Goal: Task Accomplishment & Management: Use online tool/utility

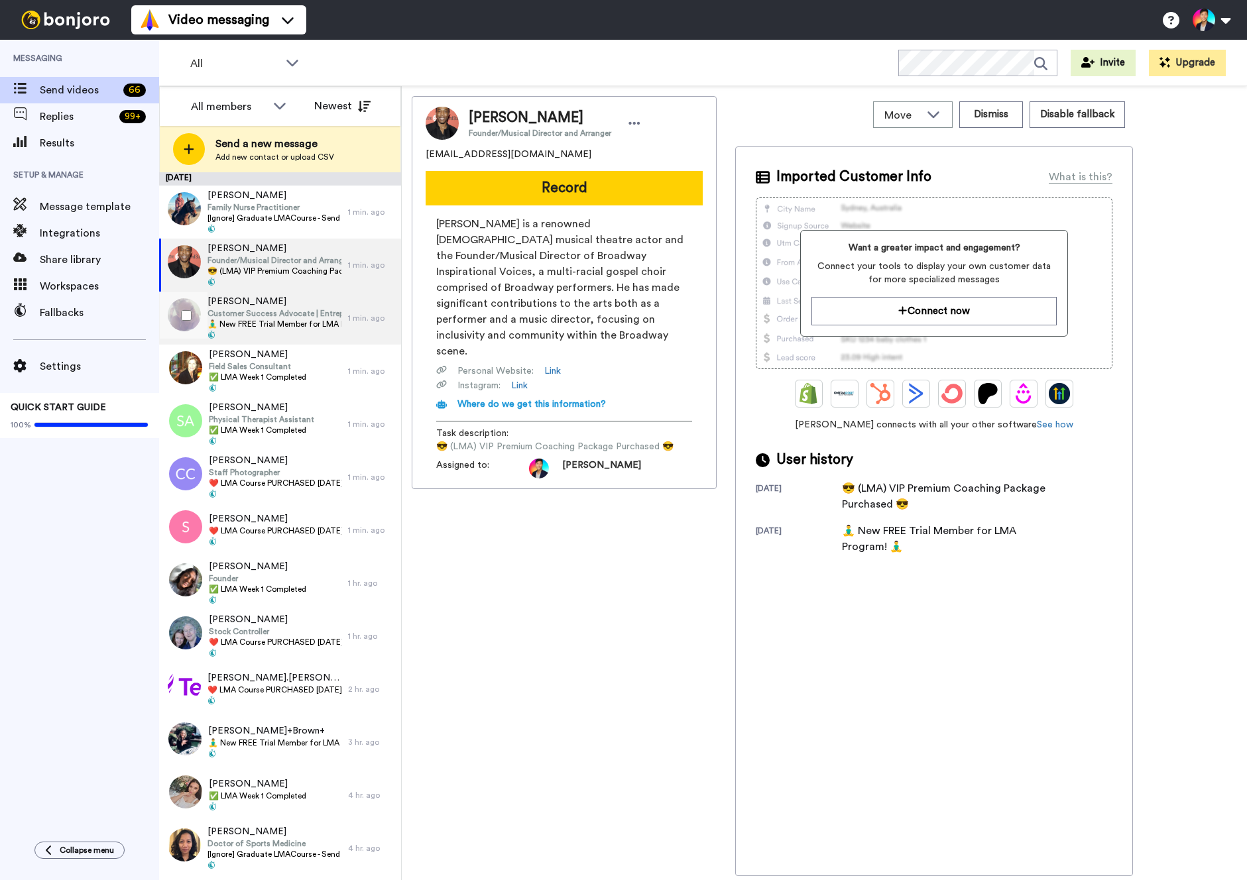
click at [304, 297] on span "Summer Whitehead" at bounding box center [274, 301] width 134 height 13
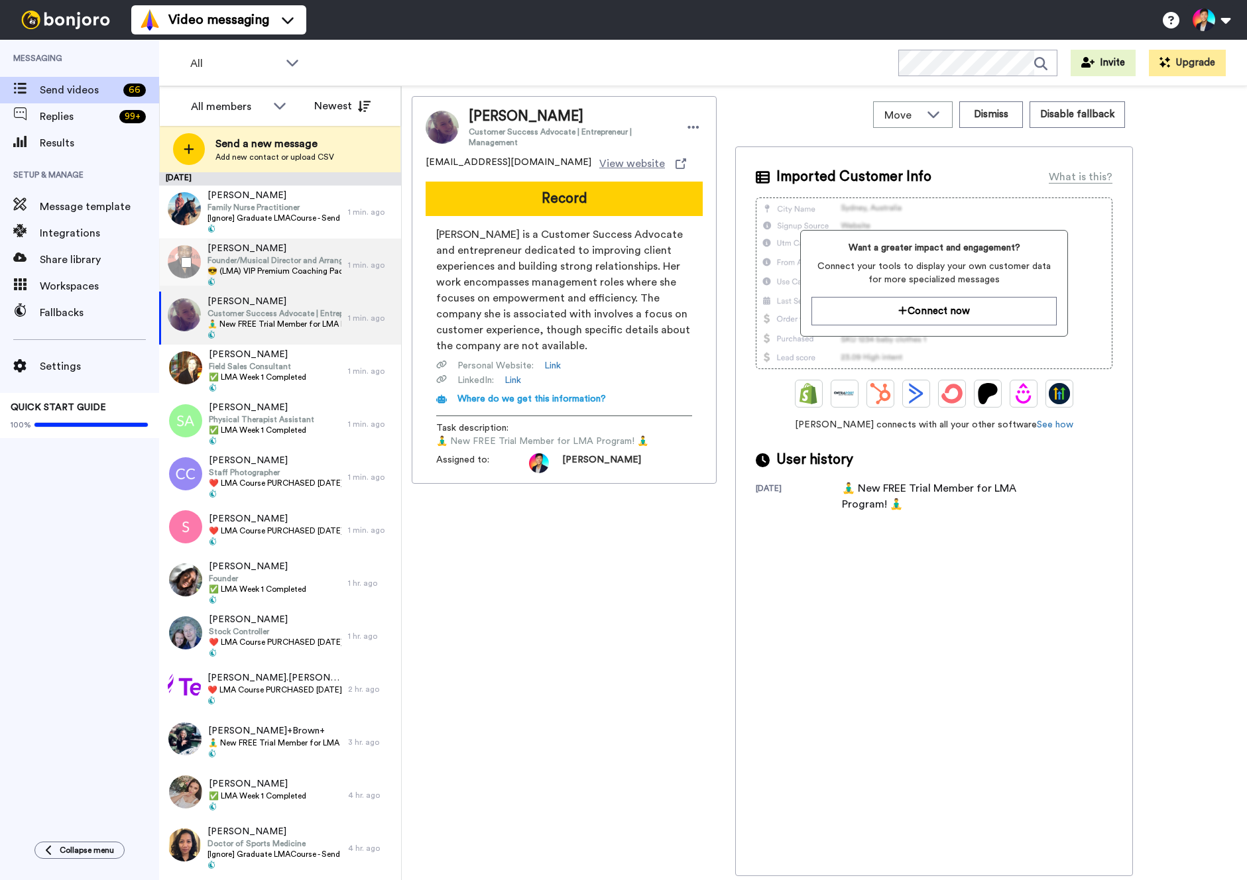
click at [308, 255] on span "Founder/Musical Director and Arranger" at bounding box center [274, 260] width 134 height 11
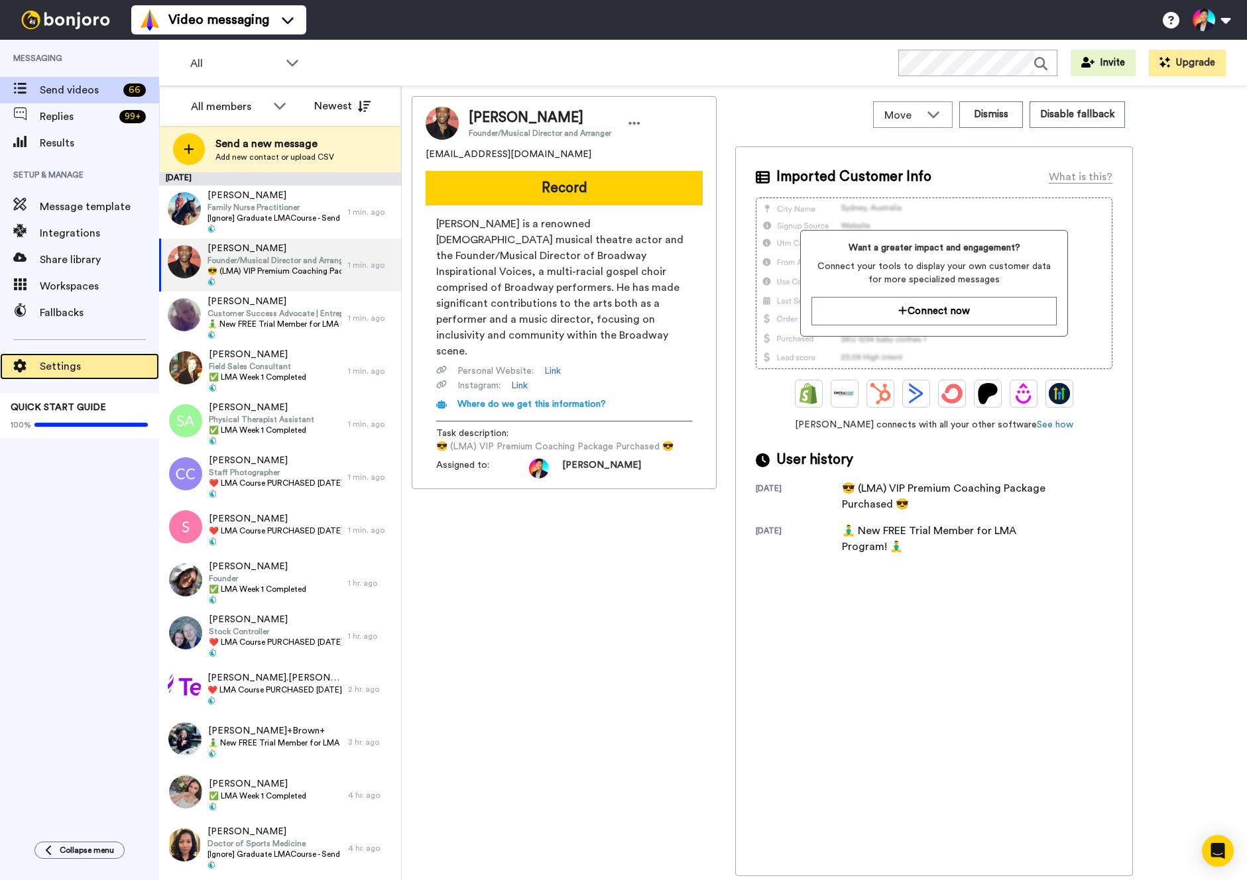
click at [93, 372] on span "Settings" at bounding box center [99, 367] width 119 height 16
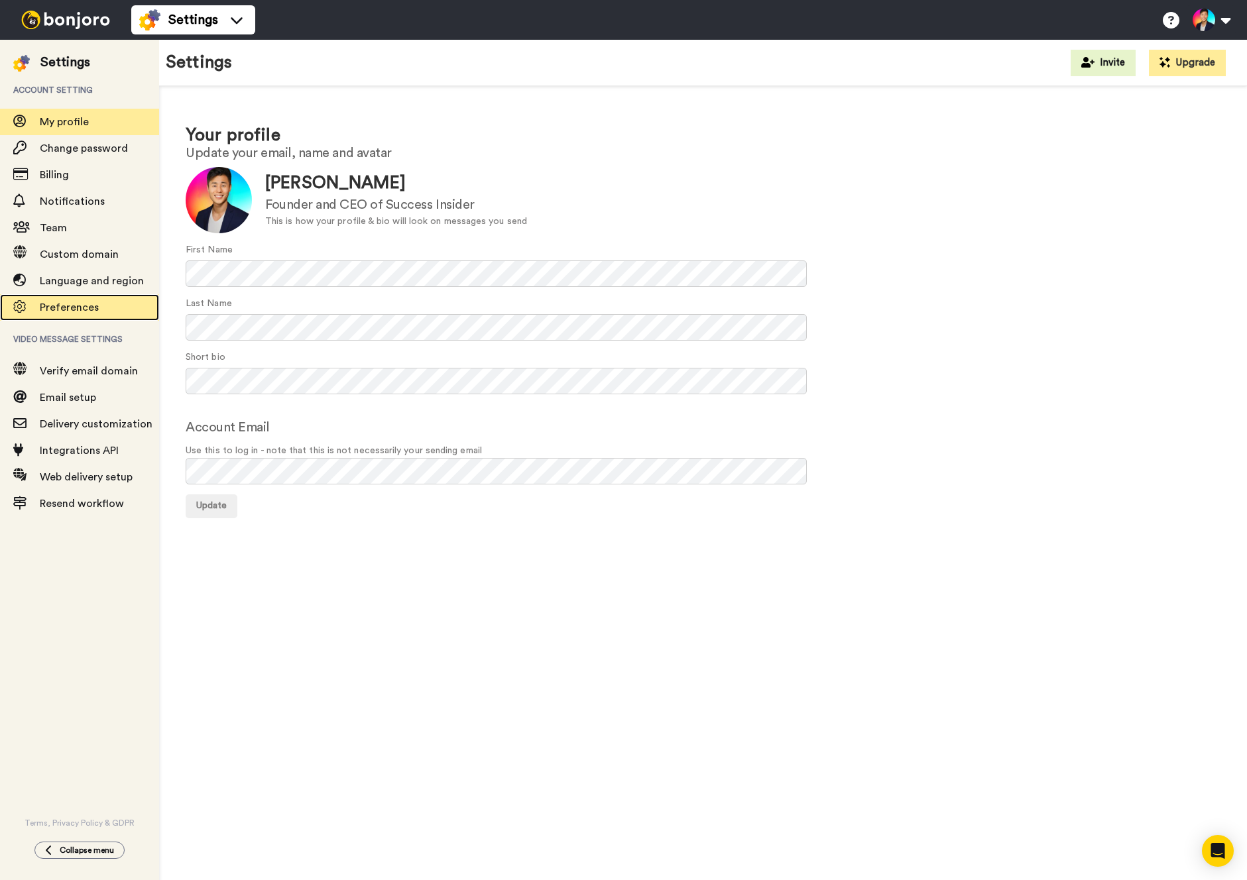
click at [85, 308] on span "Preferences" at bounding box center [69, 307] width 59 height 11
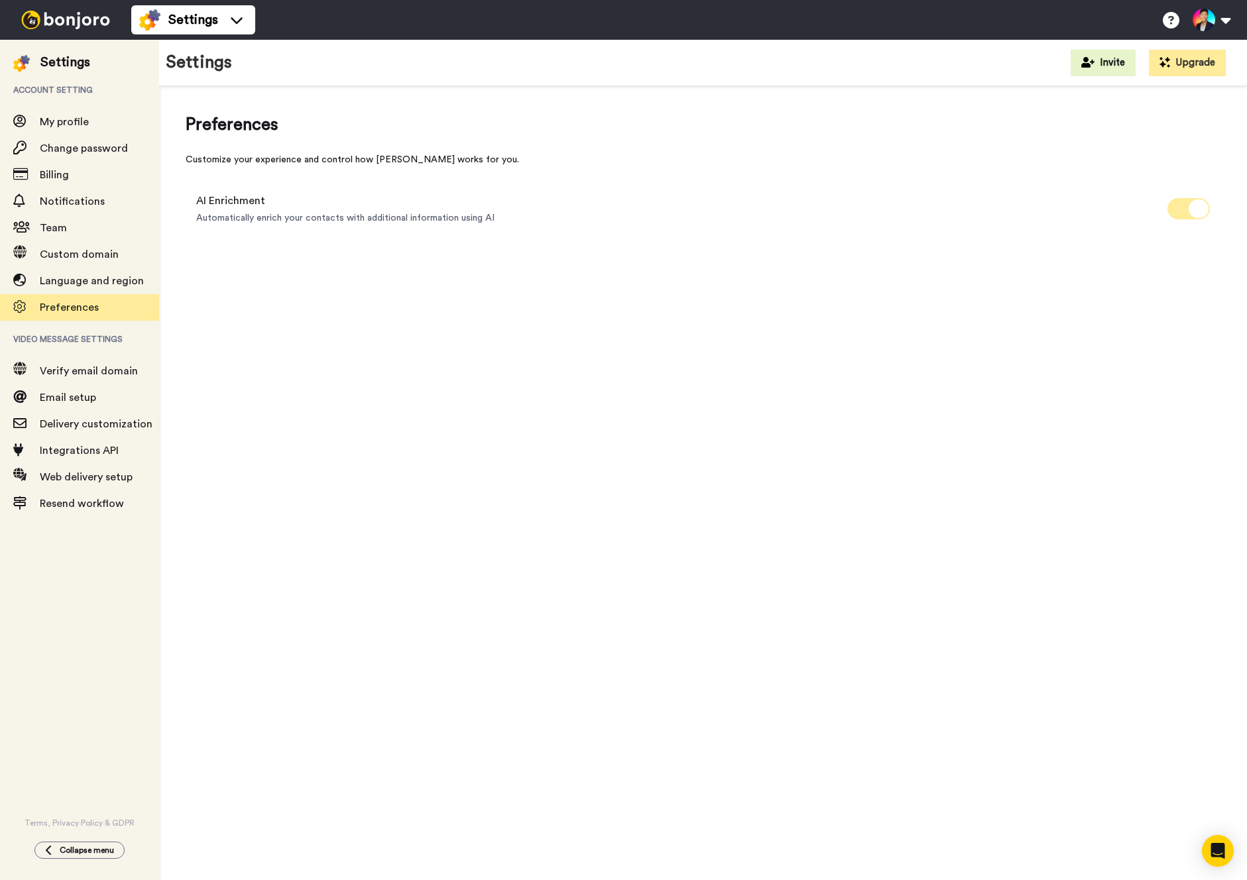
click at [1192, 211] on icon at bounding box center [1199, 209] width 20 height 19
click at [839, 329] on div "Preferences Customize your experience and control how [PERSON_NAME] works for y…" at bounding box center [703, 487] width 1088 height 802
click at [320, 371] on div "Preferences Customize your experience and control how Bonjoro works for you. AI…" at bounding box center [703, 487] width 1088 height 802
click at [39, 13] on img at bounding box center [65, 20] width 99 height 19
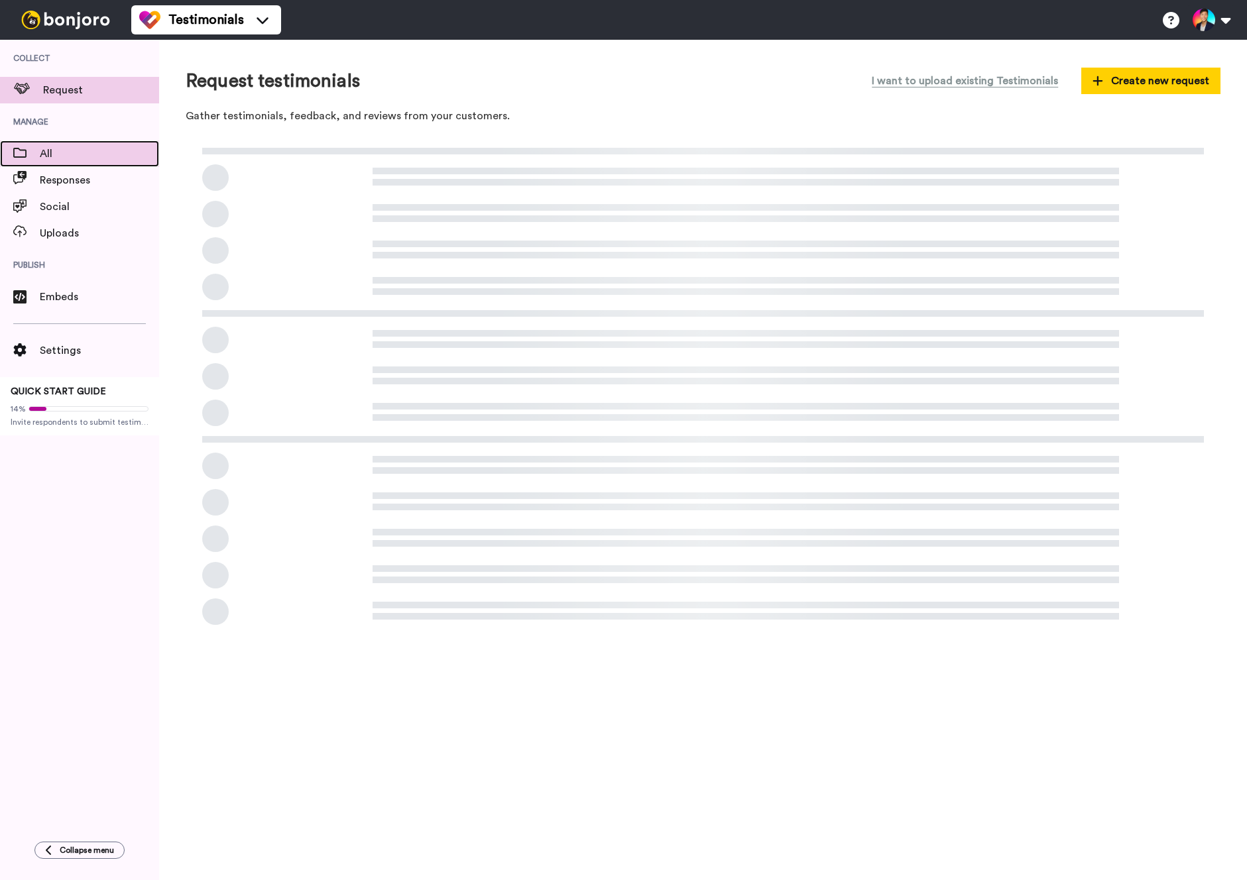
click at [81, 142] on div "All" at bounding box center [79, 154] width 159 height 27
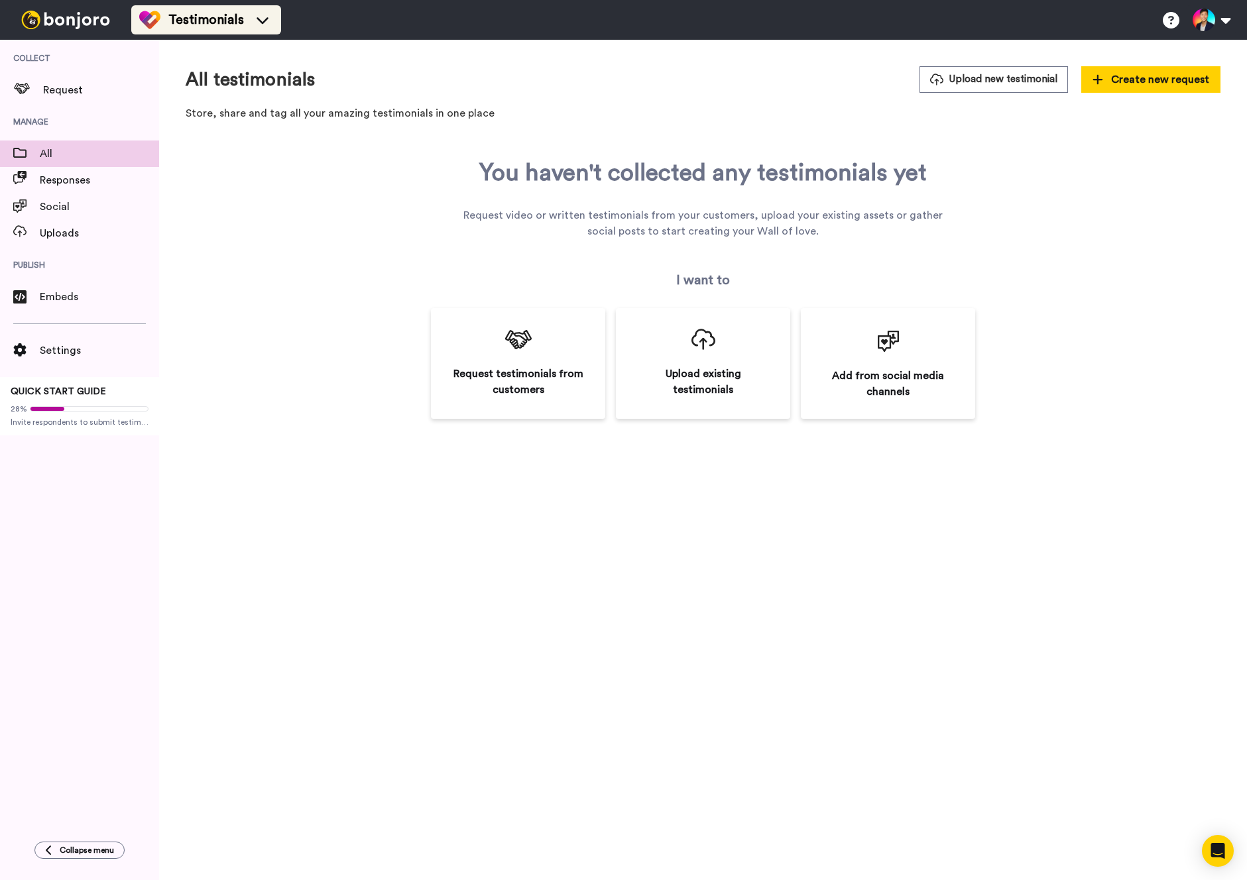
click at [216, 21] on span "Testimonials" at bounding box center [206, 20] width 76 height 19
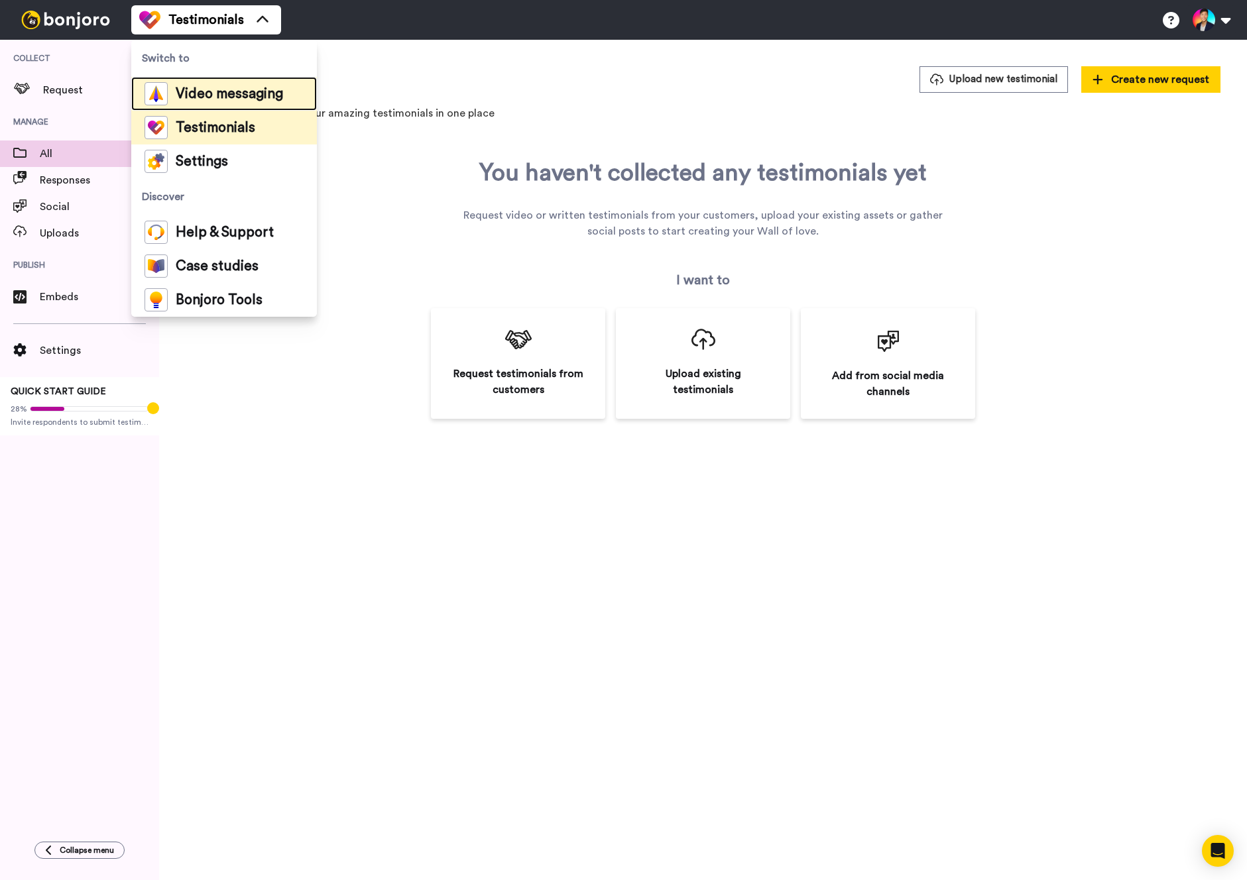
click at [227, 84] on div "Video messaging" at bounding box center [214, 93] width 139 height 23
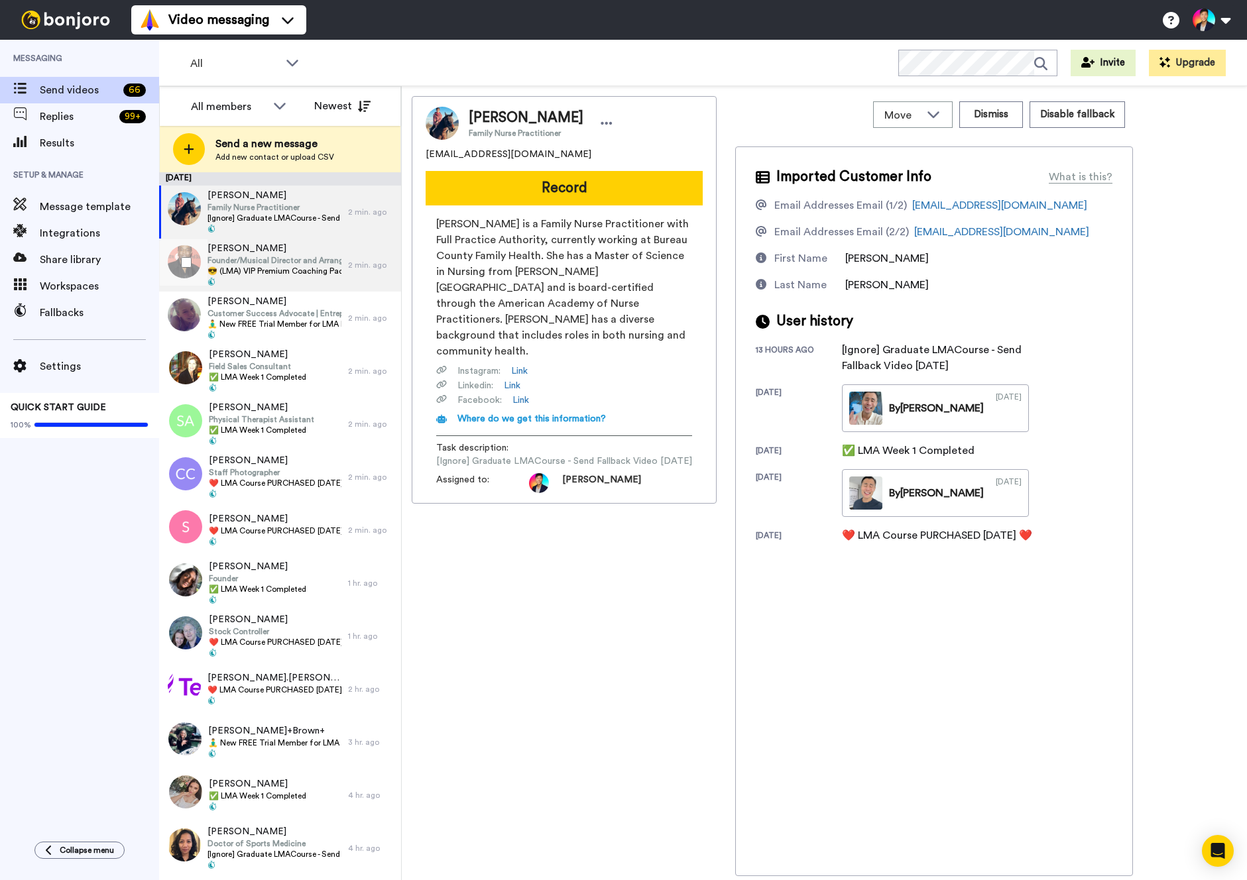
click at [261, 280] on span at bounding box center [274, 283] width 134 height 11
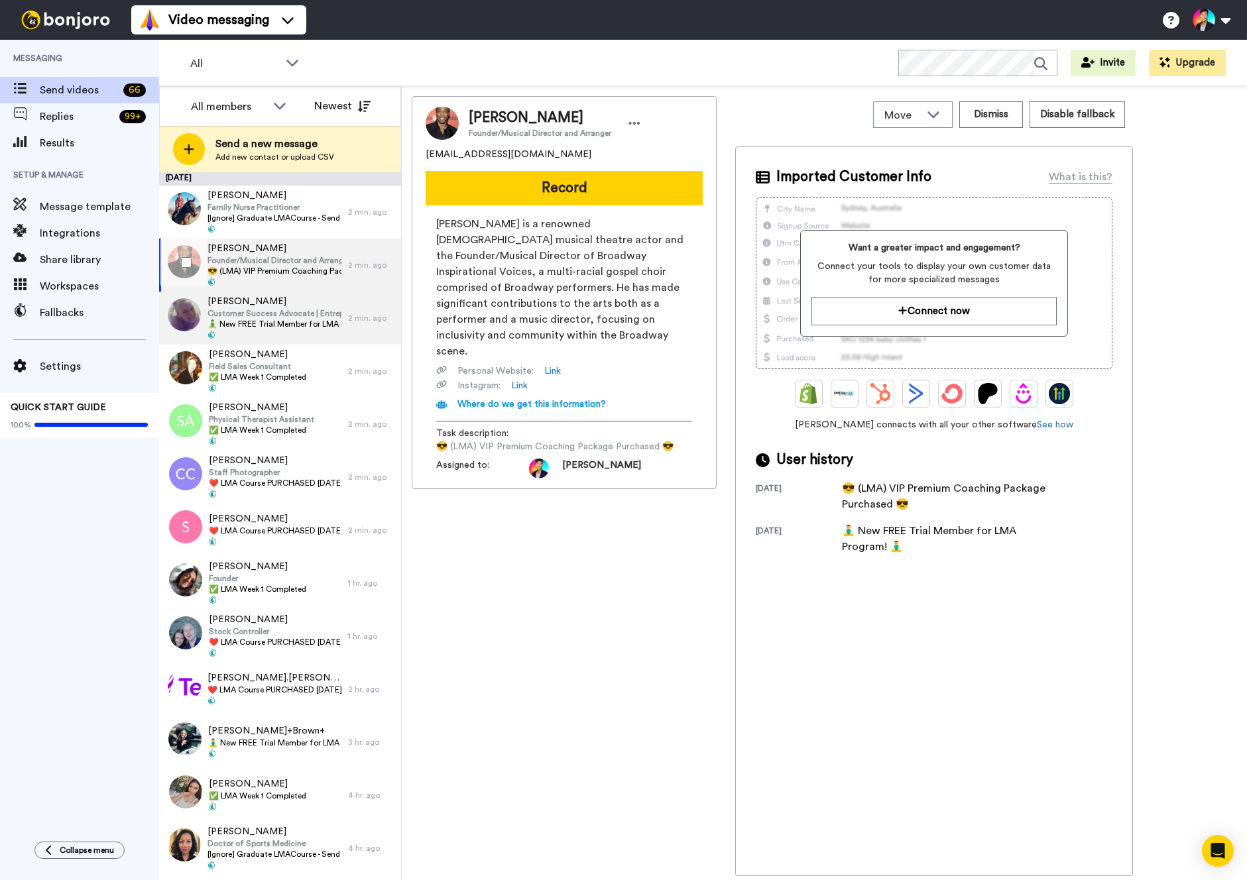
click at [257, 300] on span "[PERSON_NAME]" at bounding box center [274, 301] width 134 height 13
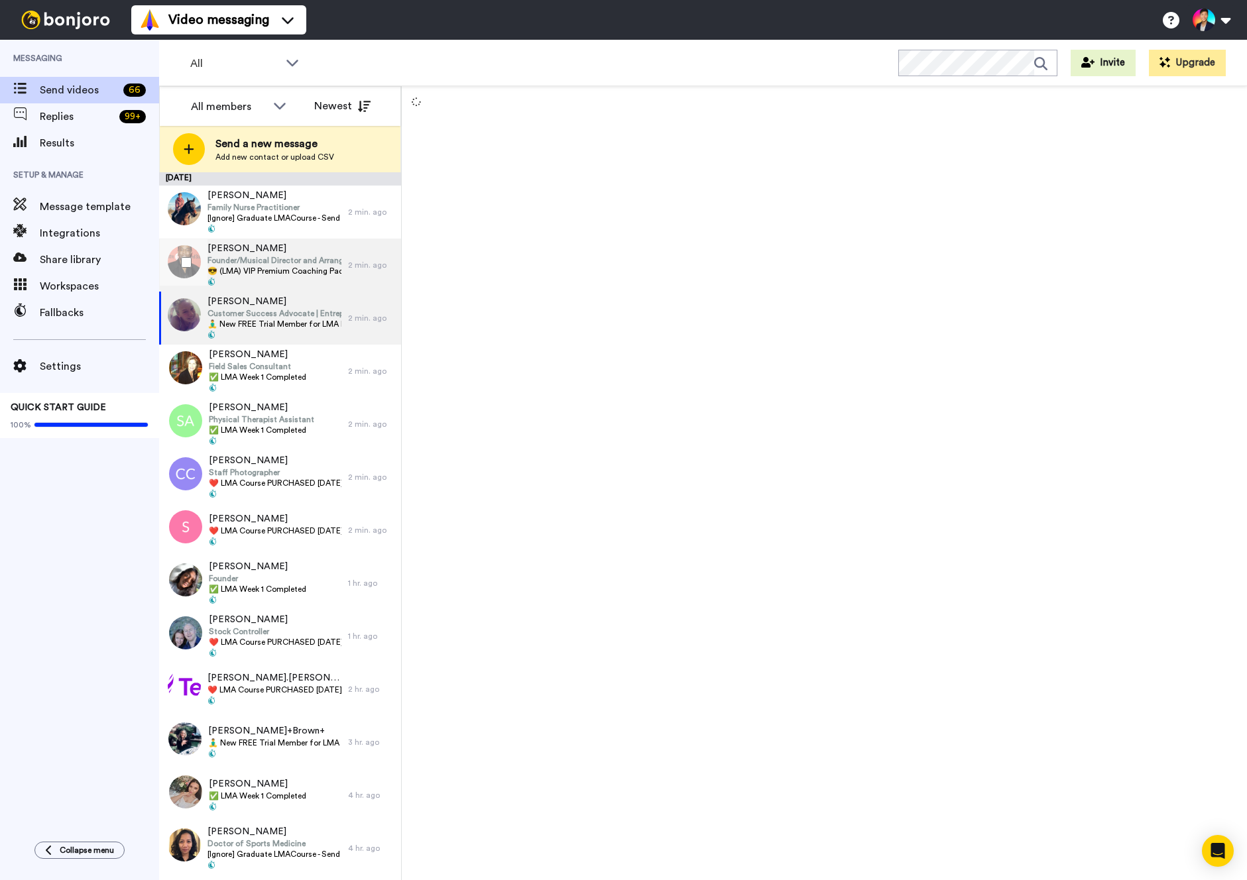
click at [264, 254] on span "Michael McElroy" at bounding box center [274, 248] width 134 height 13
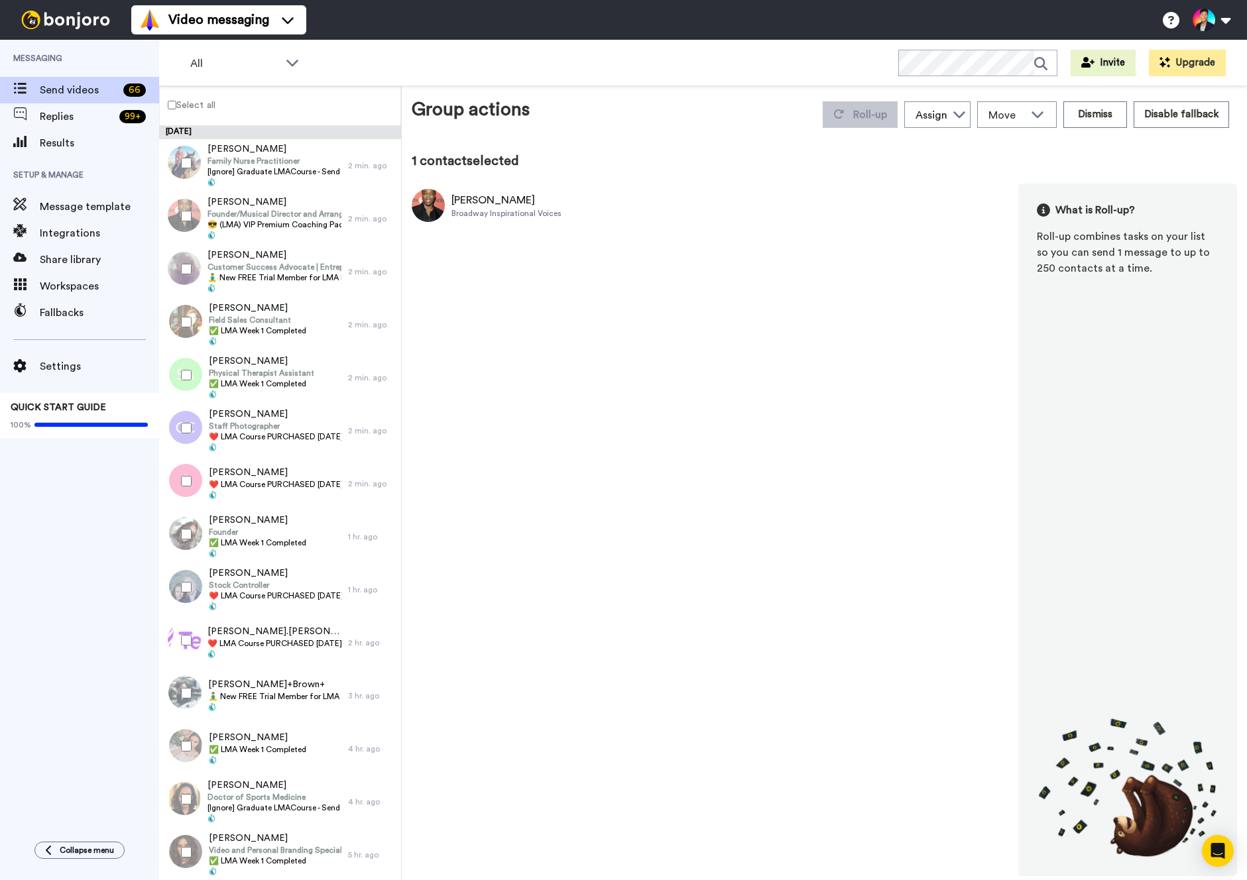
click at [181, 259] on div at bounding box center [184, 269] width 48 height 46
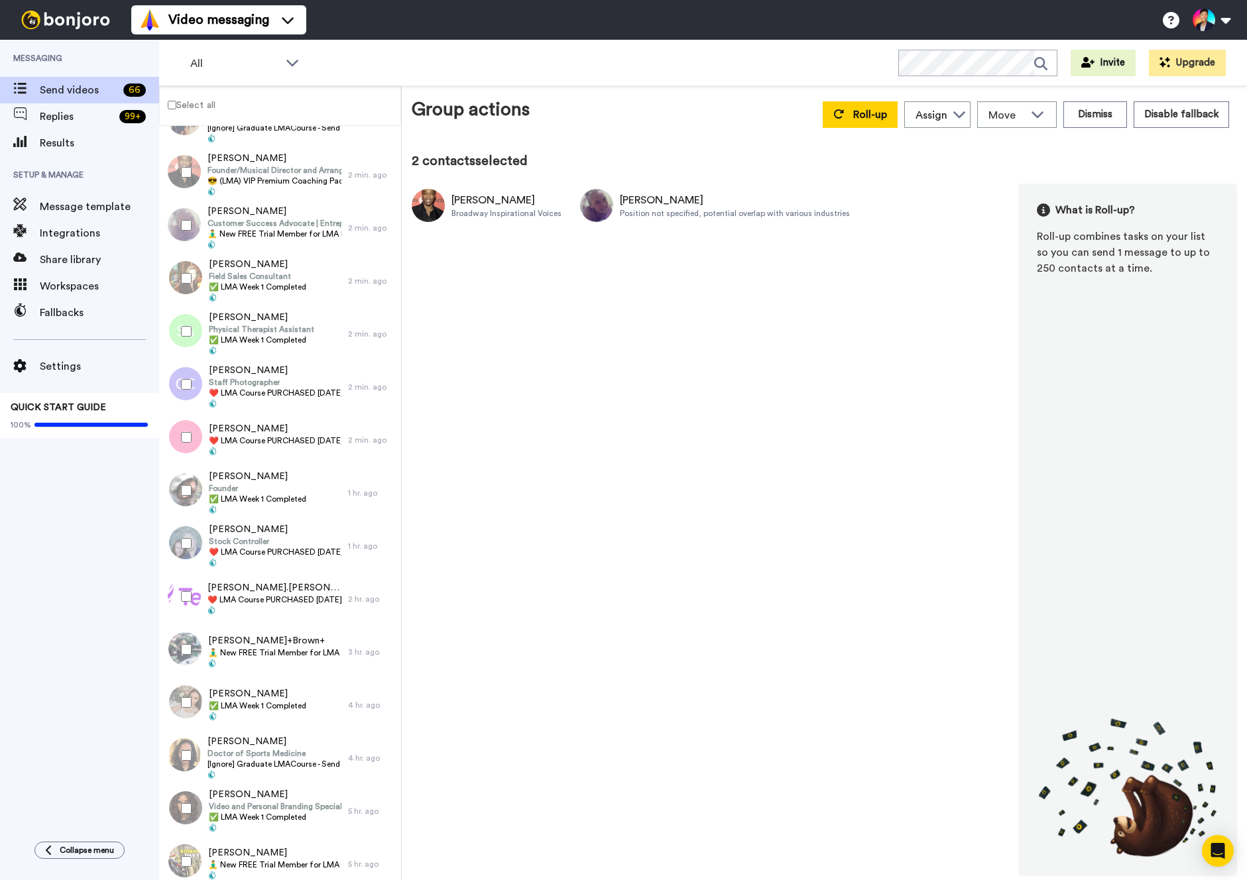
scroll to position [46, 0]
click at [181, 259] on div at bounding box center [184, 276] width 48 height 46
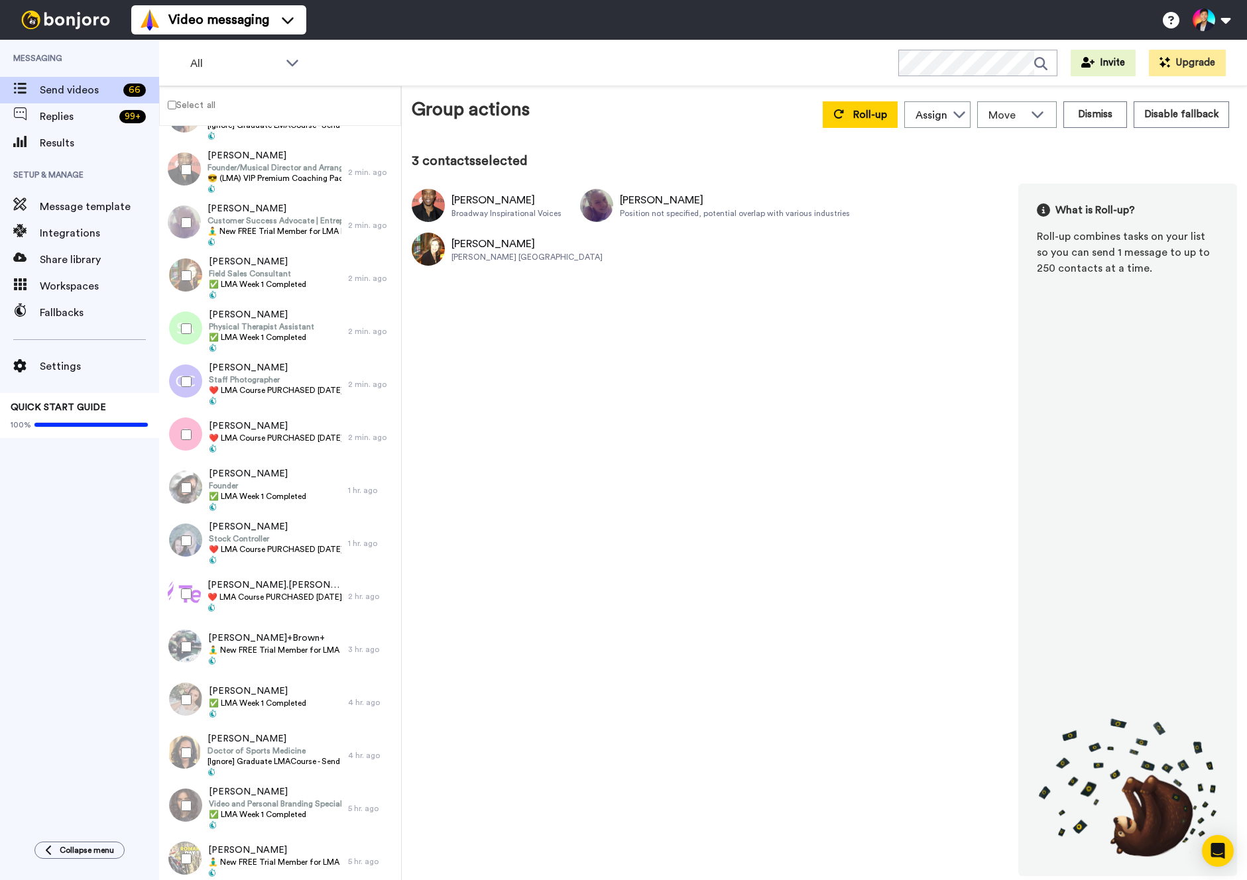
click at [181, 259] on div at bounding box center [184, 276] width 48 height 46
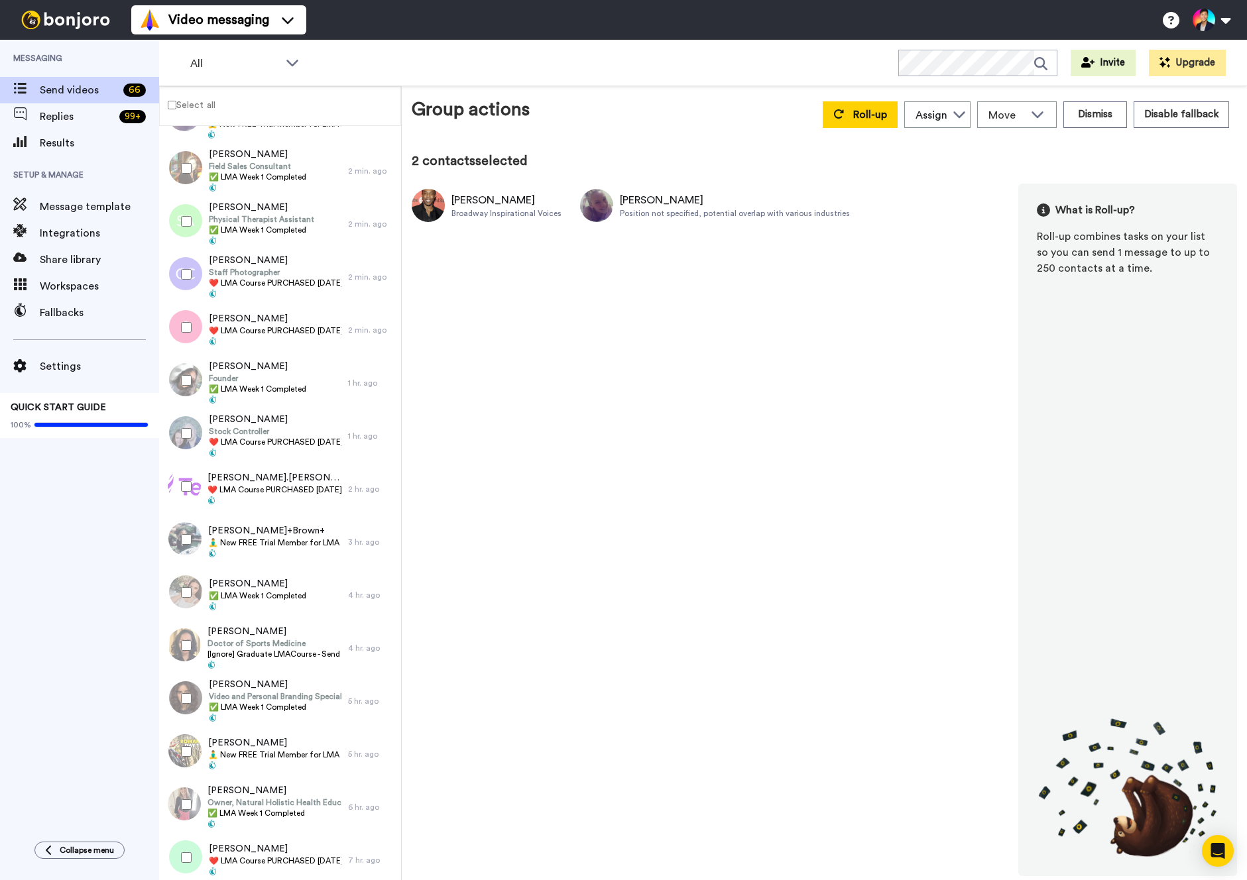
click at [189, 284] on div at bounding box center [184, 274] width 48 height 46
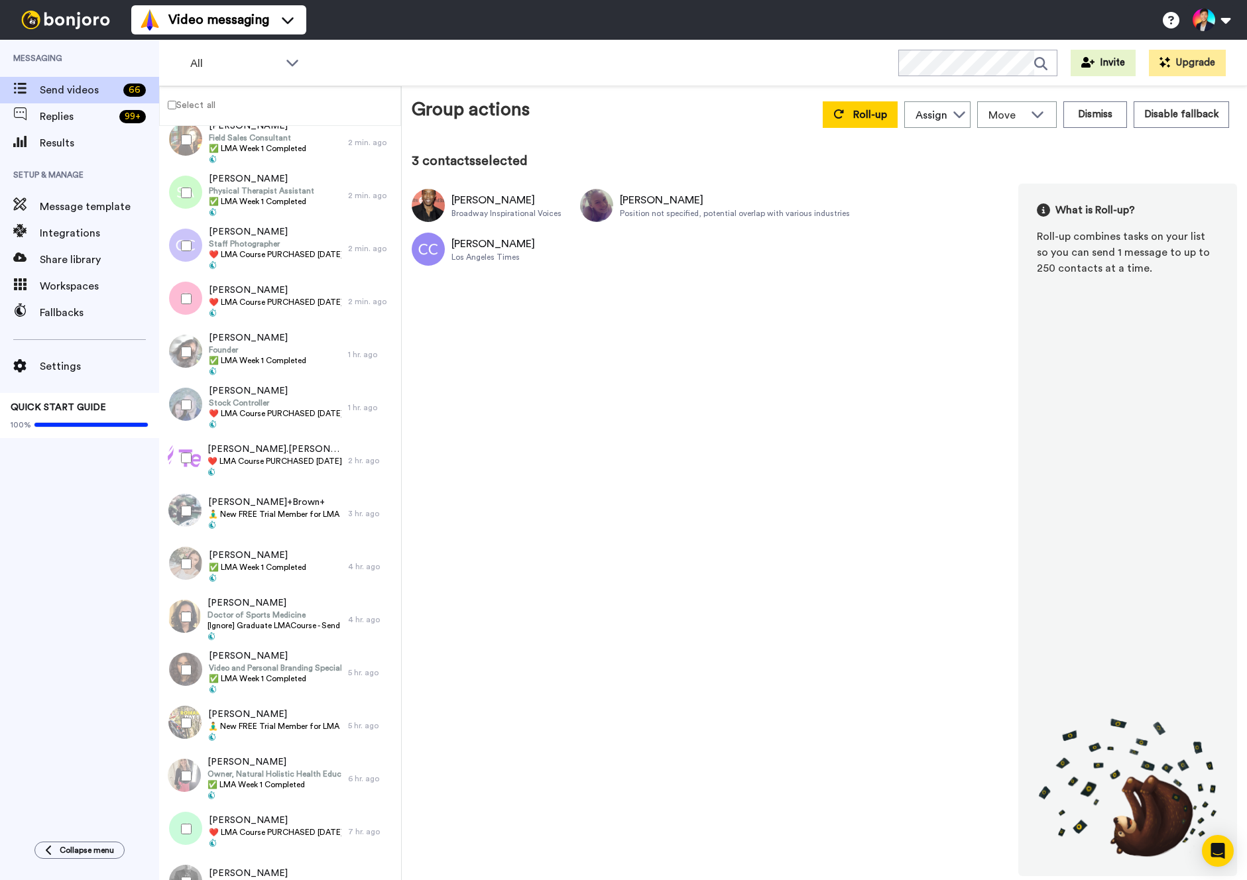
click at [189, 284] on div at bounding box center [184, 299] width 48 height 46
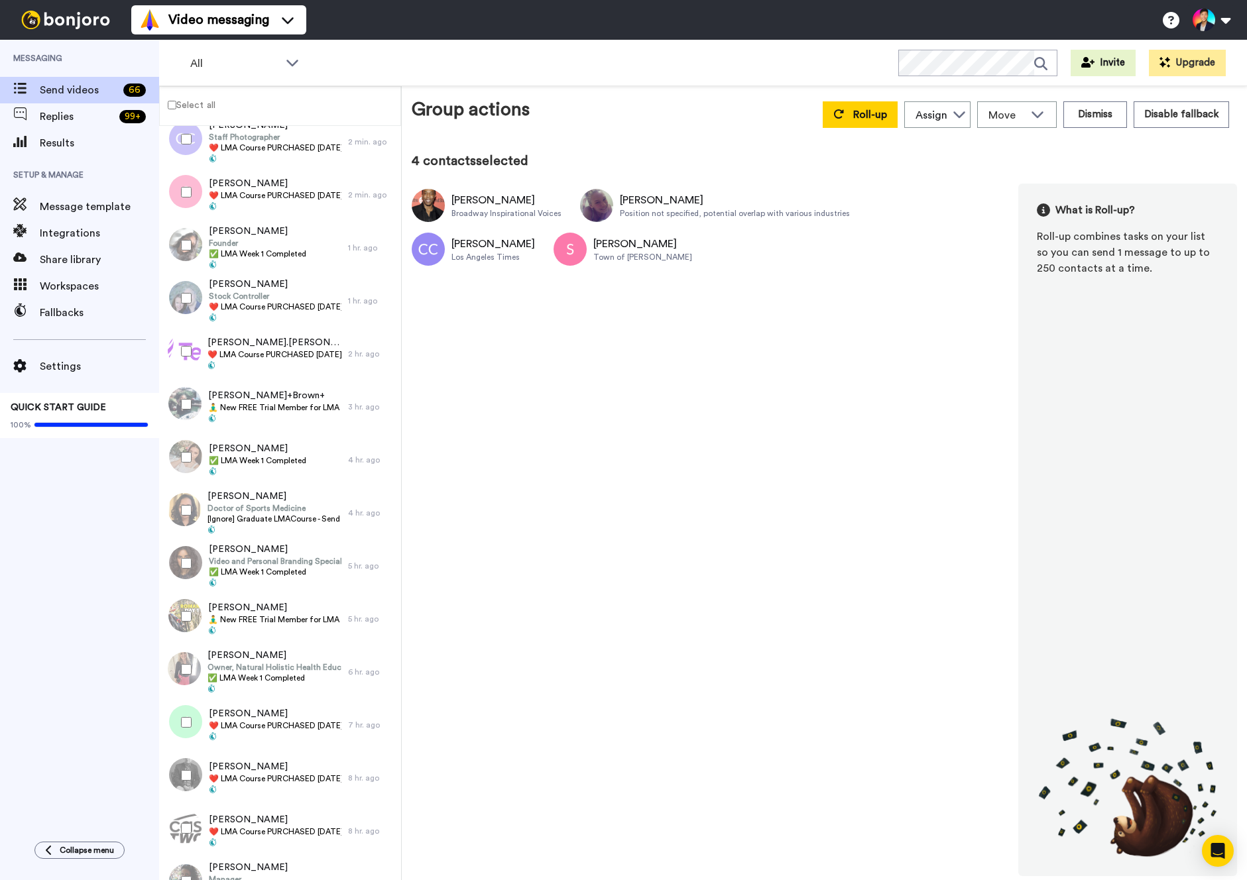
click at [189, 291] on div at bounding box center [184, 298] width 48 height 46
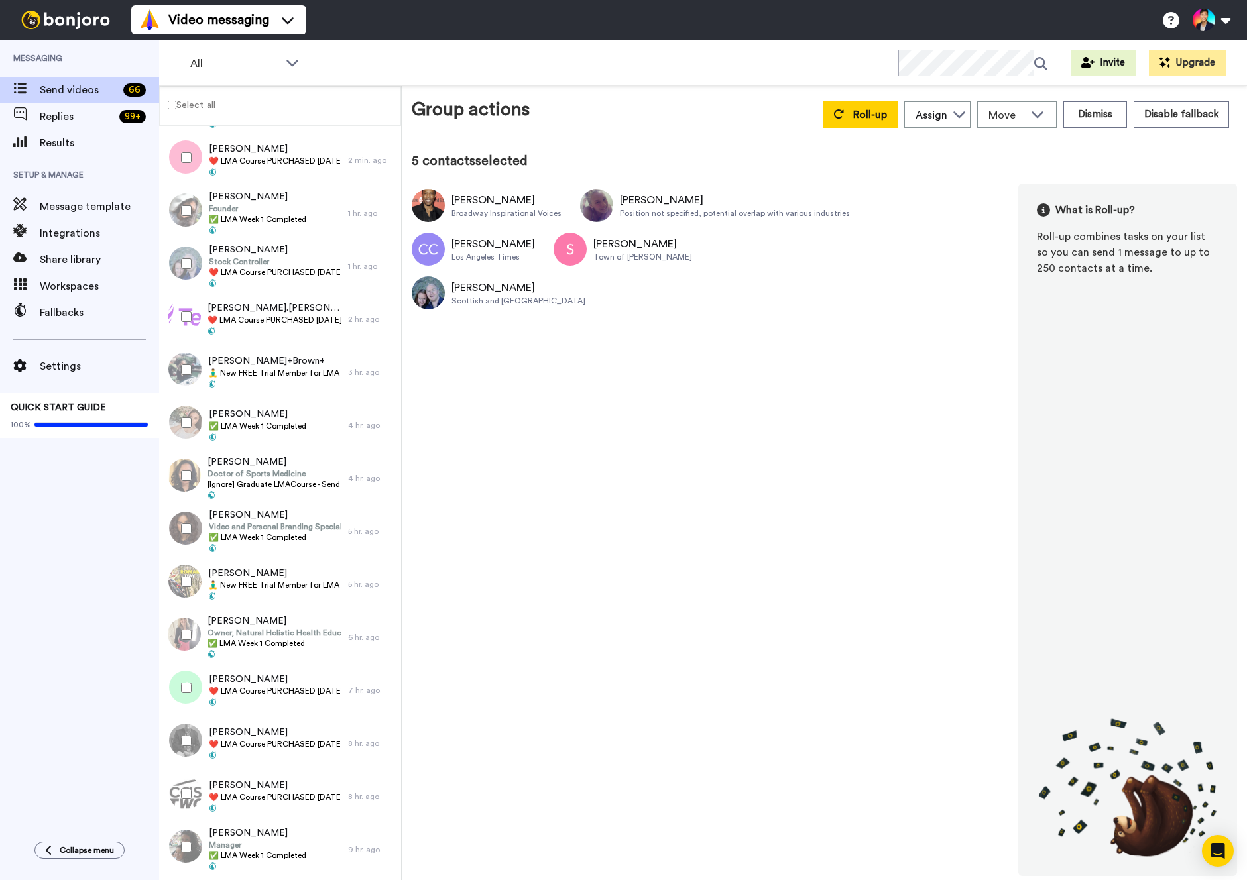
click at [189, 306] on div at bounding box center [184, 317] width 48 height 46
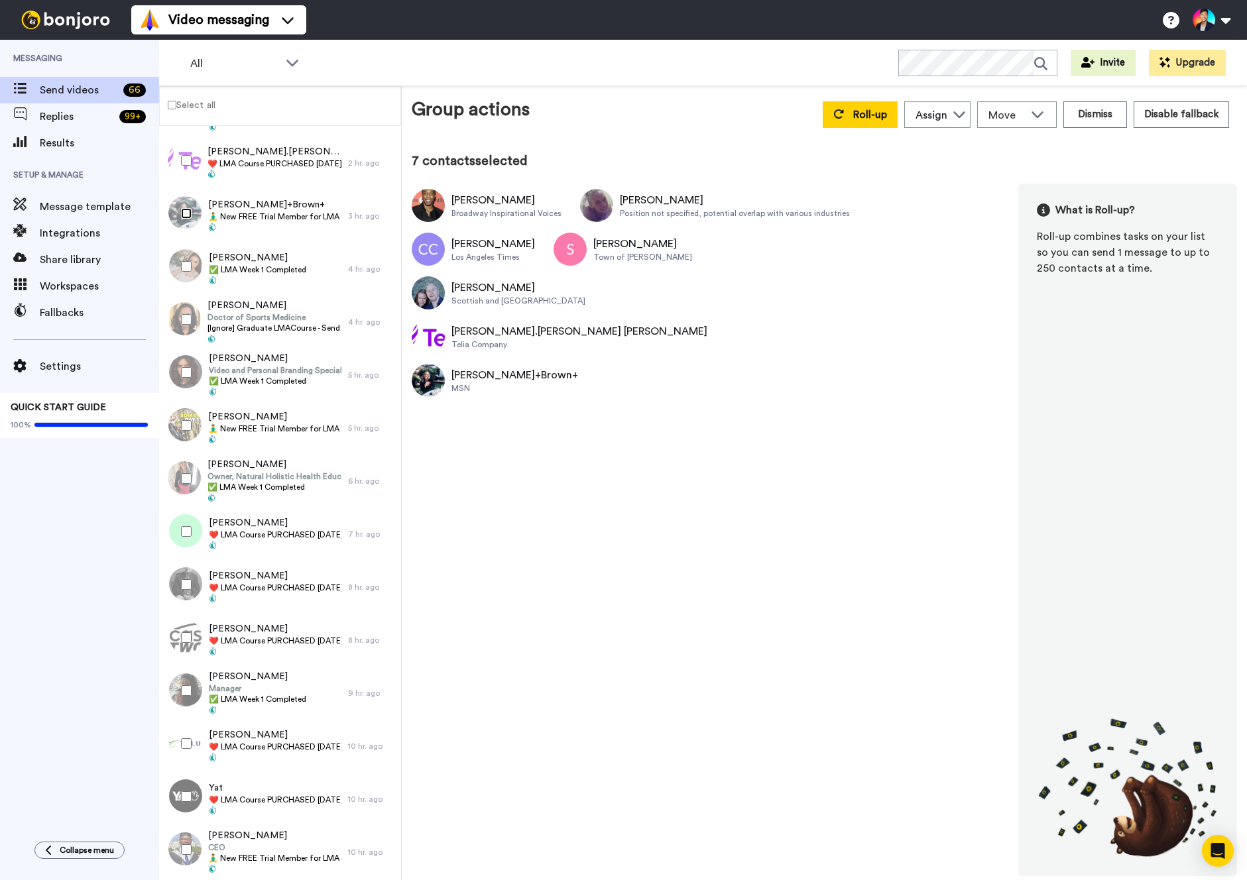
scroll to position [547, 0]
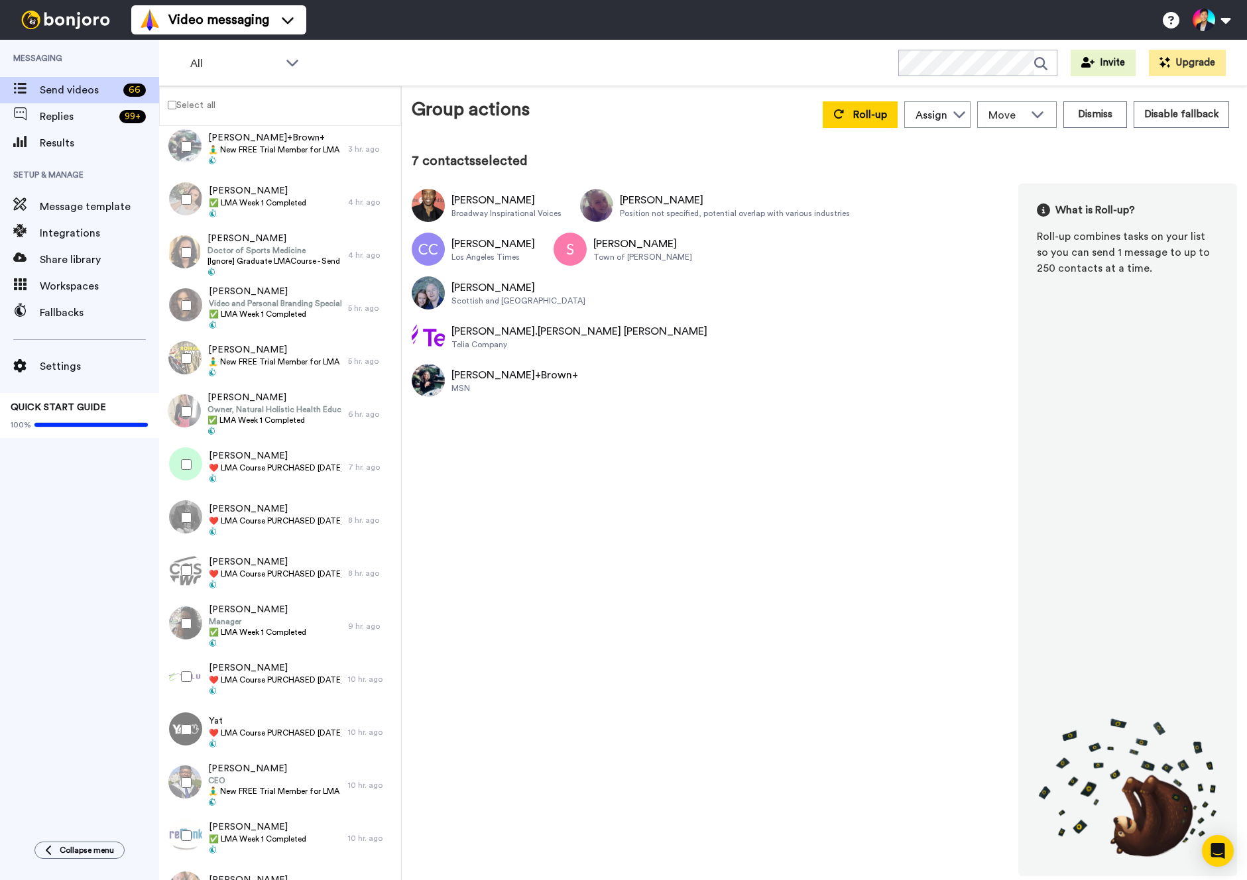
click at [185, 347] on div at bounding box center [184, 358] width 48 height 46
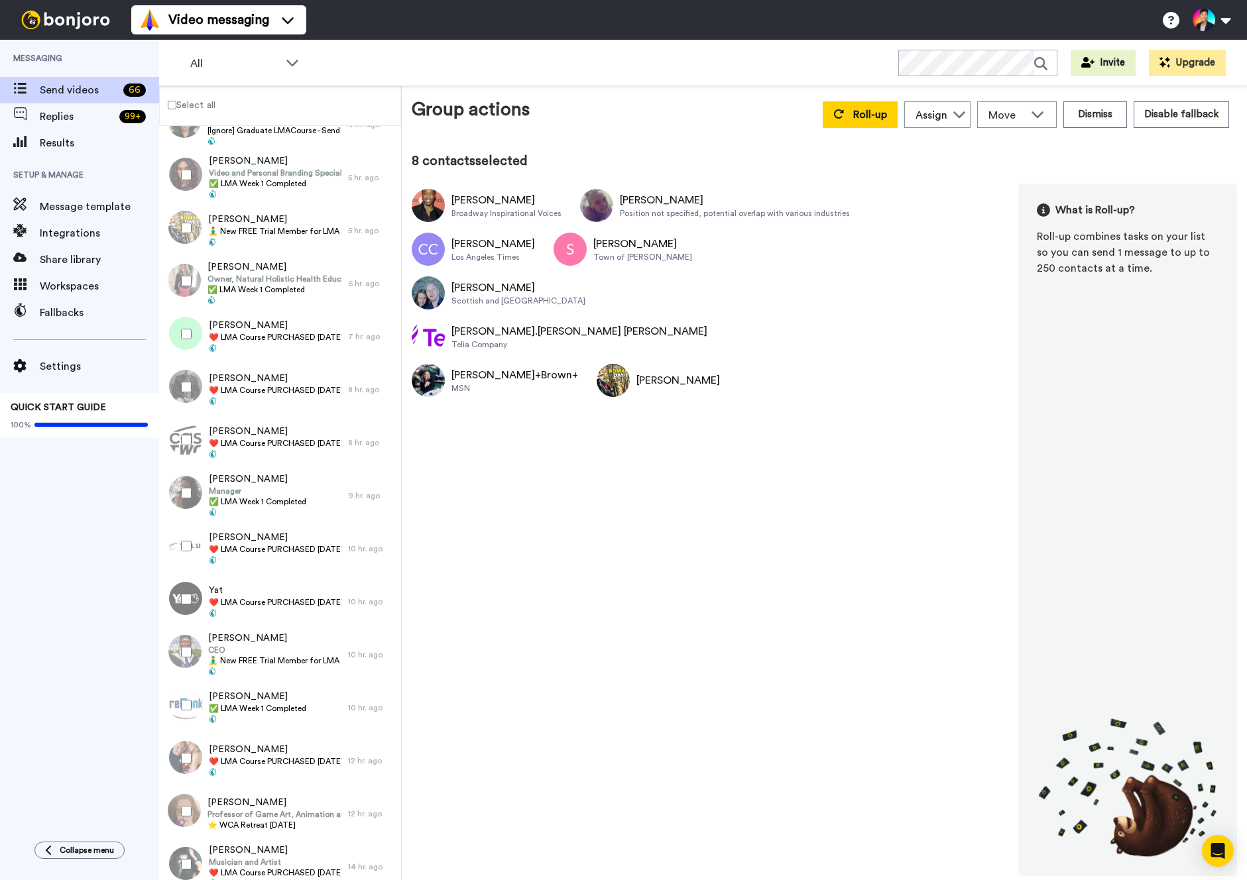
scroll to position [681, 0]
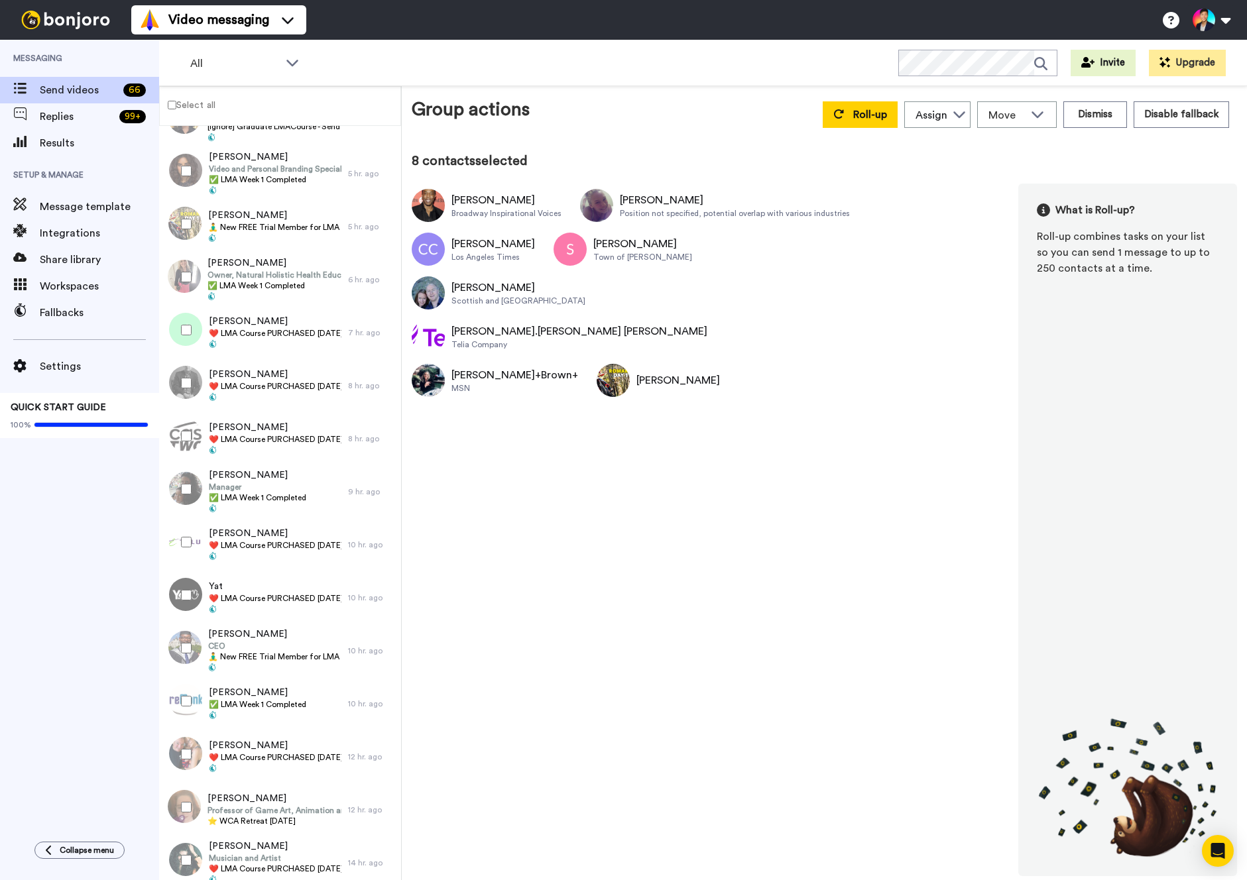
click at [185, 345] on div at bounding box center [184, 330] width 48 height 46
click at [184, 370] on div at bounding box center [184, 383] width 48 height 46
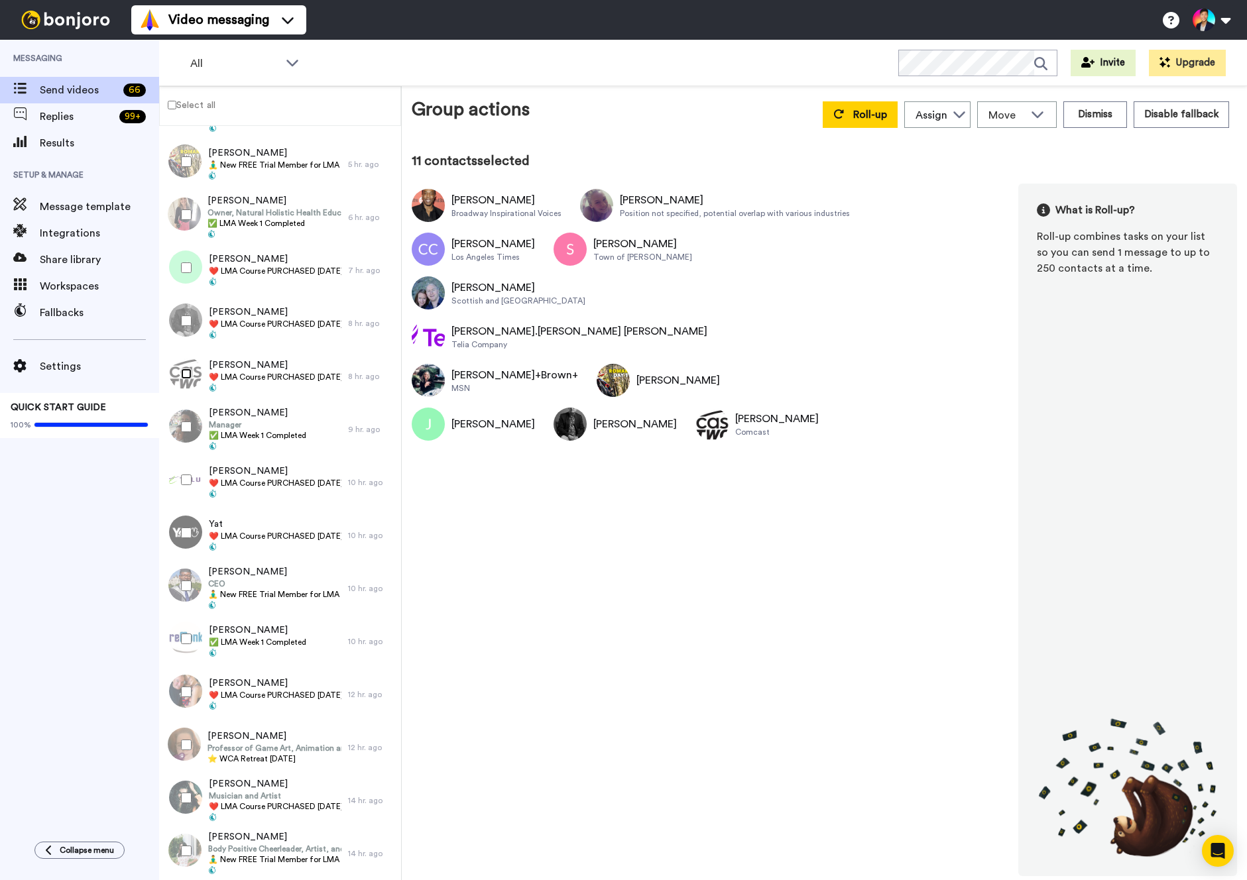
scroll to position [858, 0]
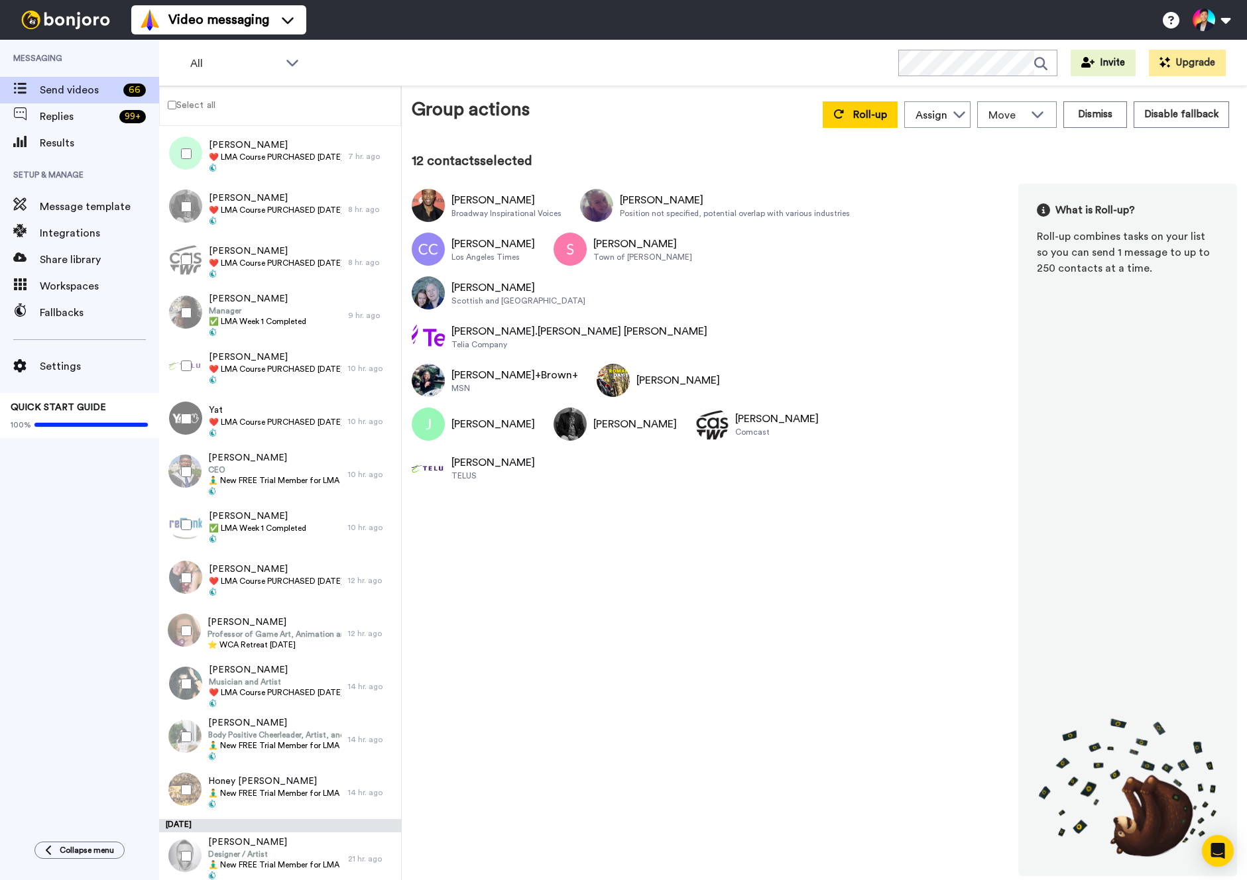
click at [186, 412] on div at bounding box center [184, 419] width 48 height 46
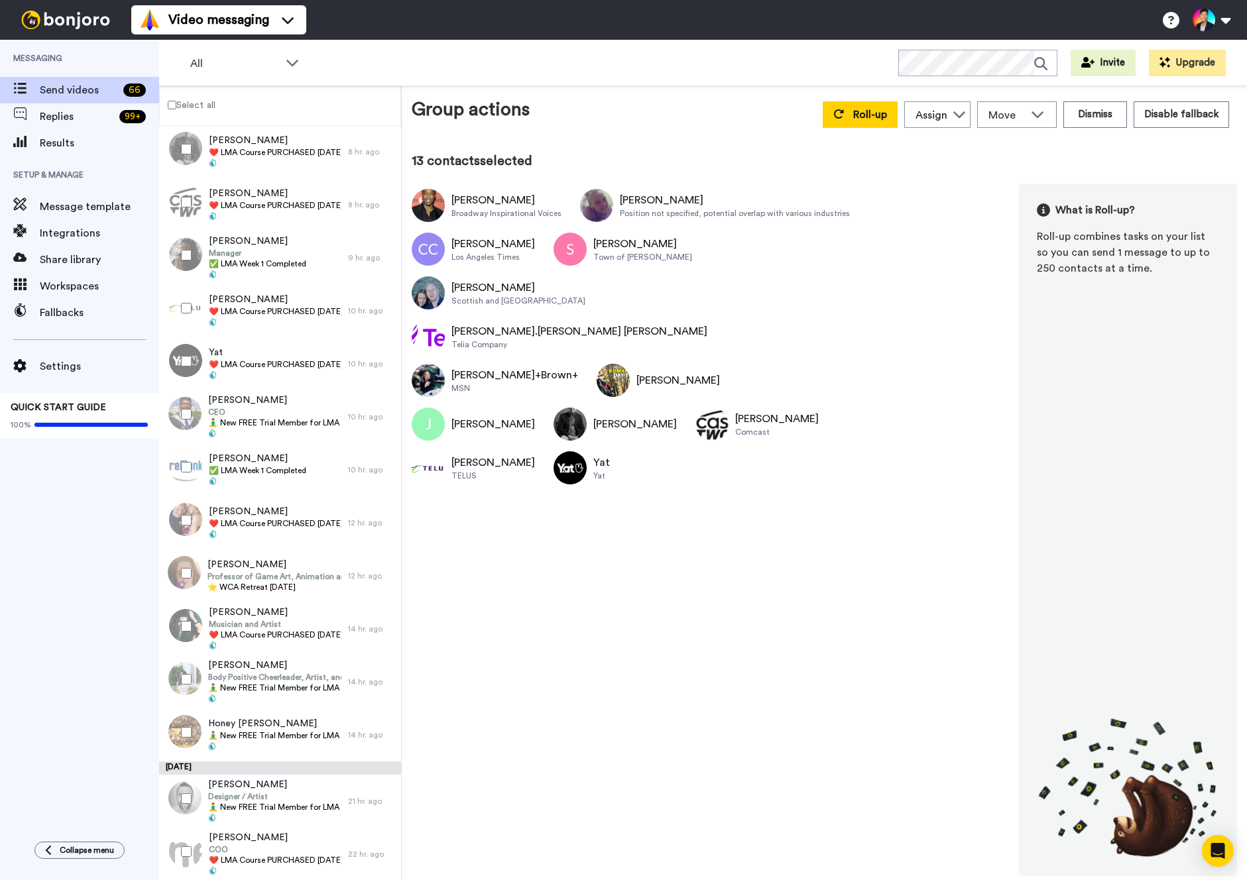
scroll to position [943, 0]
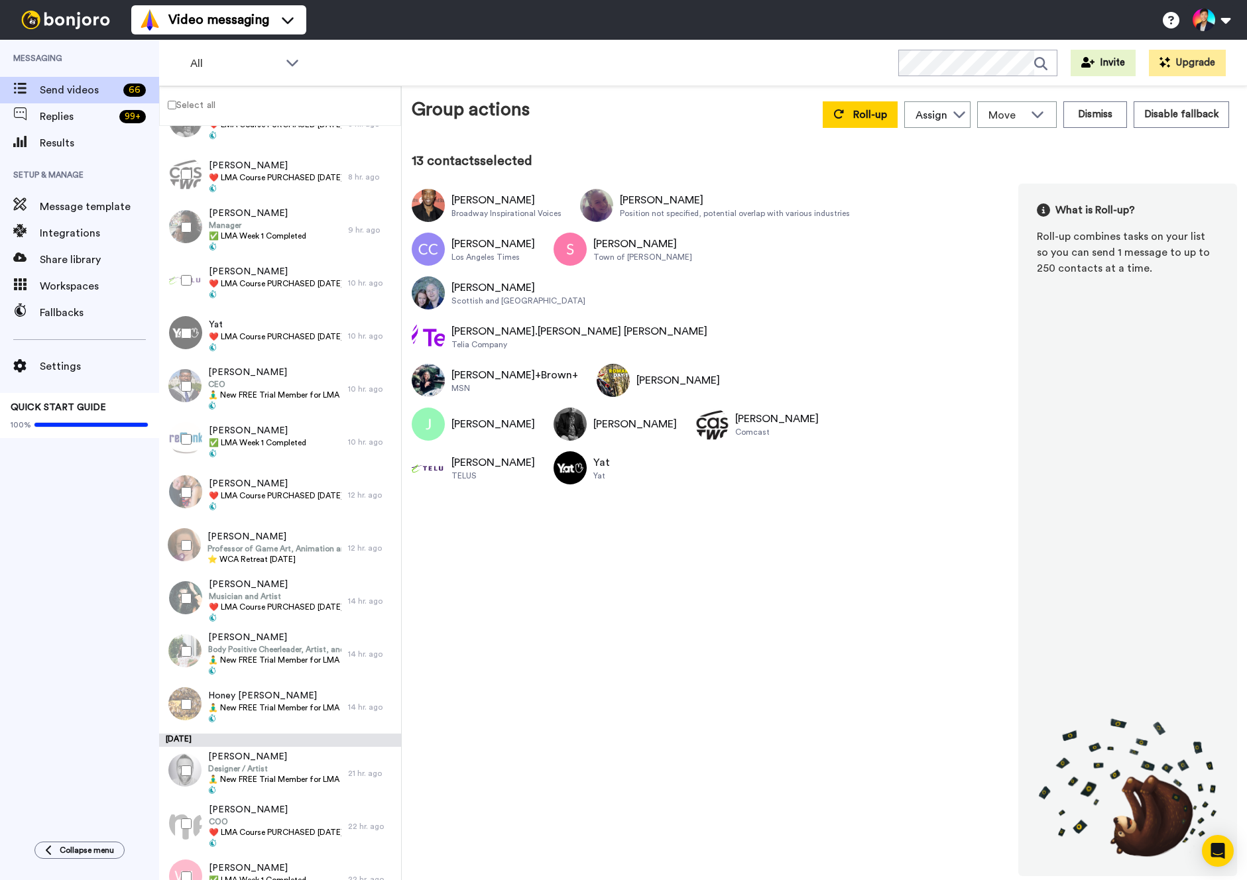
click at [186, 412] on div at bounding box center [182, 389] width 40 height 53
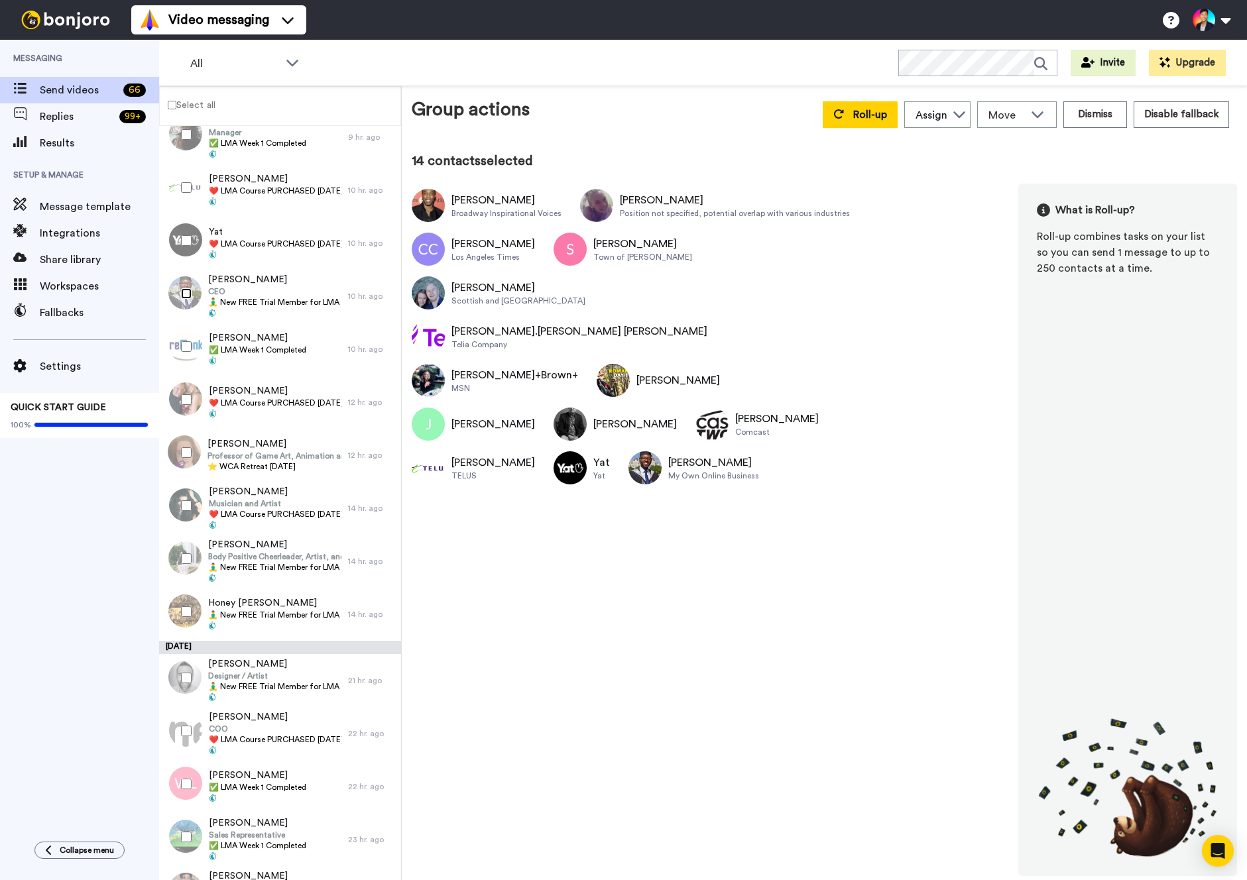
scroll to position [1041, 0]
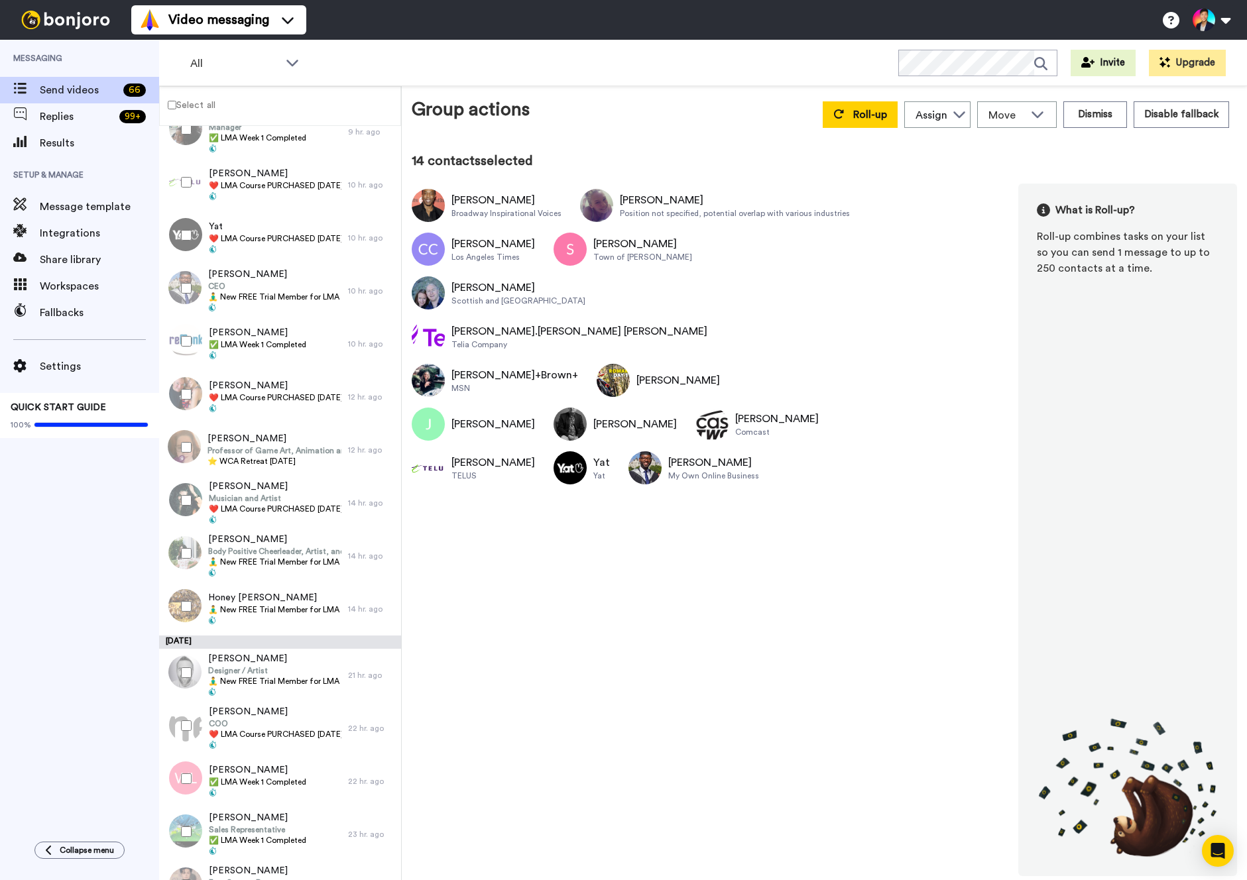
click at [186, 386] on div at bounding box center [184, 394] width 48 height 46
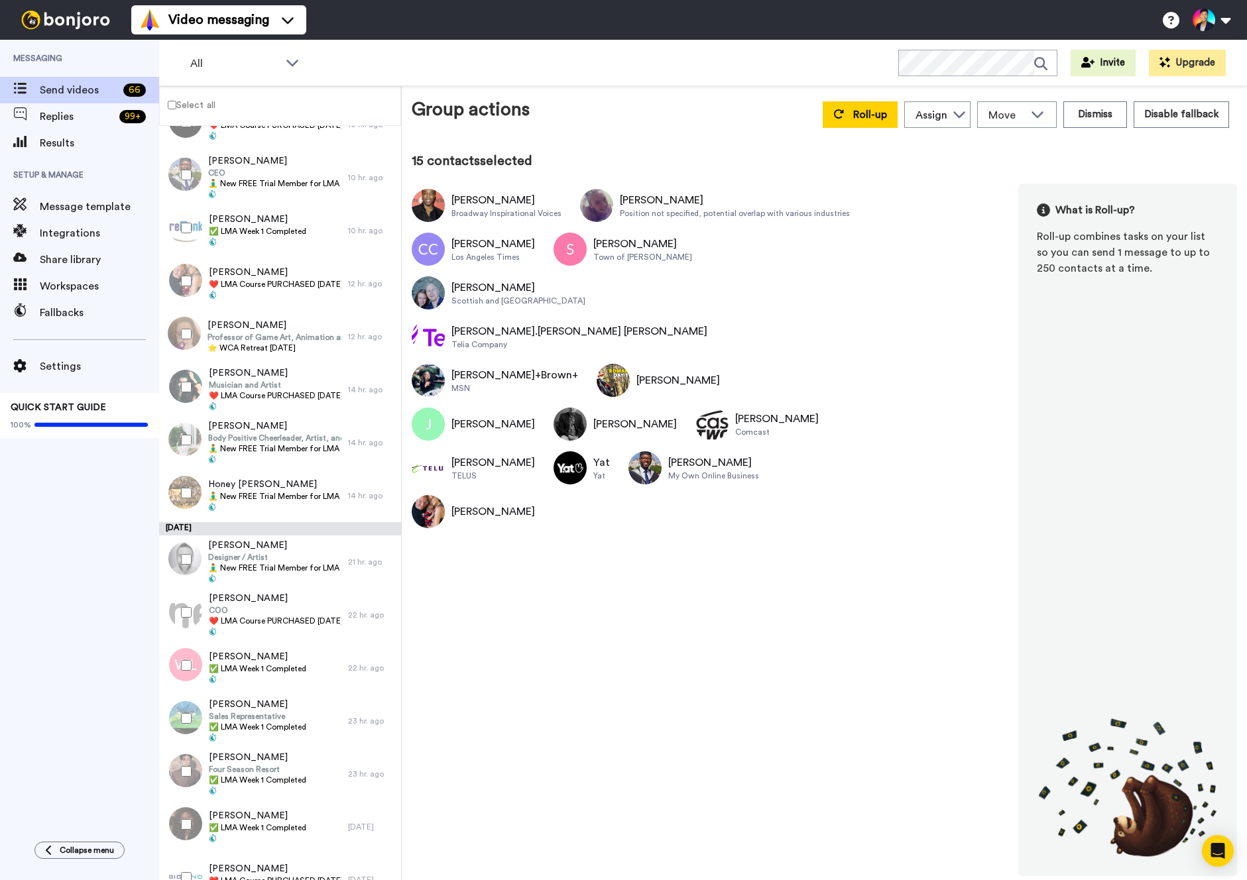
scroll to position [1163, 0]
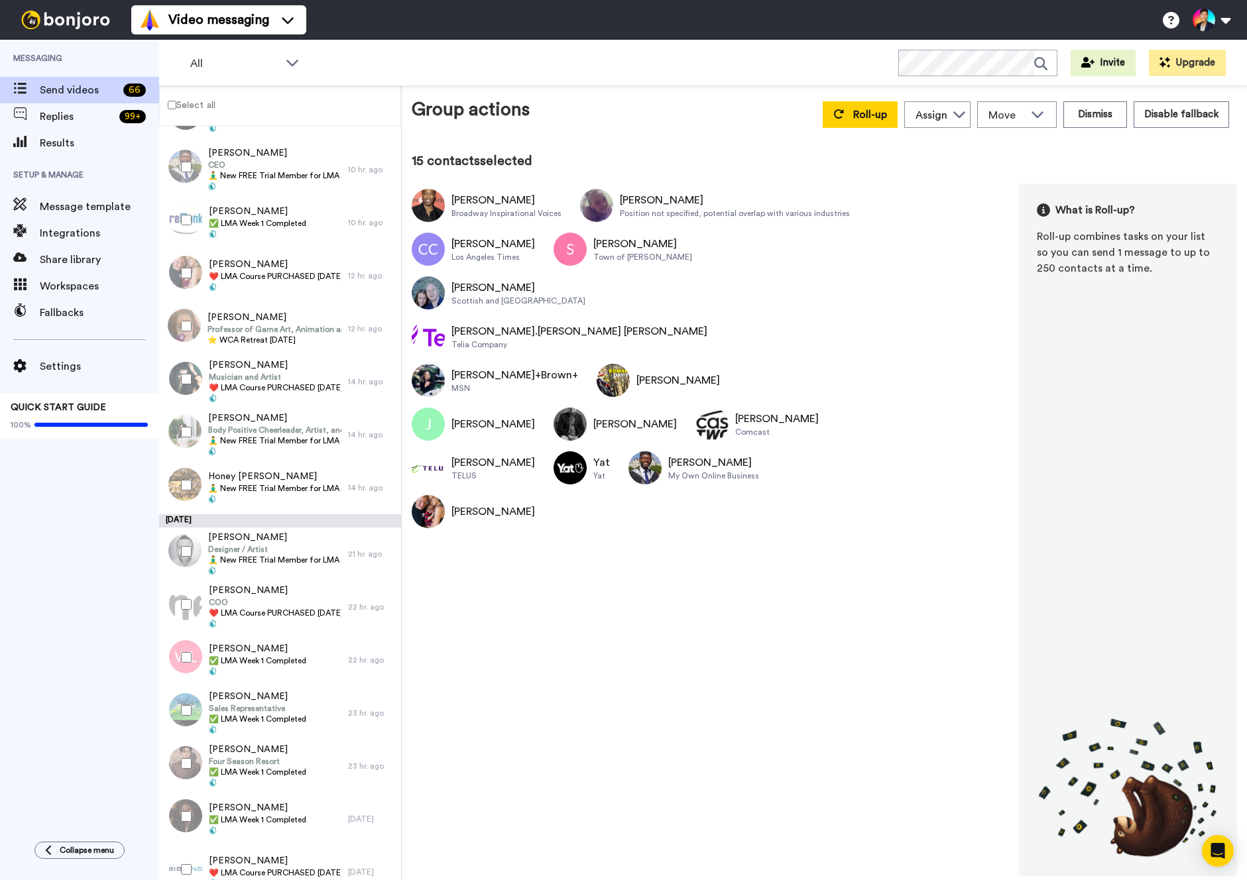
click at [186, 386] on div at bounding box center [184, 379] width 48 height 46
click at [187, 471] on div at bounding box center [184, 485] width 48 height 46
click at [186, 441] on div at bounding box center [184, 432] width 48 height 46
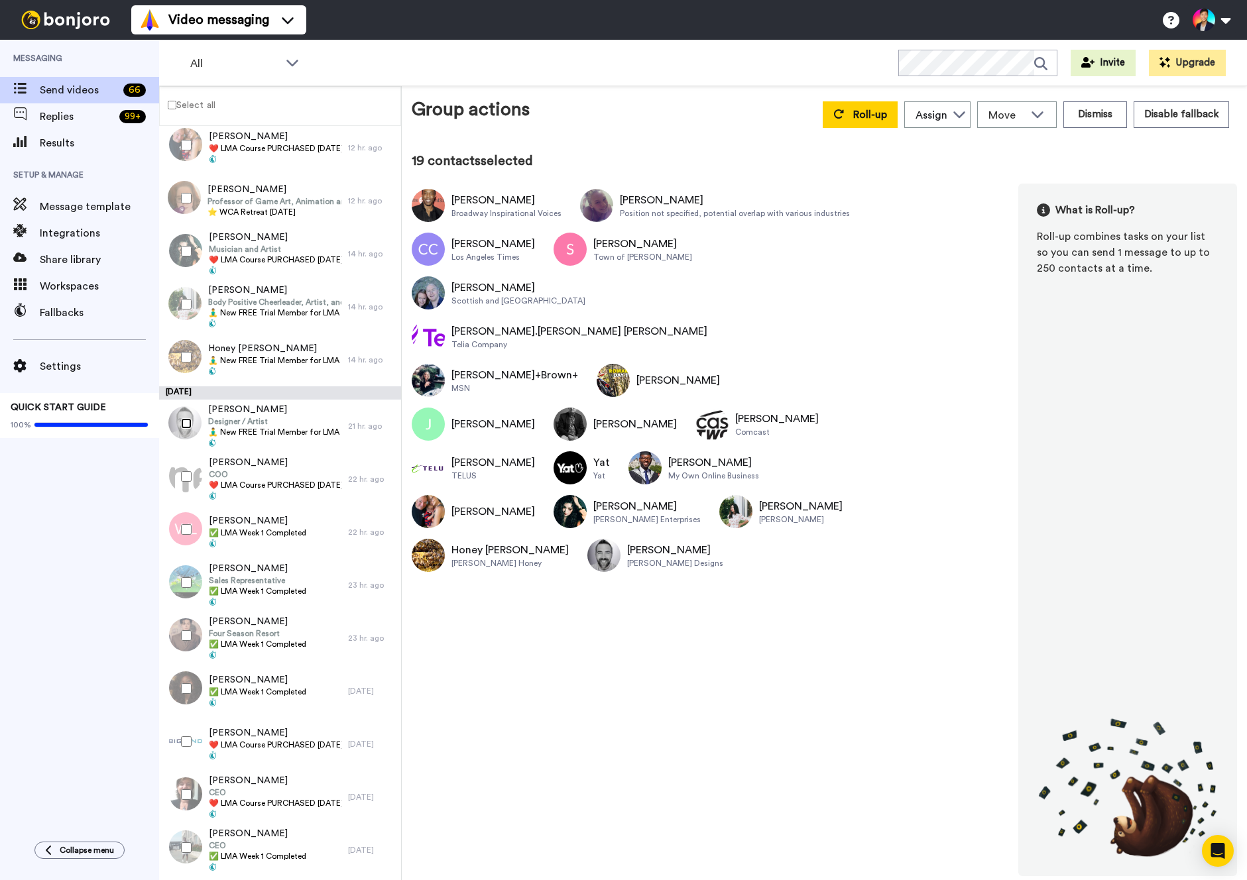
scroll to position [1307, 0]
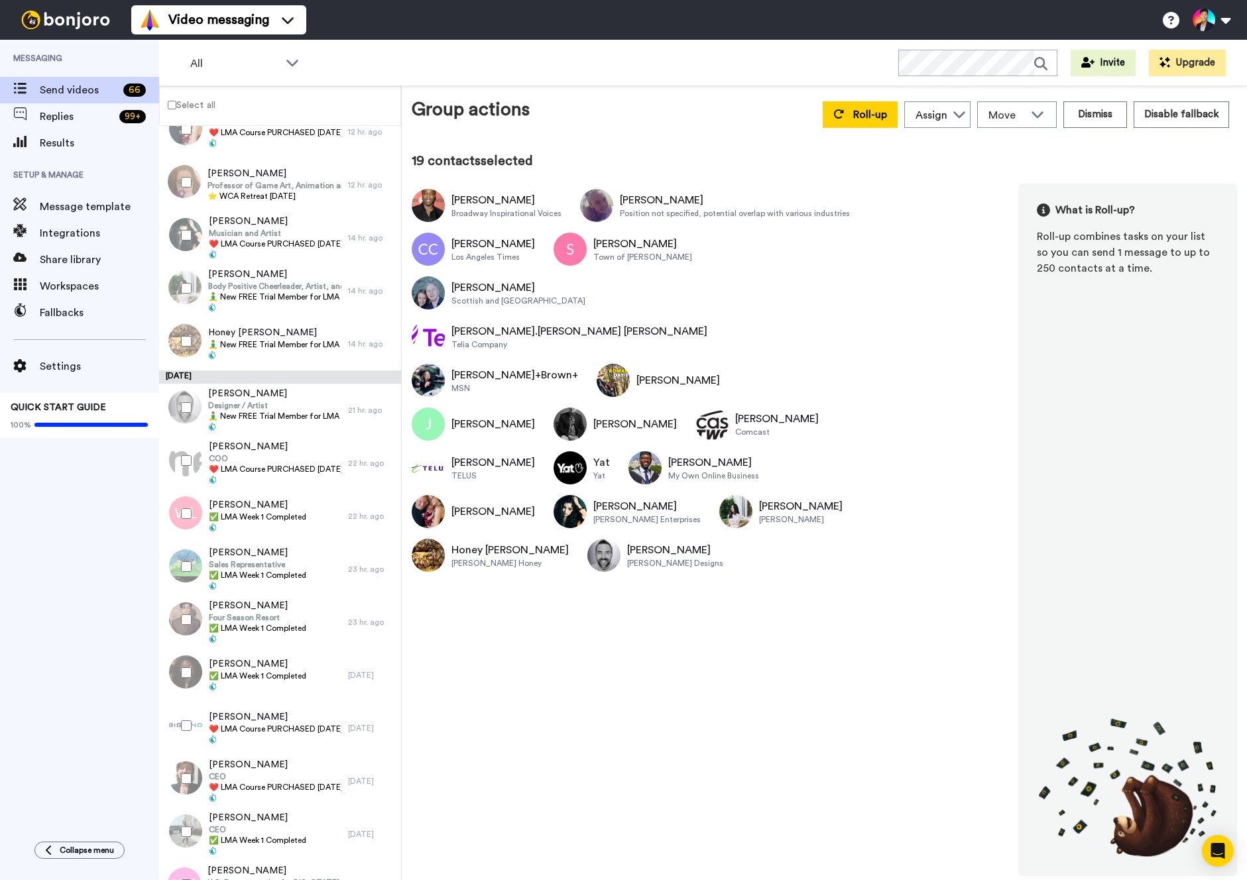
click at [186, 469] on div at bounding box center [184, 461] width 48 height 46
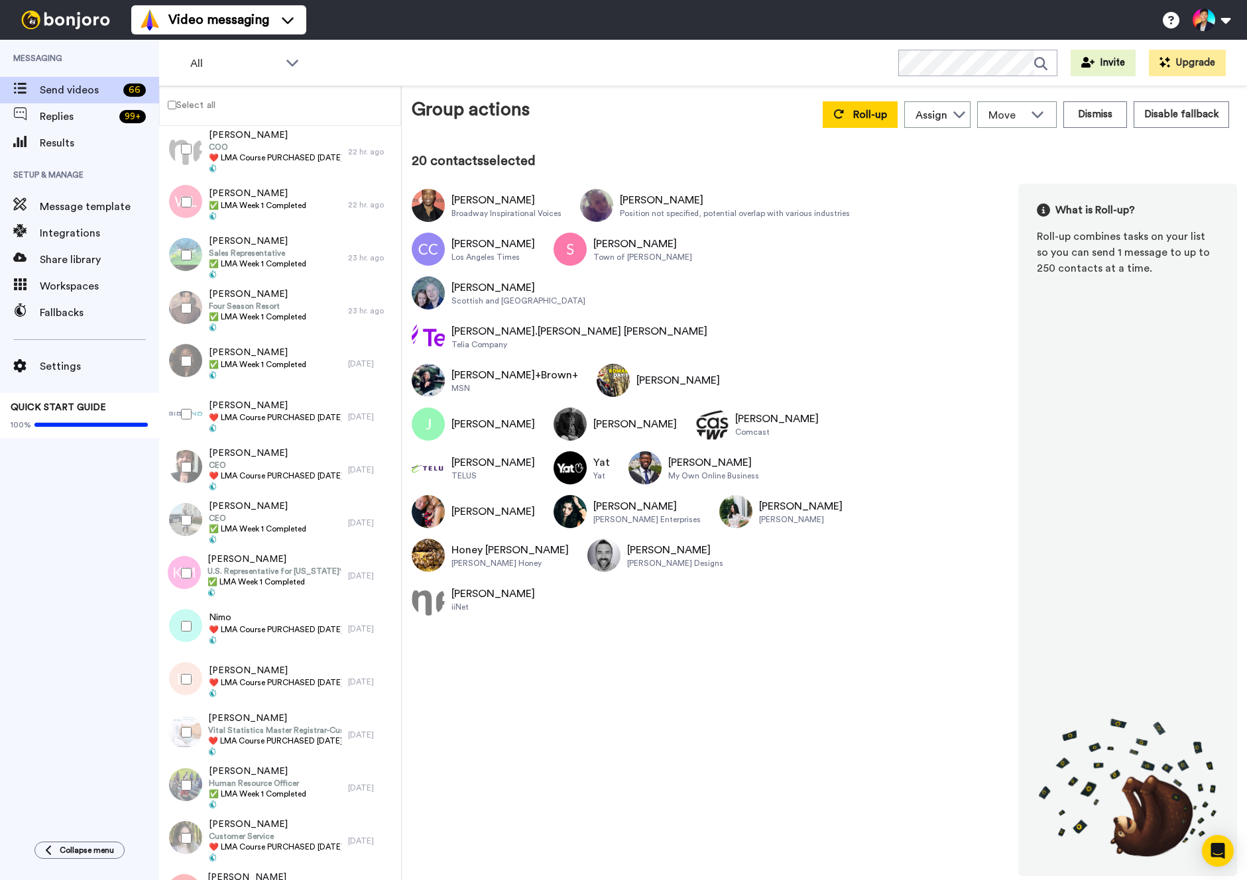
scroll to position [1663, 0]
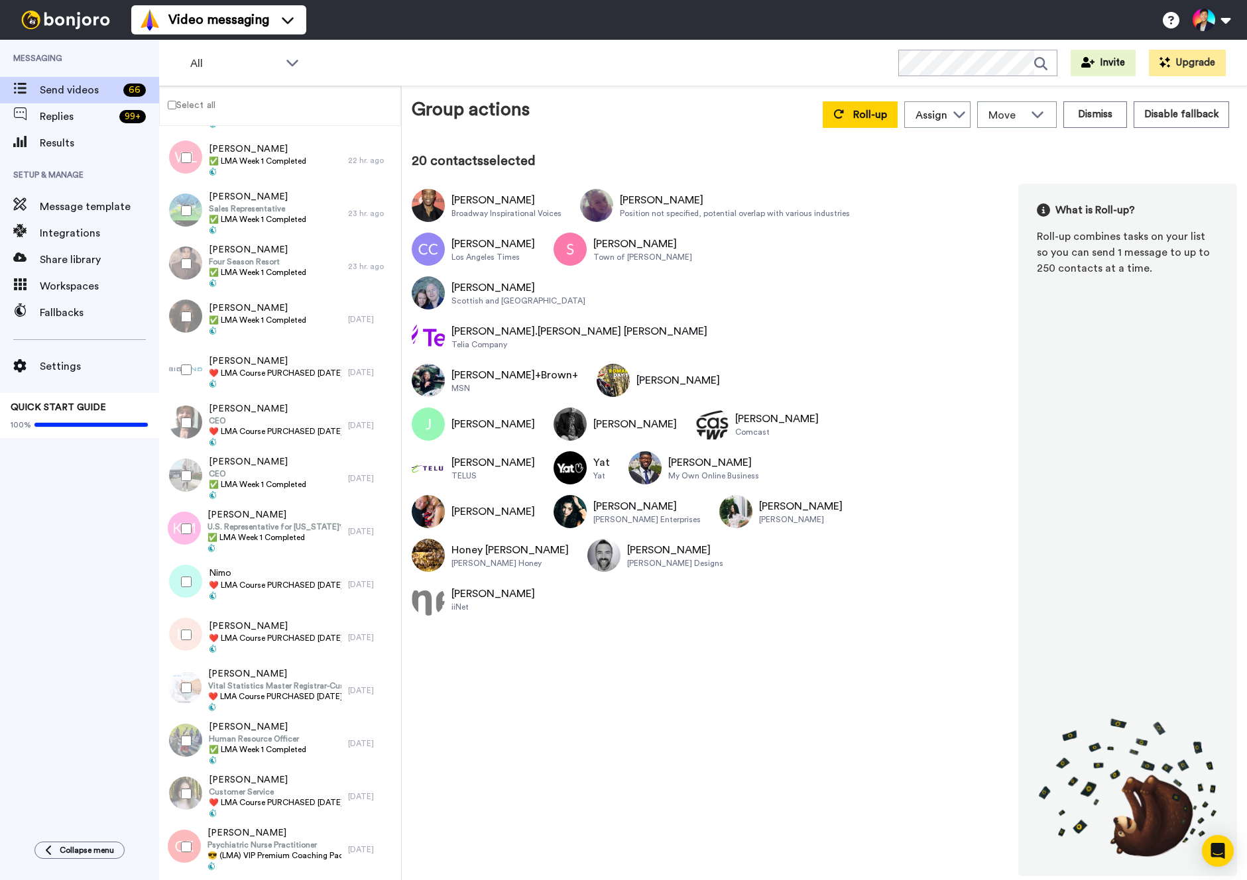
click at [190, 384] on div at bounding box center [184, 370] width 48 height 46
click at [178, 436] on div at bounding box center [184, 423] width 48 height 46
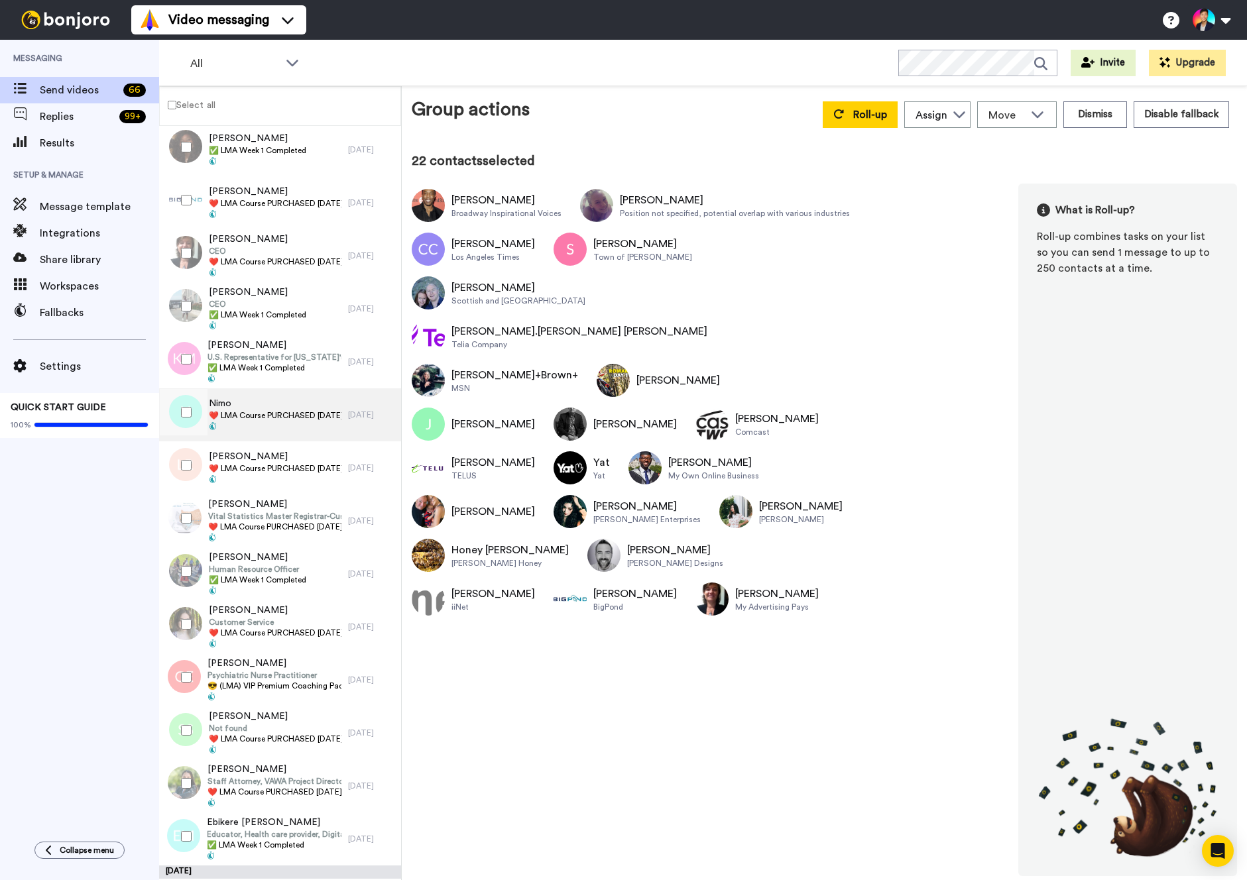
scroll to position [1840, 0]
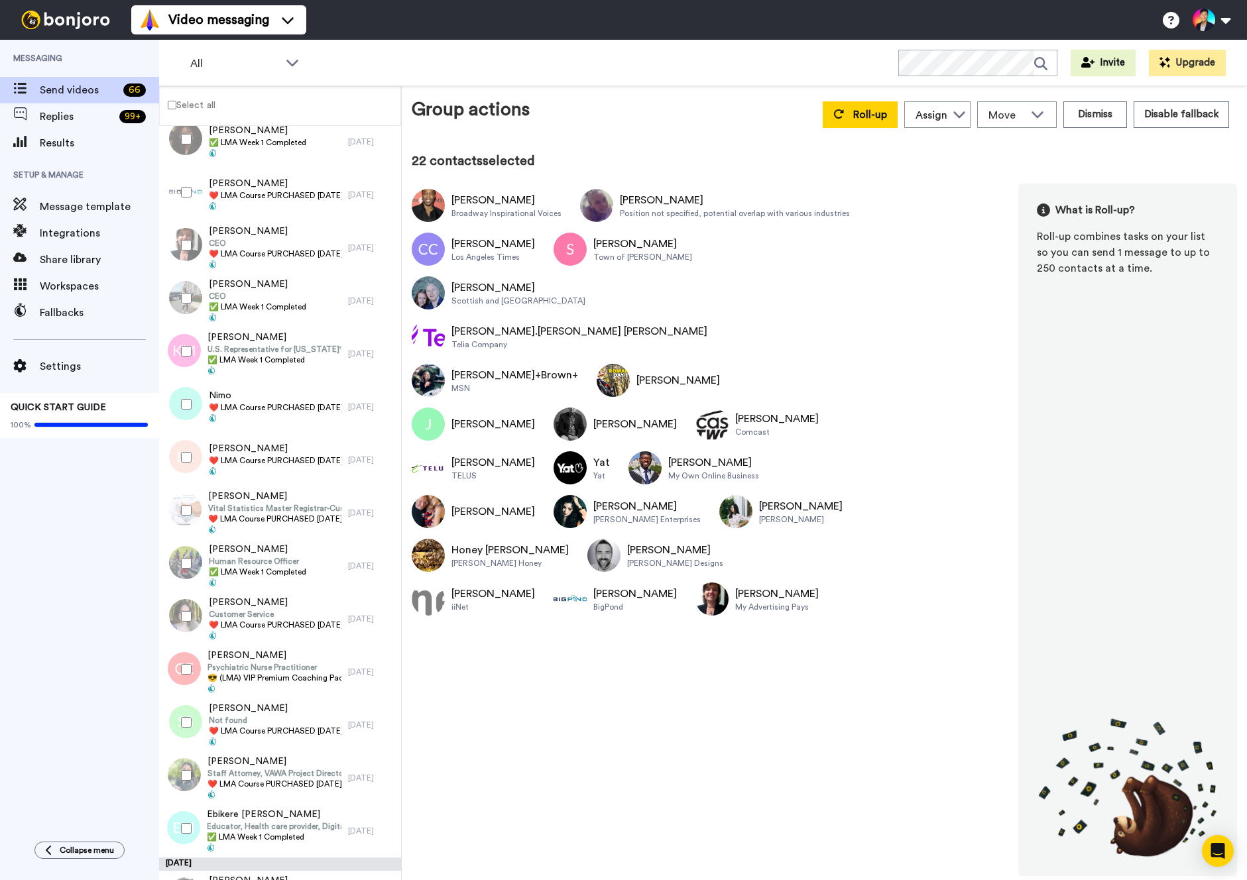
click at [178, 412] on div at bounding box center [184, 404] width 48 height 46
click at [178, 457] on div at bounding box center [184, 457] width 48 height 46
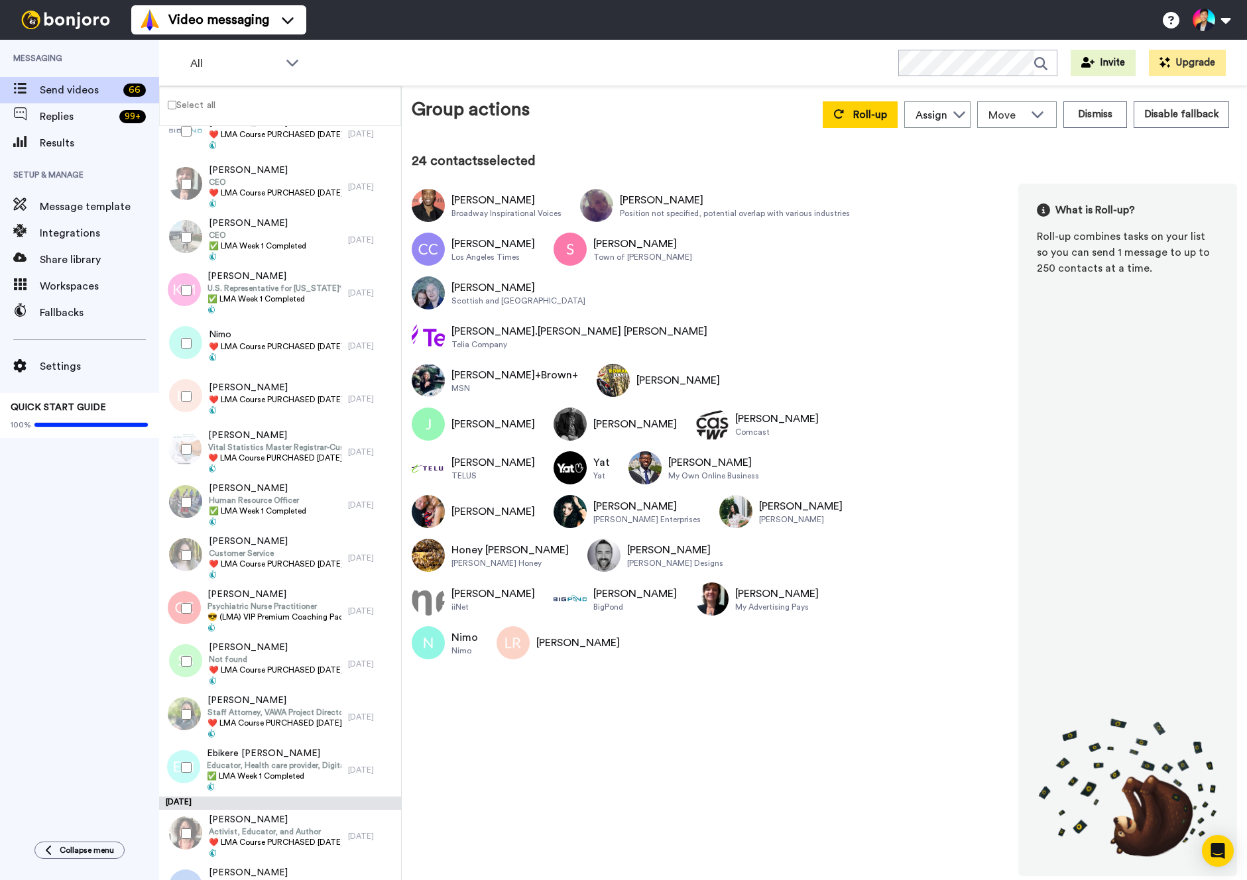
scroll to position [1912, 0]
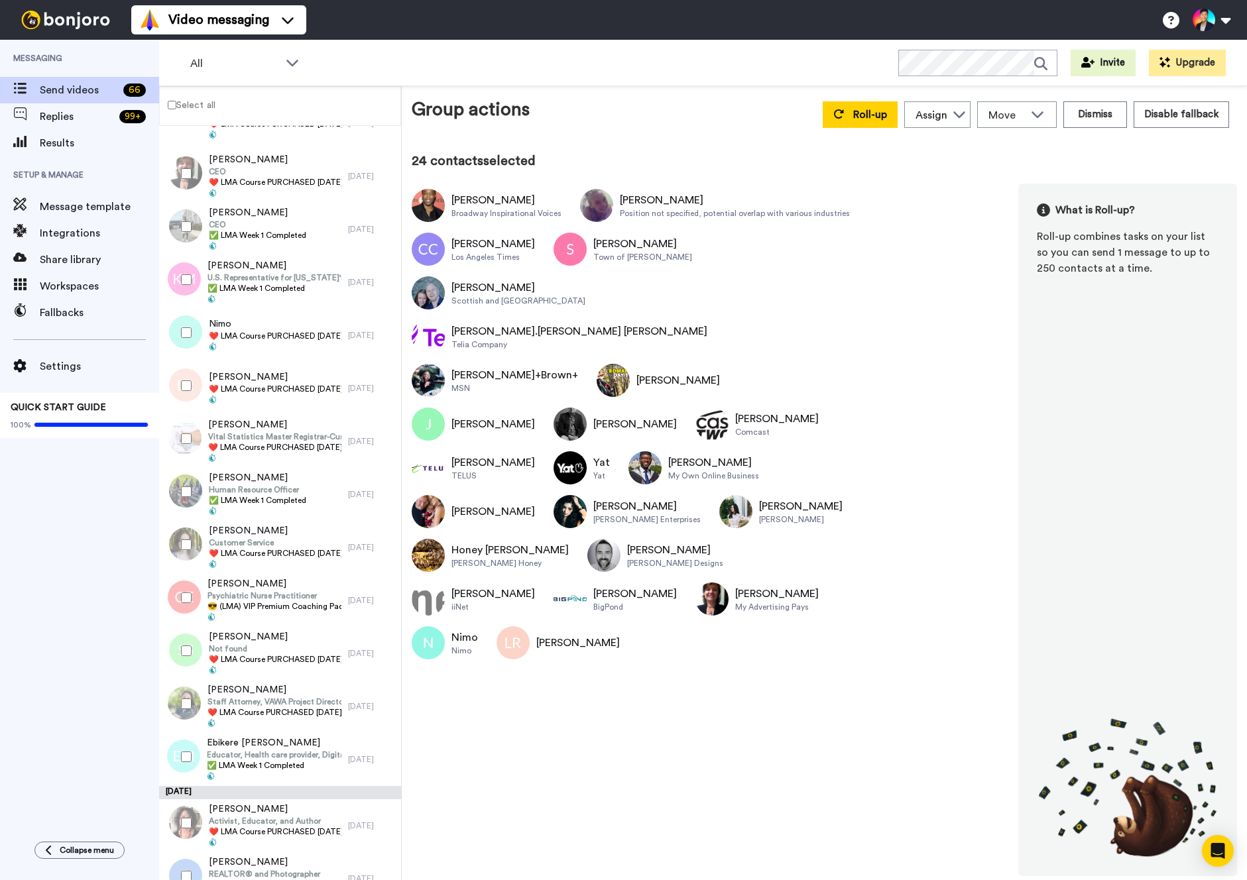
click at [178, 457] on div at bounding box center [184, 439] width 48 height 46
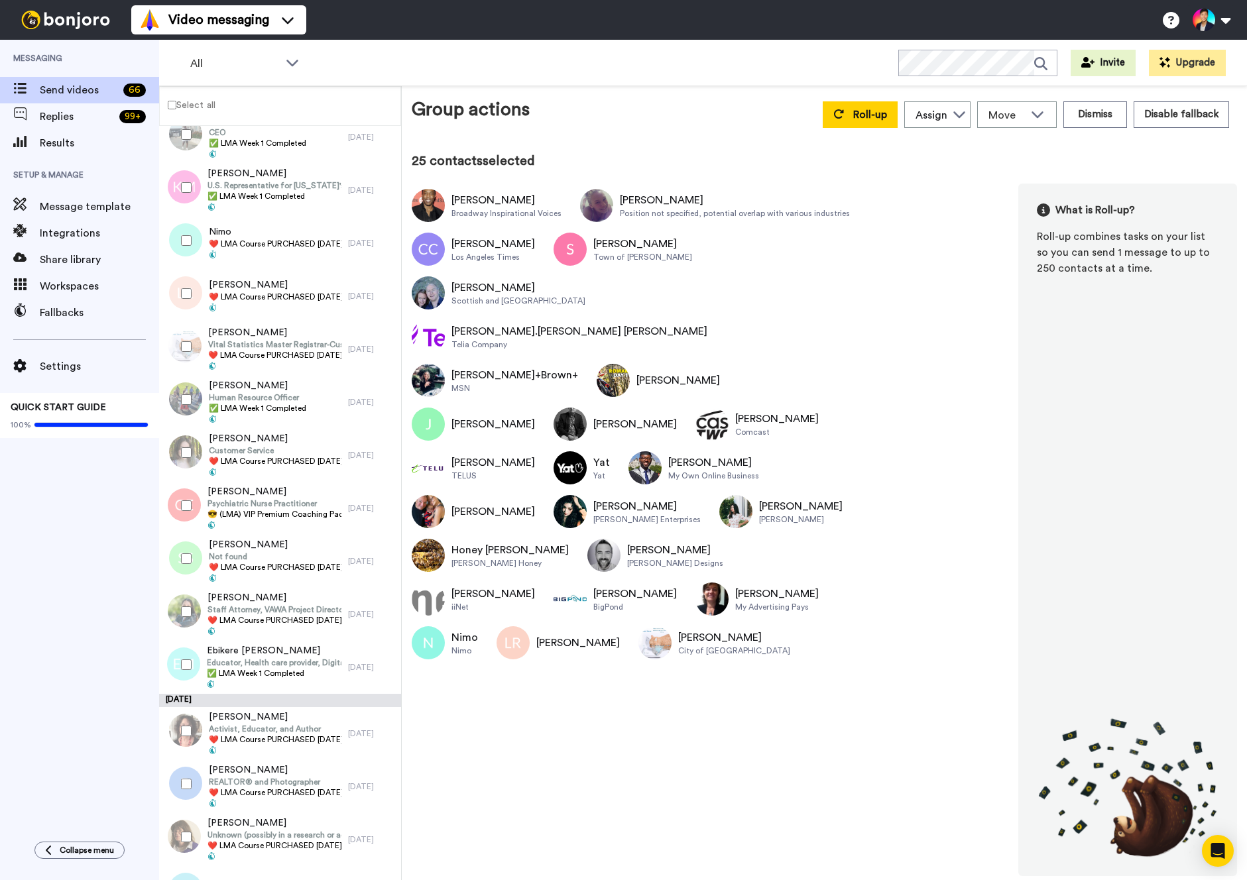
click at [188, 473] on div at bounding box center [184, 453] width 48 height 46
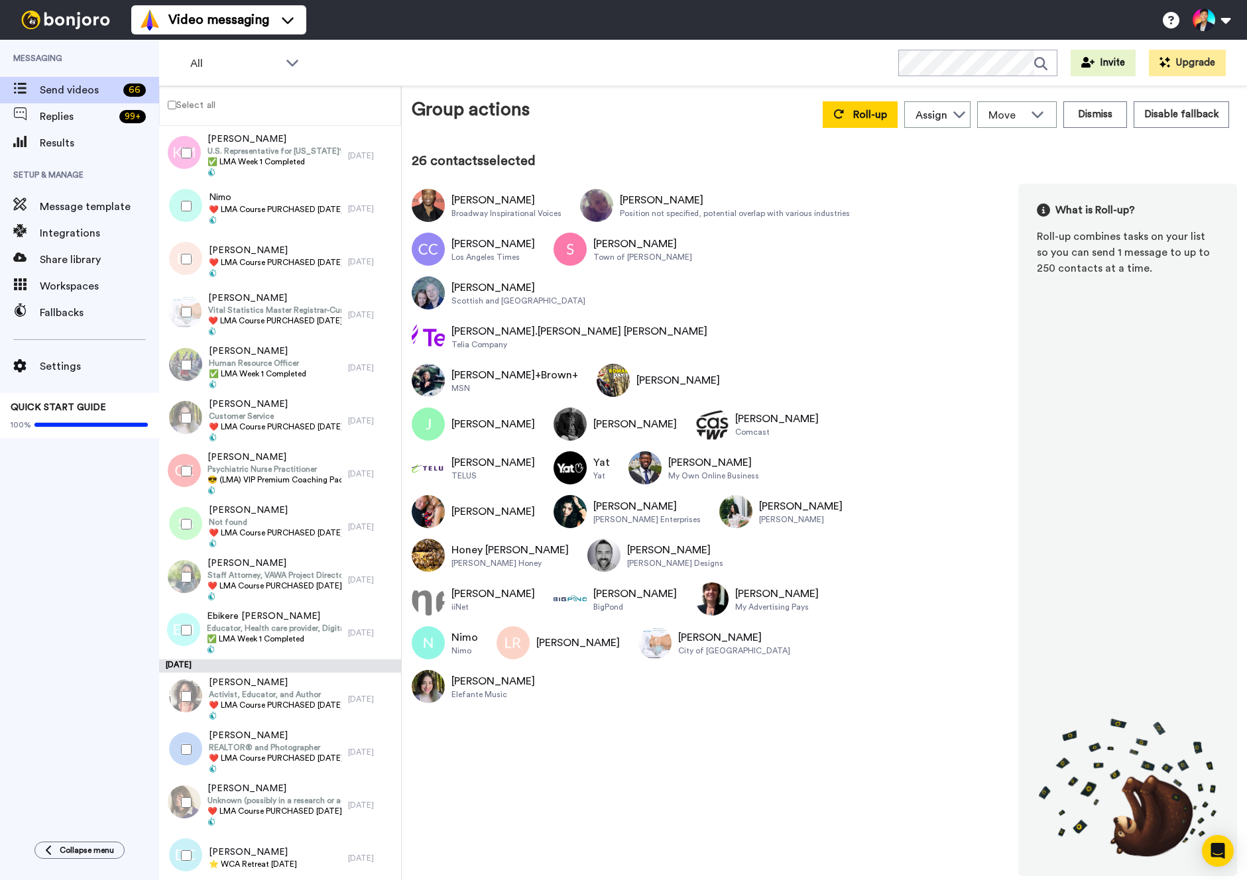
scroll to position [2068, 0]
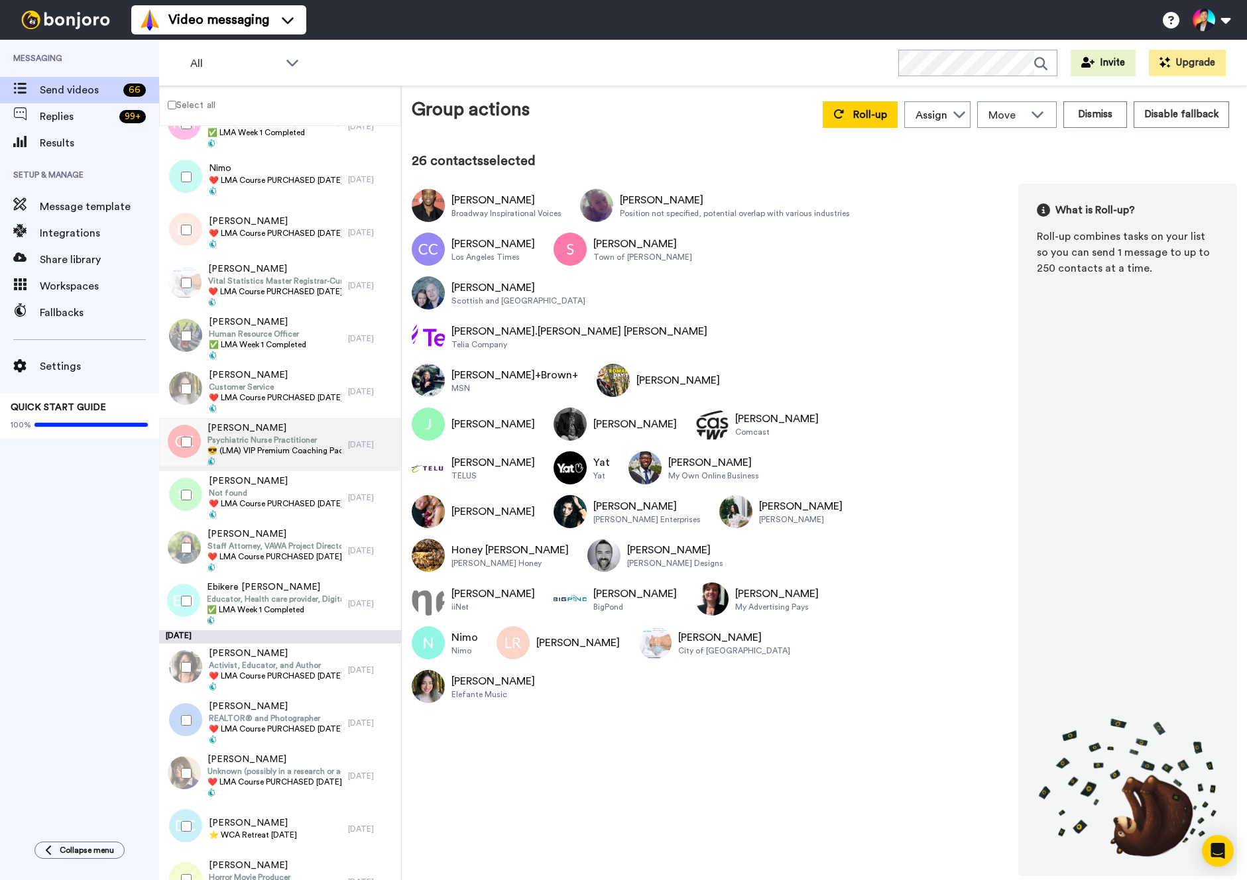
click at [230, 469] on div "Gail Elder Psychiatric Nurse Practitioner 😎 (LMA) VIP Premium Coaching Package …" at bounding box center [253, 444] width 189 height 53
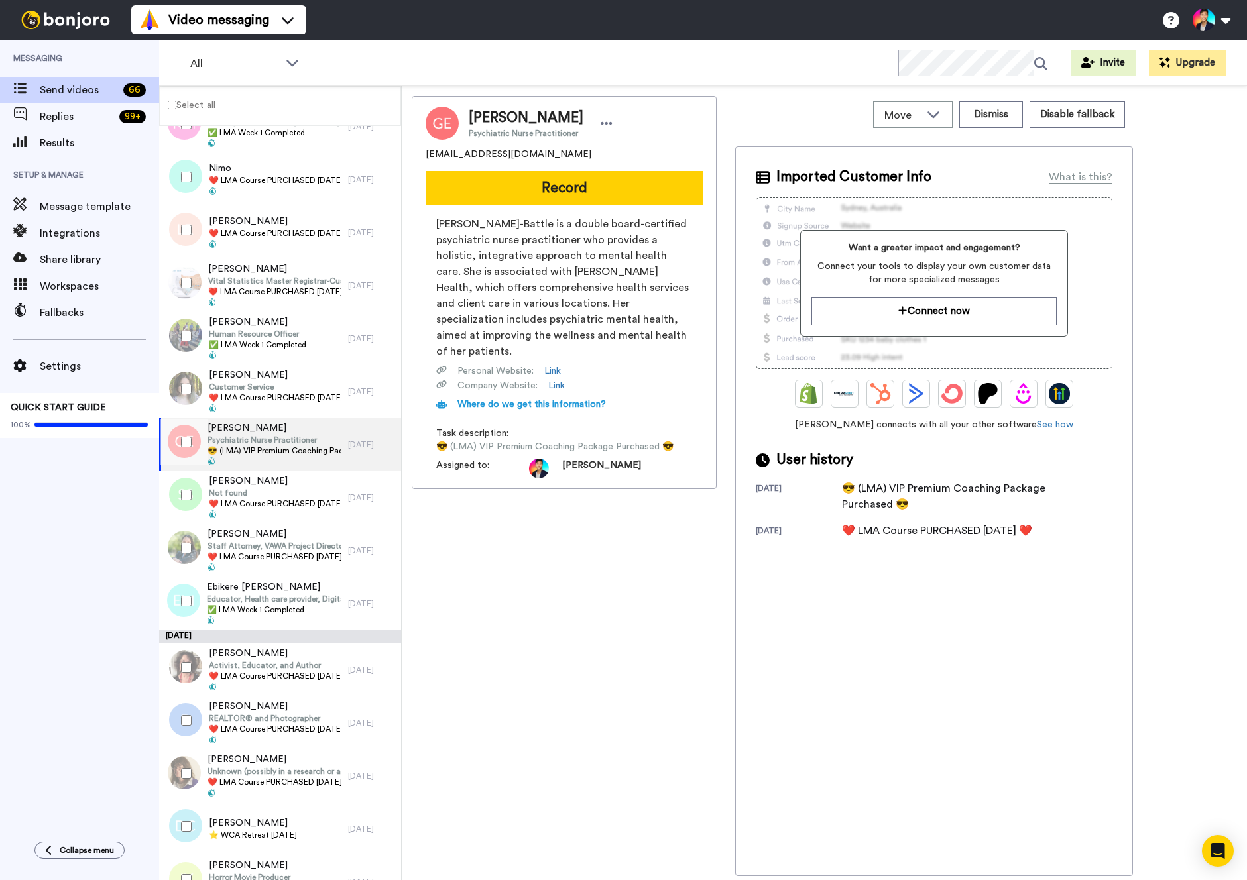
click at [176, 449] on div at bounding box center [184, 442] width 48 height 46
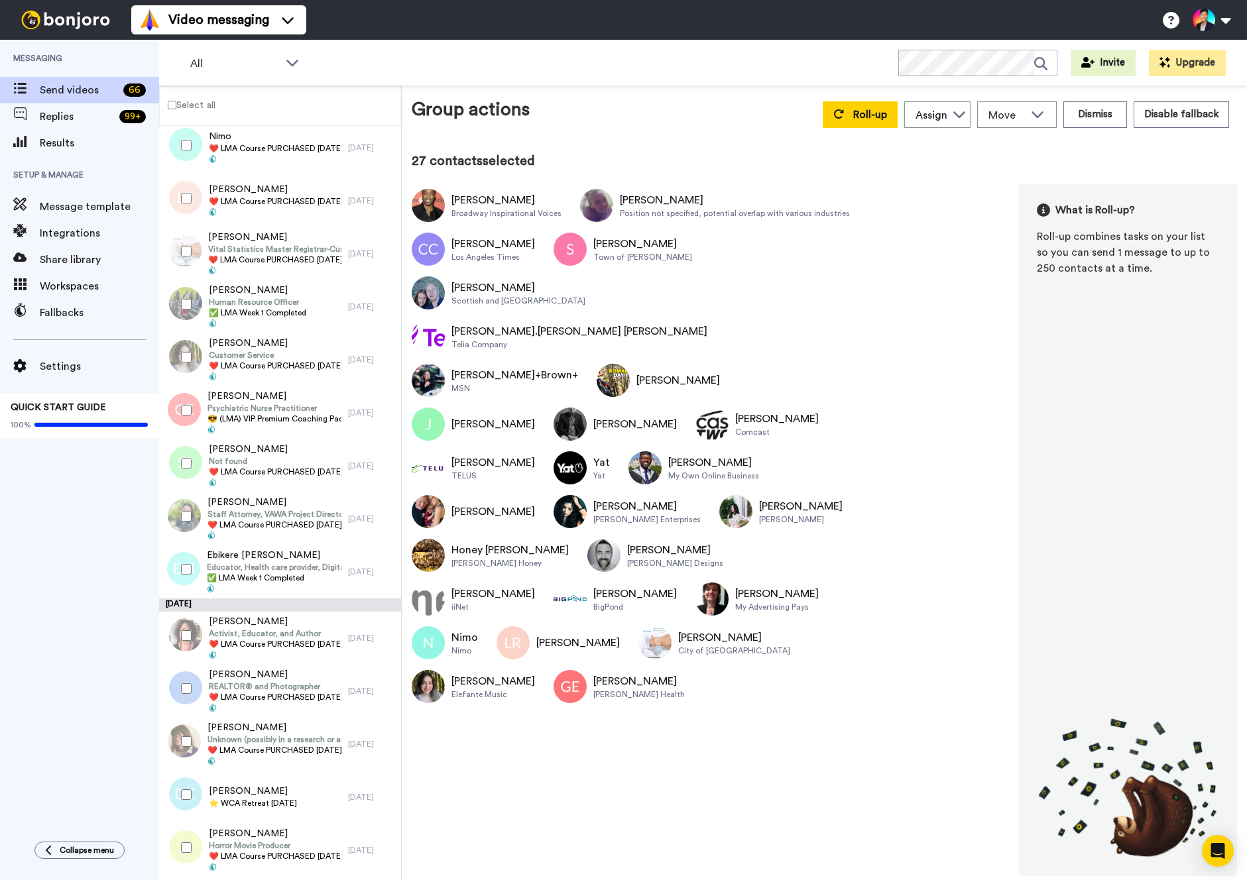
click at [176, 449] on div at bounding box center [184, 463] width 48 height 46
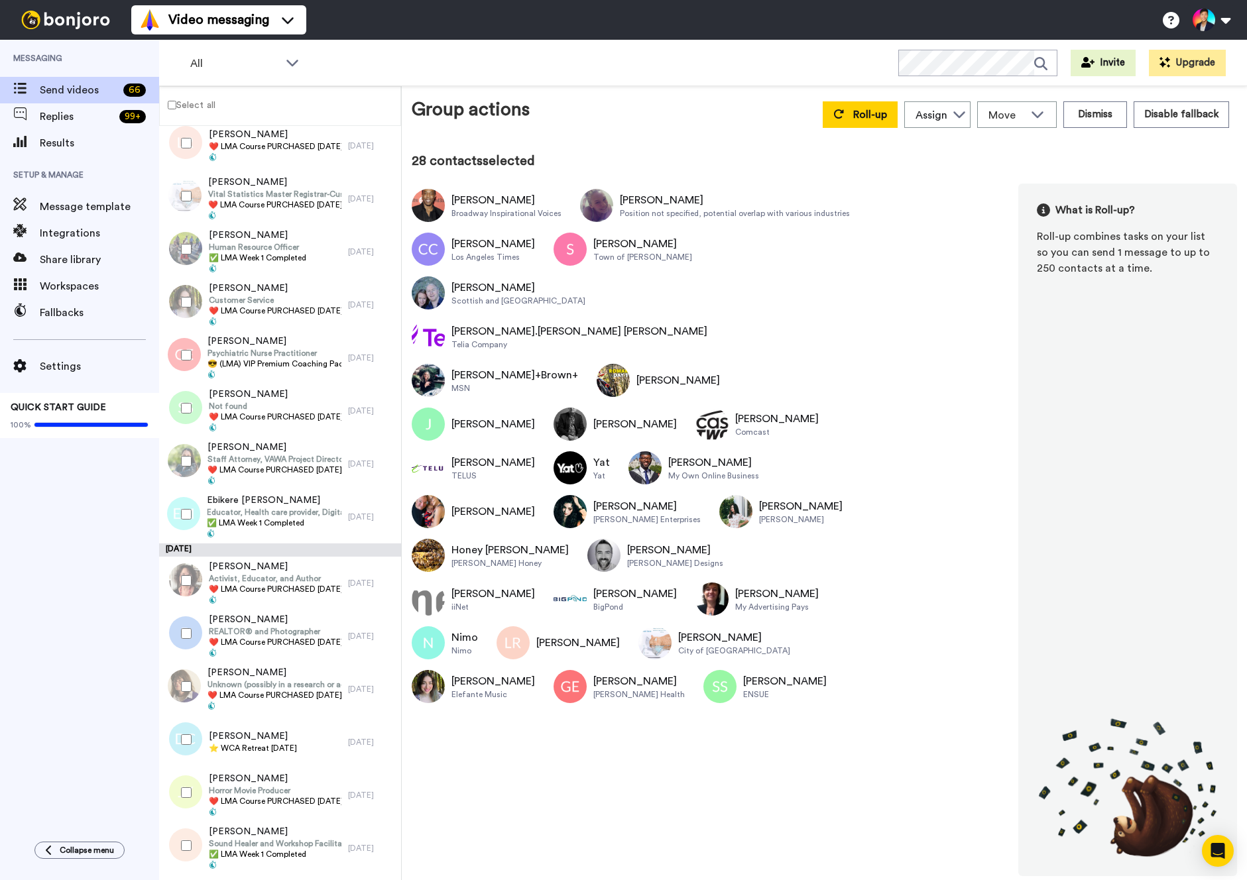
click at [176, 449] on div at bounding box center [184, 461] width 48 height 46
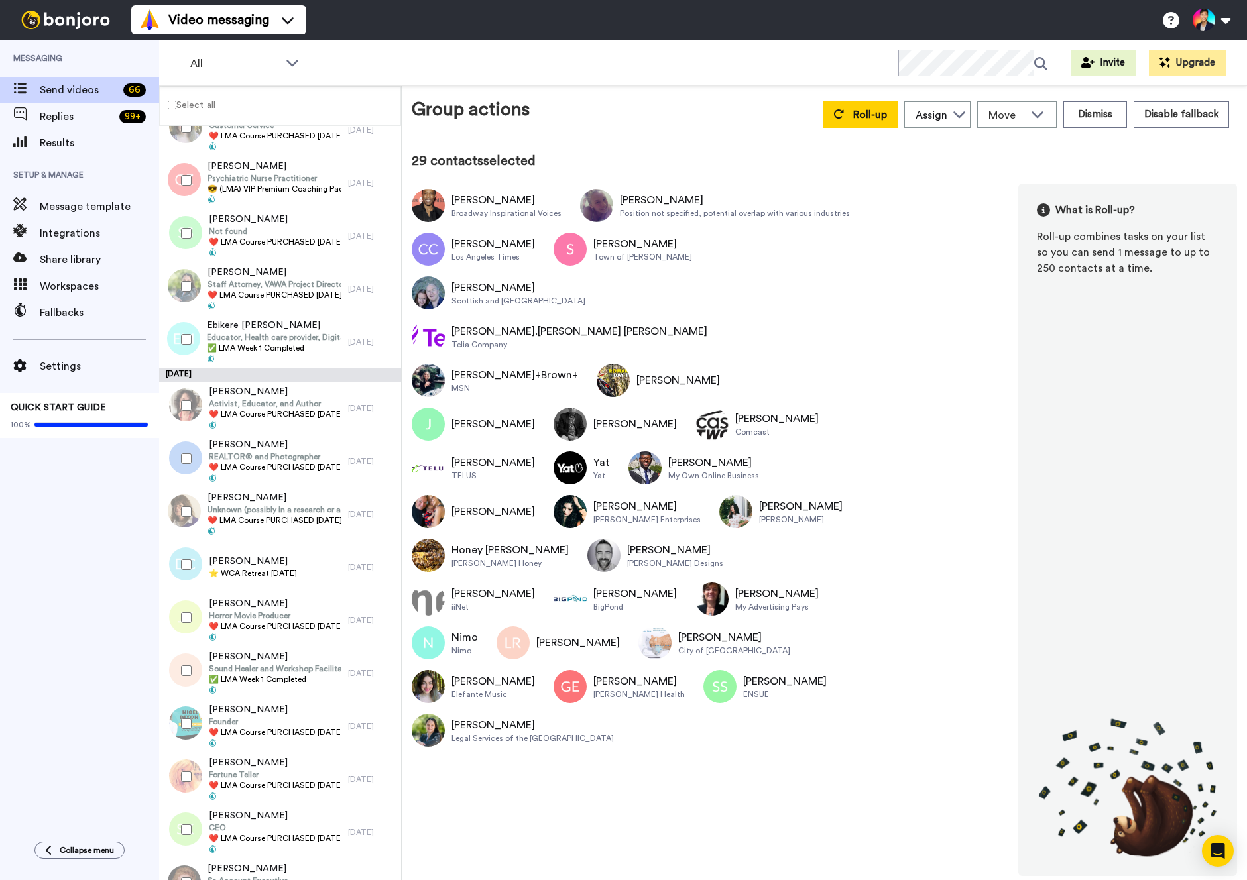
scroll to position [2344, 0]
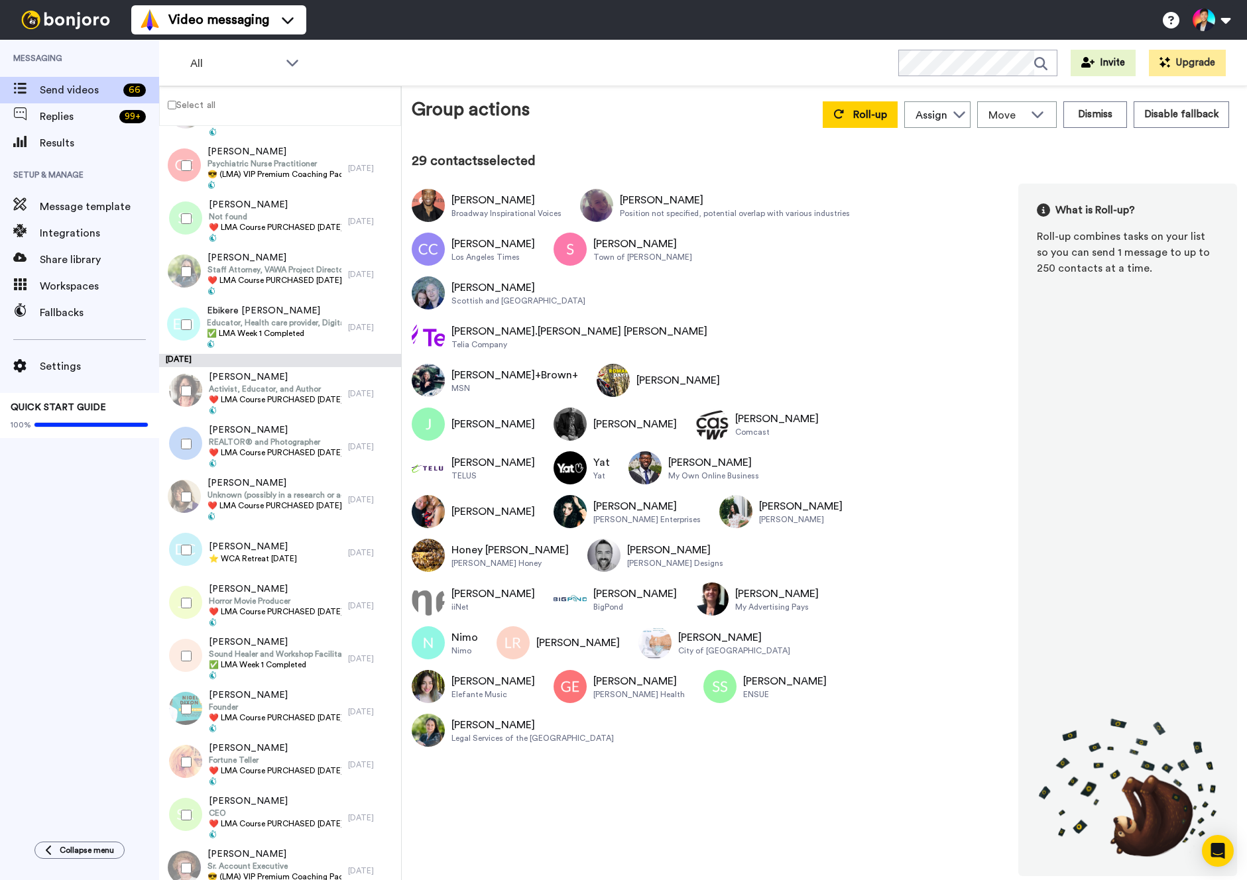
click at [194, 411] on div at bounding box center [184, 391] width 48 height 46
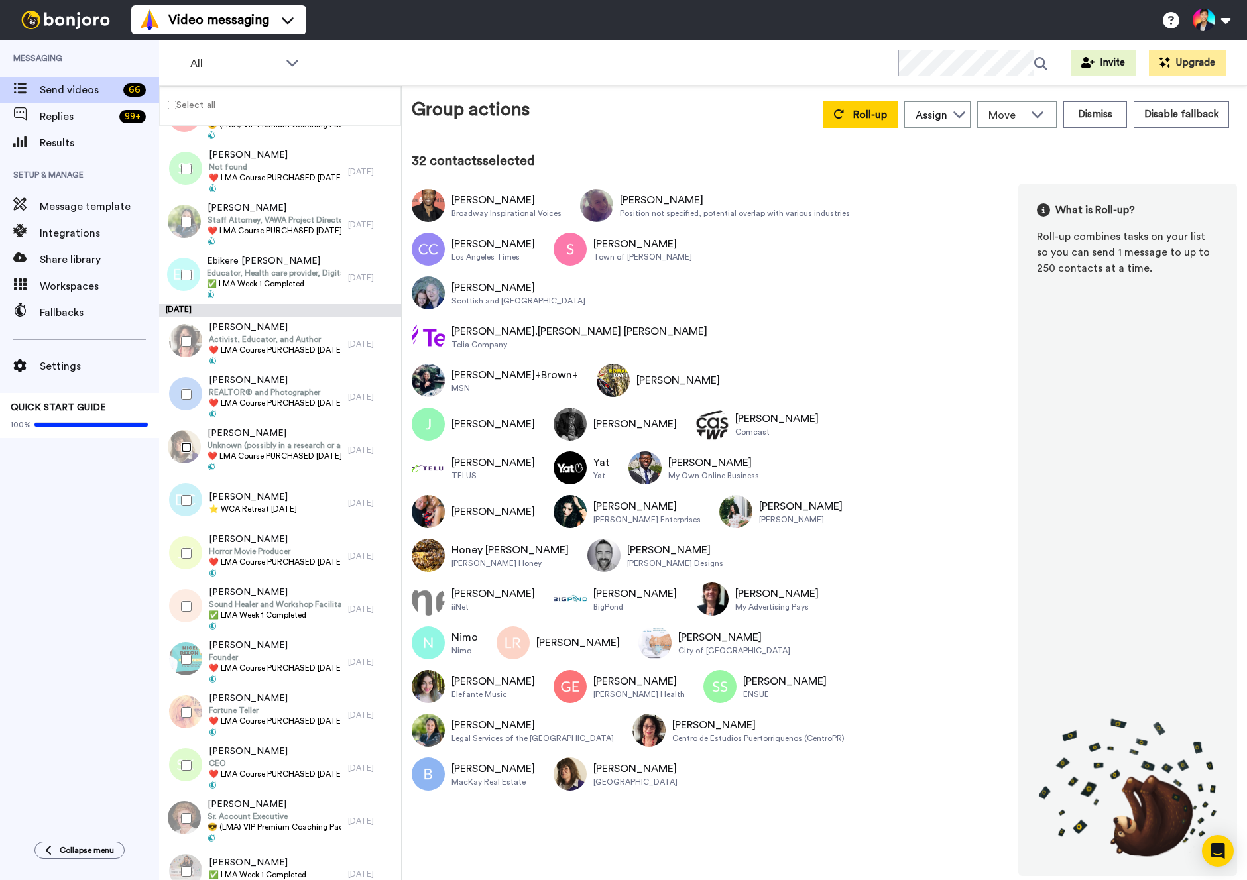
scroll to position [2563, 0]
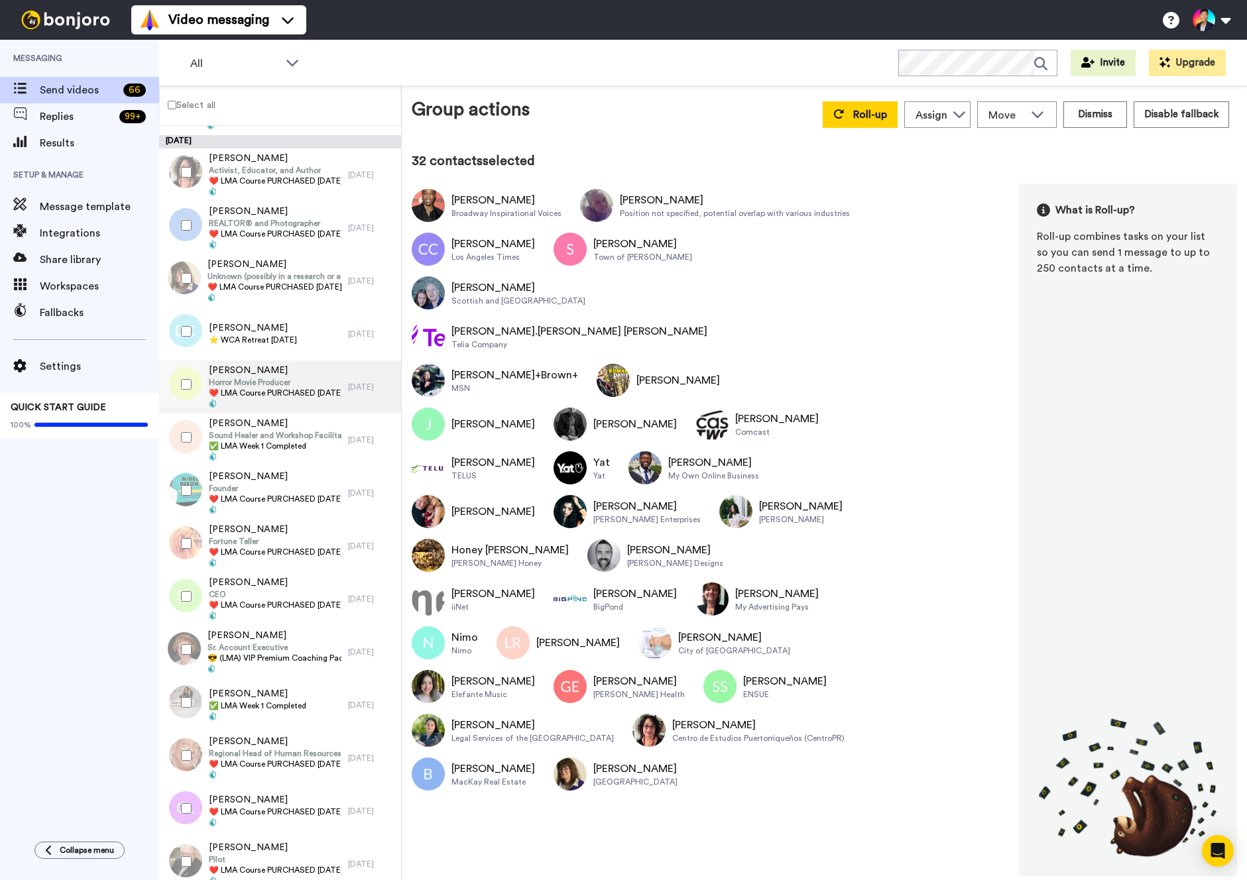
click at [192, 410] on div at bounding box center [182, 387] width 40 height 53
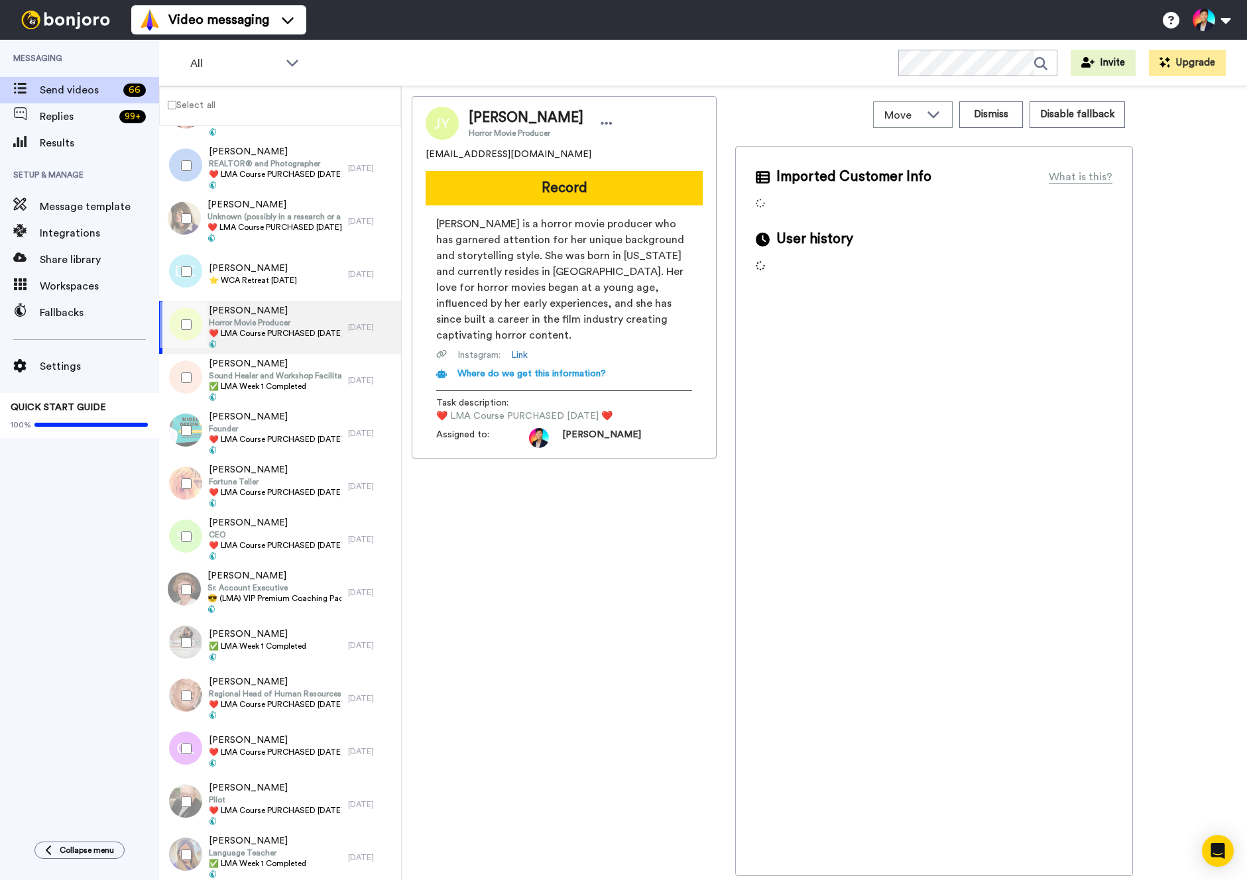
scroll to position [2626, 0]
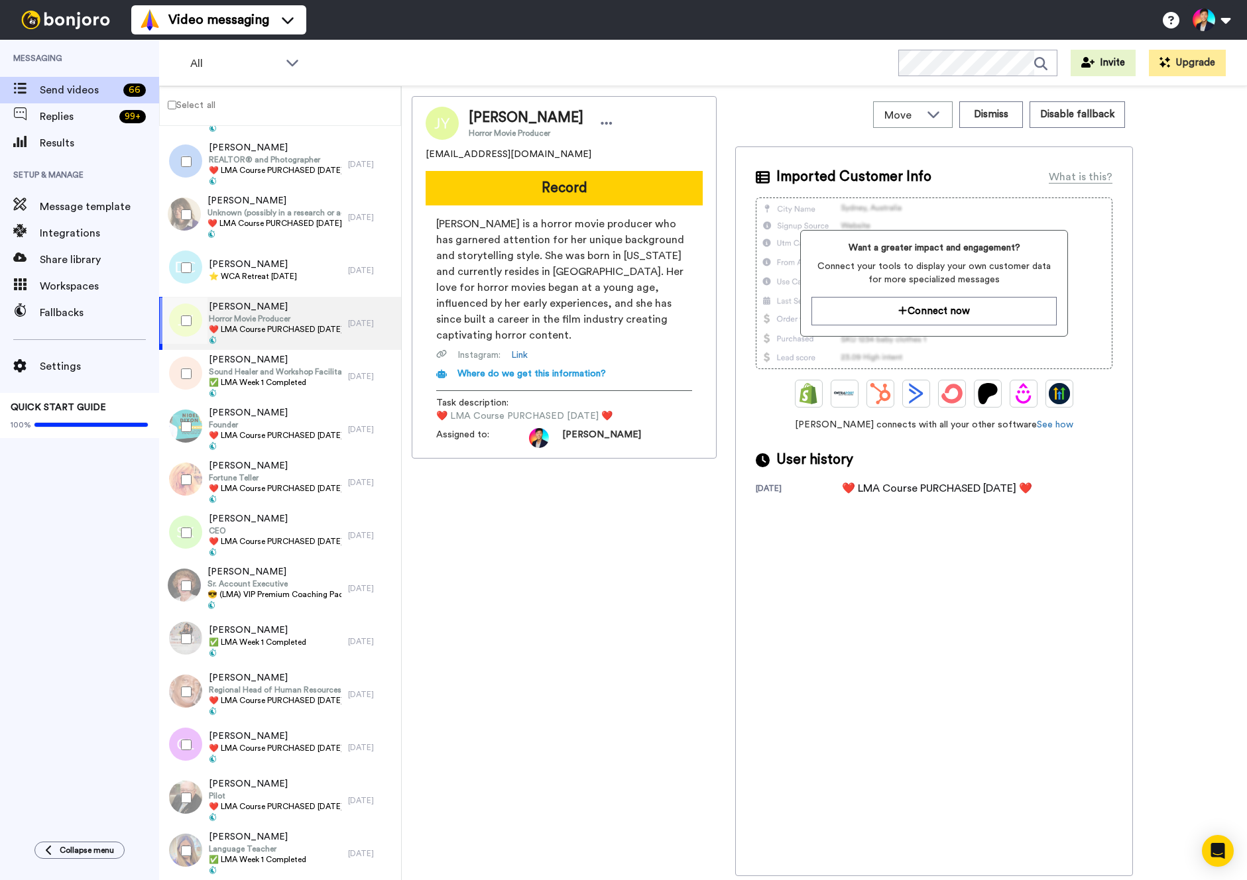
click at [181, 307] on div at bounding box center [184, 321] width 48 height 46
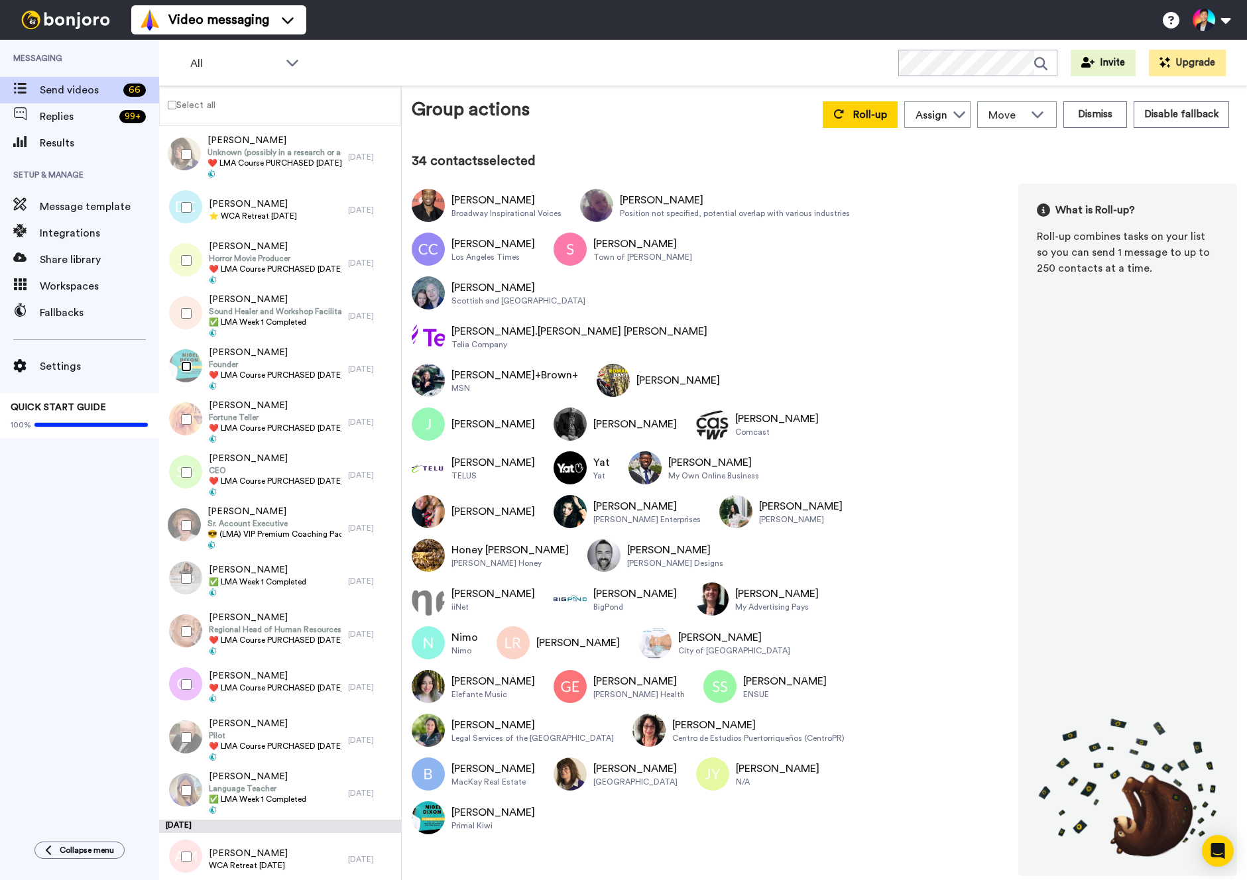
scroll to position [2713, 0]
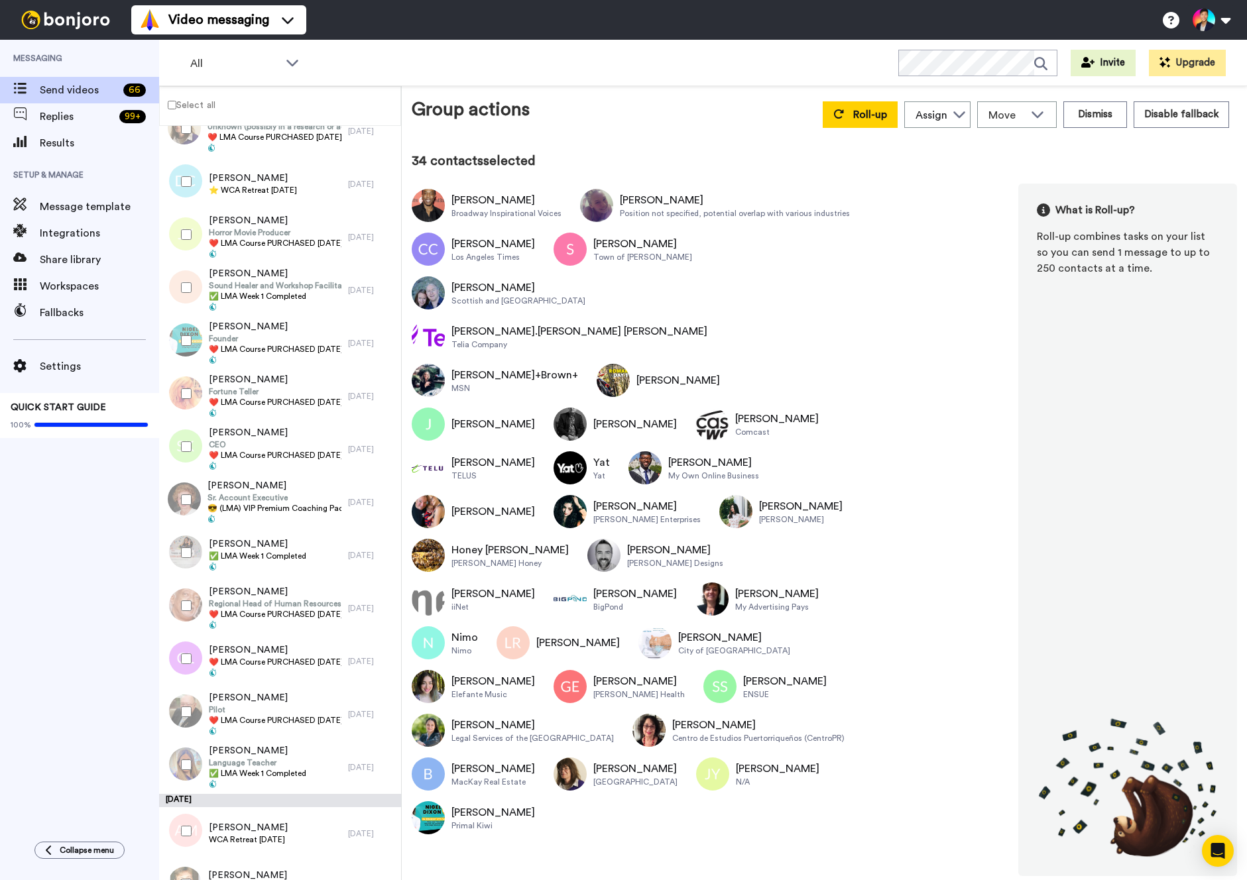
click at [187, 416] on div at bounding box center [184, 394] width 48 height 46
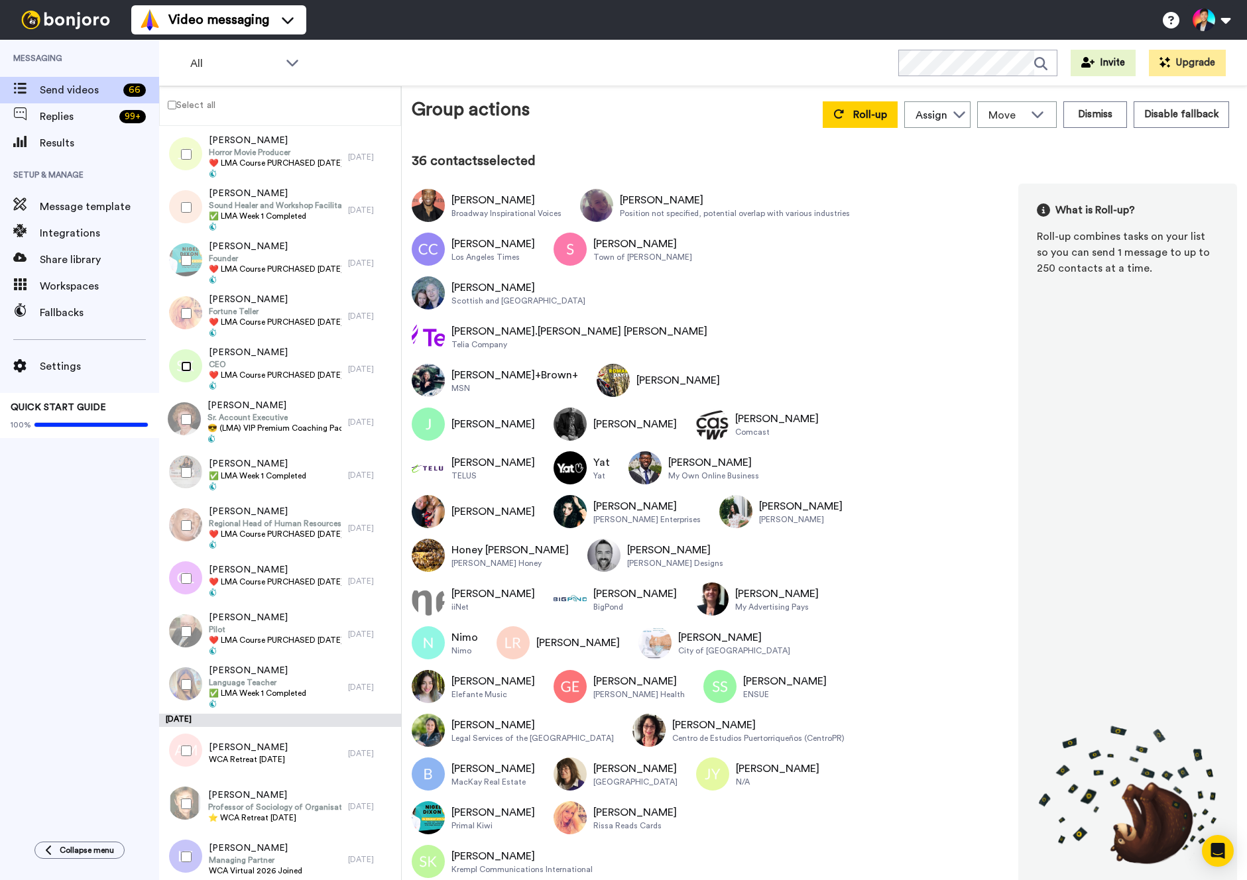
scroll to position [2799, 0]
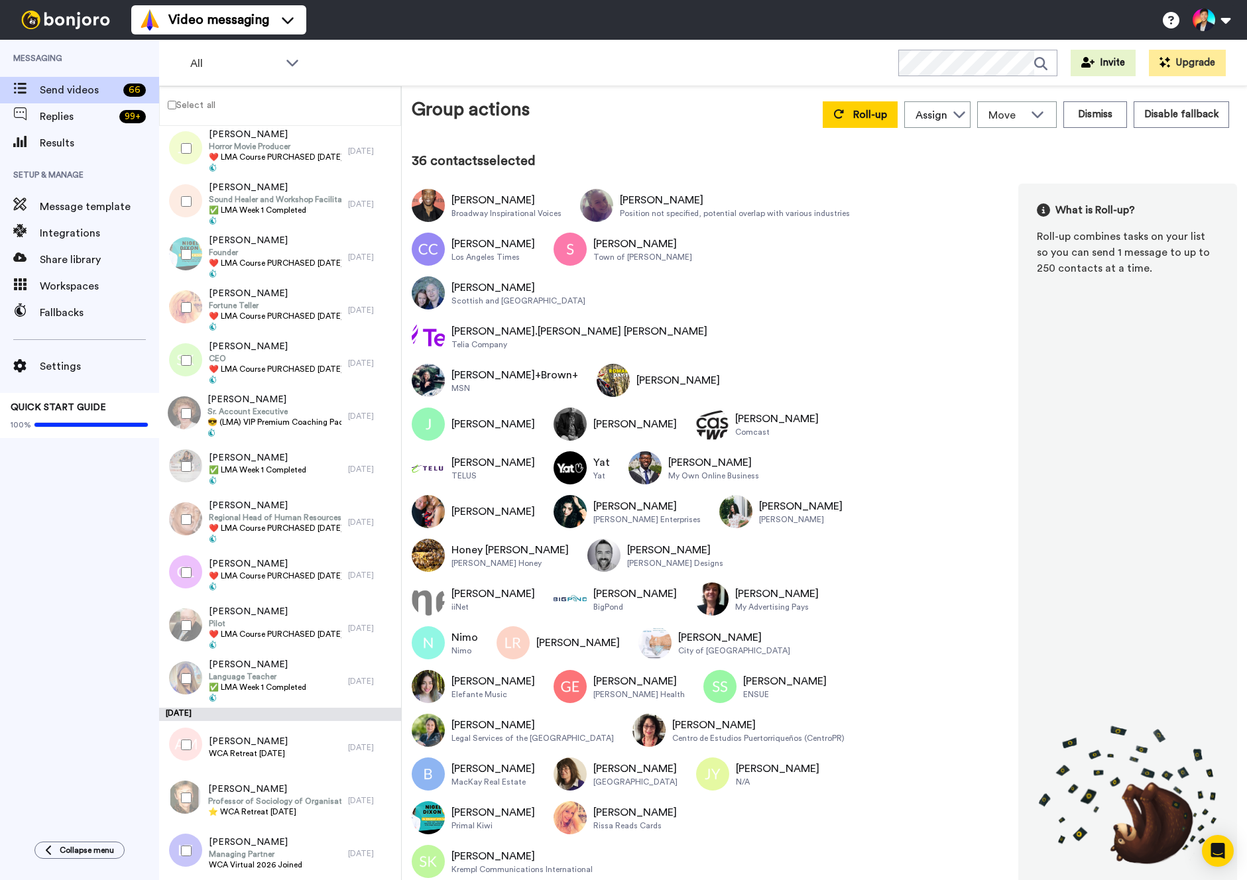
click at [186, 447] on div at bounding box center [184, 466] width 48 height 46
click at [186, 426] on div at bounding box center [184, 413] width 48 height 46
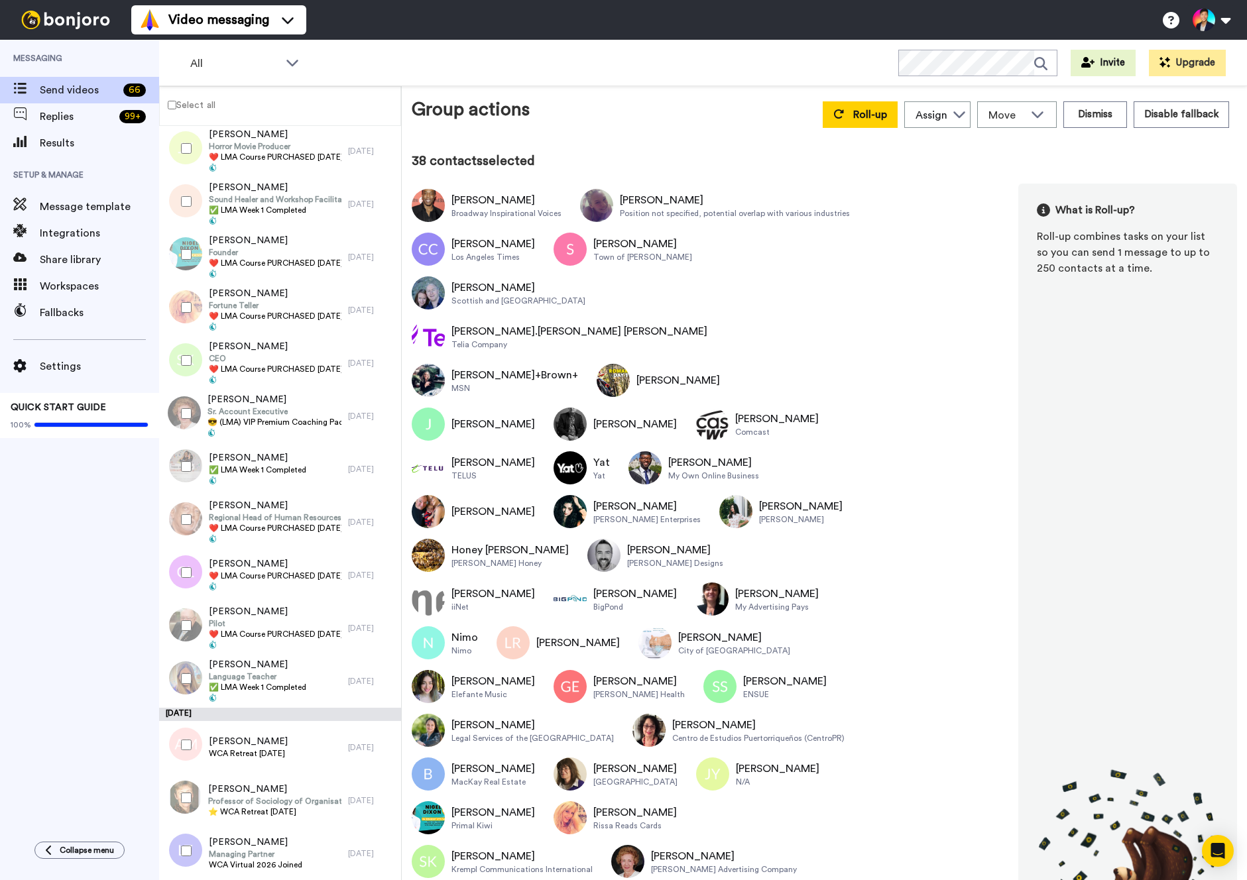
click at [186, 445] on div at bounding box center [184, 466] width 48 height 46
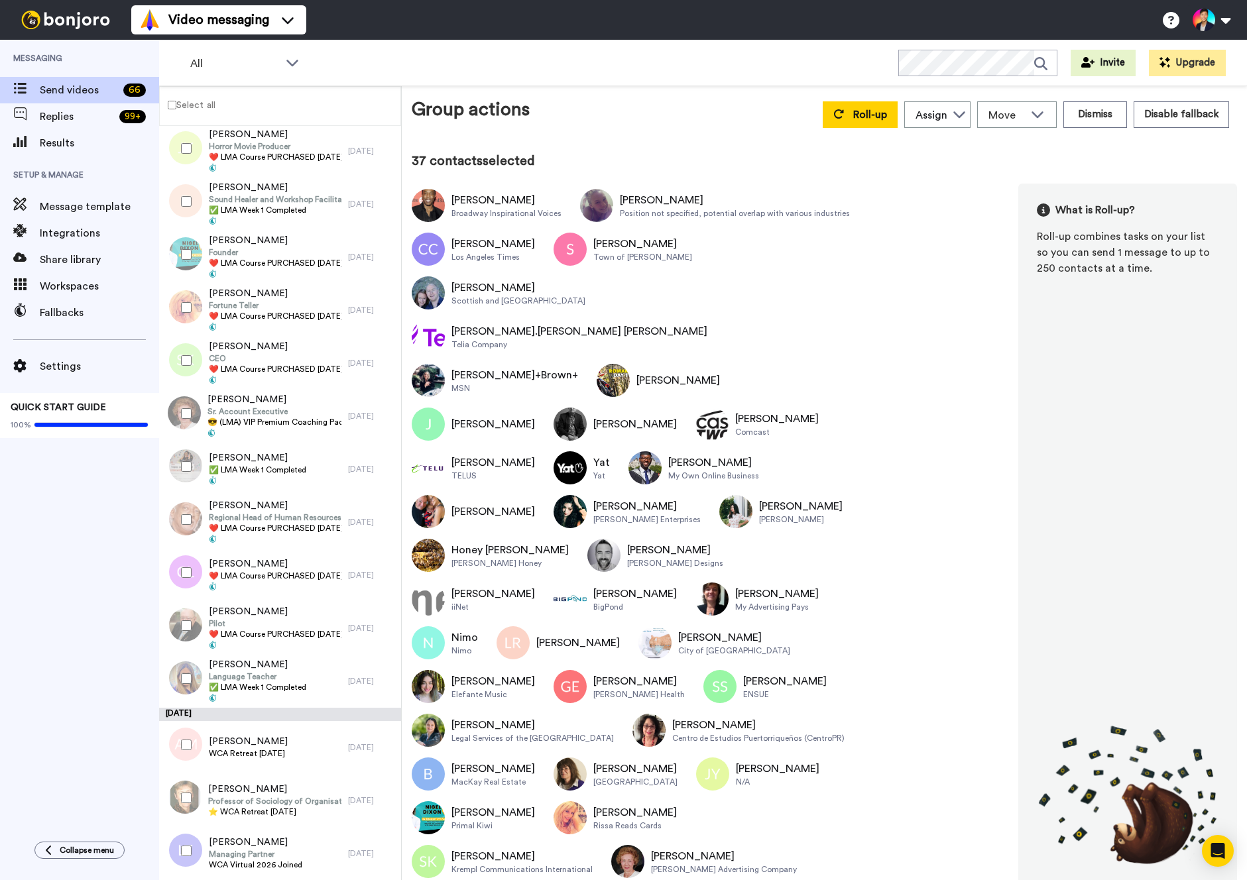
click at [178, 522] on div at bounding box center [184, 520] width 48 height 46
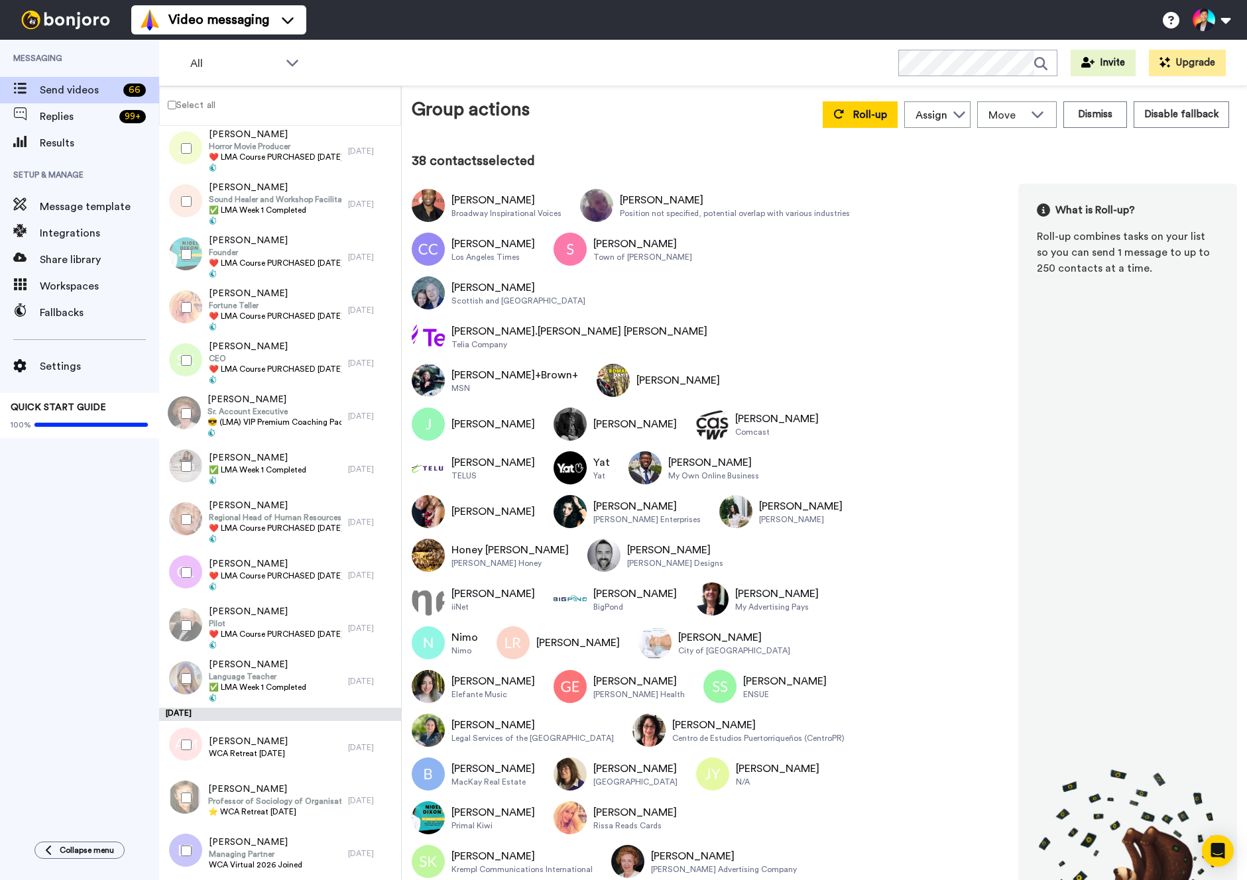
click at [184, 556] on div at bounding box center [184, 573] width 48 height 46
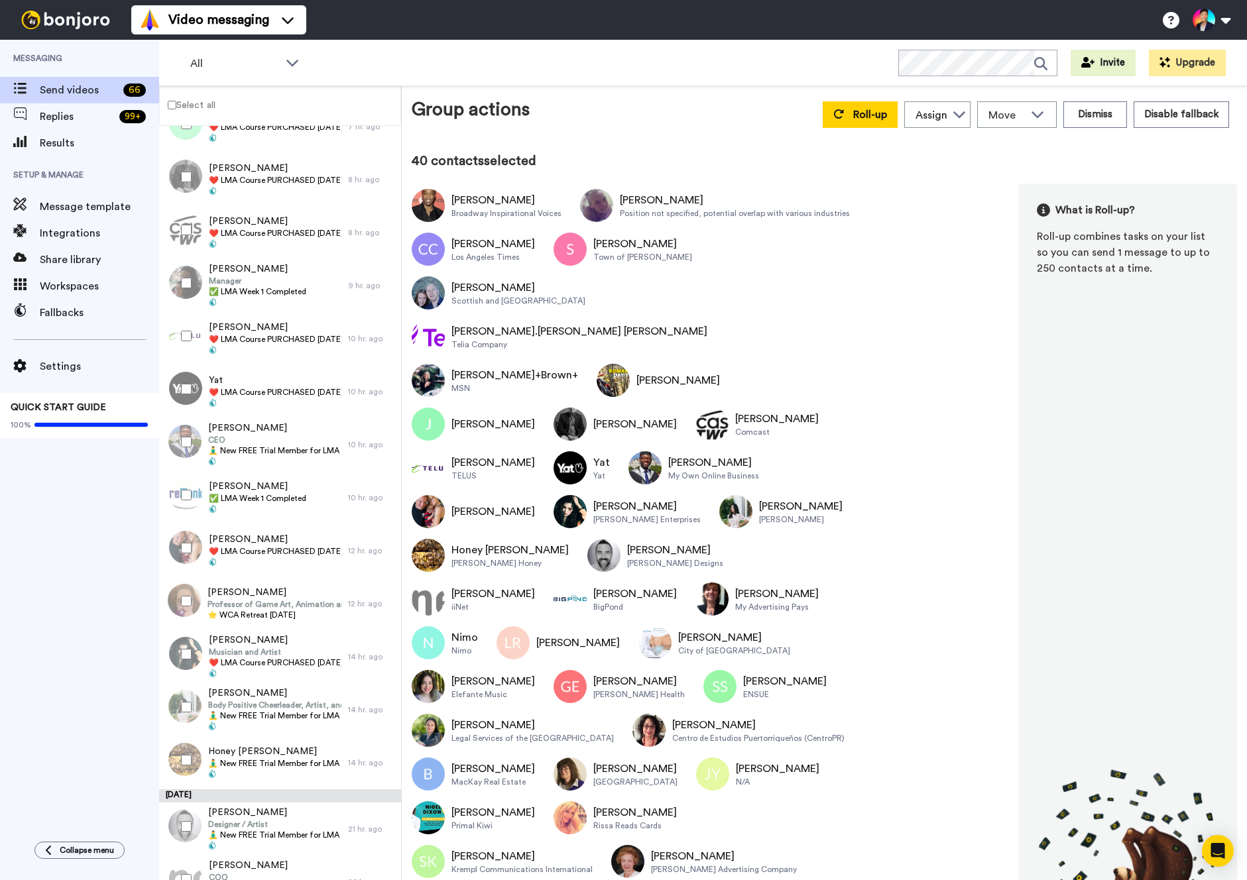
scroll to position [0, 0]
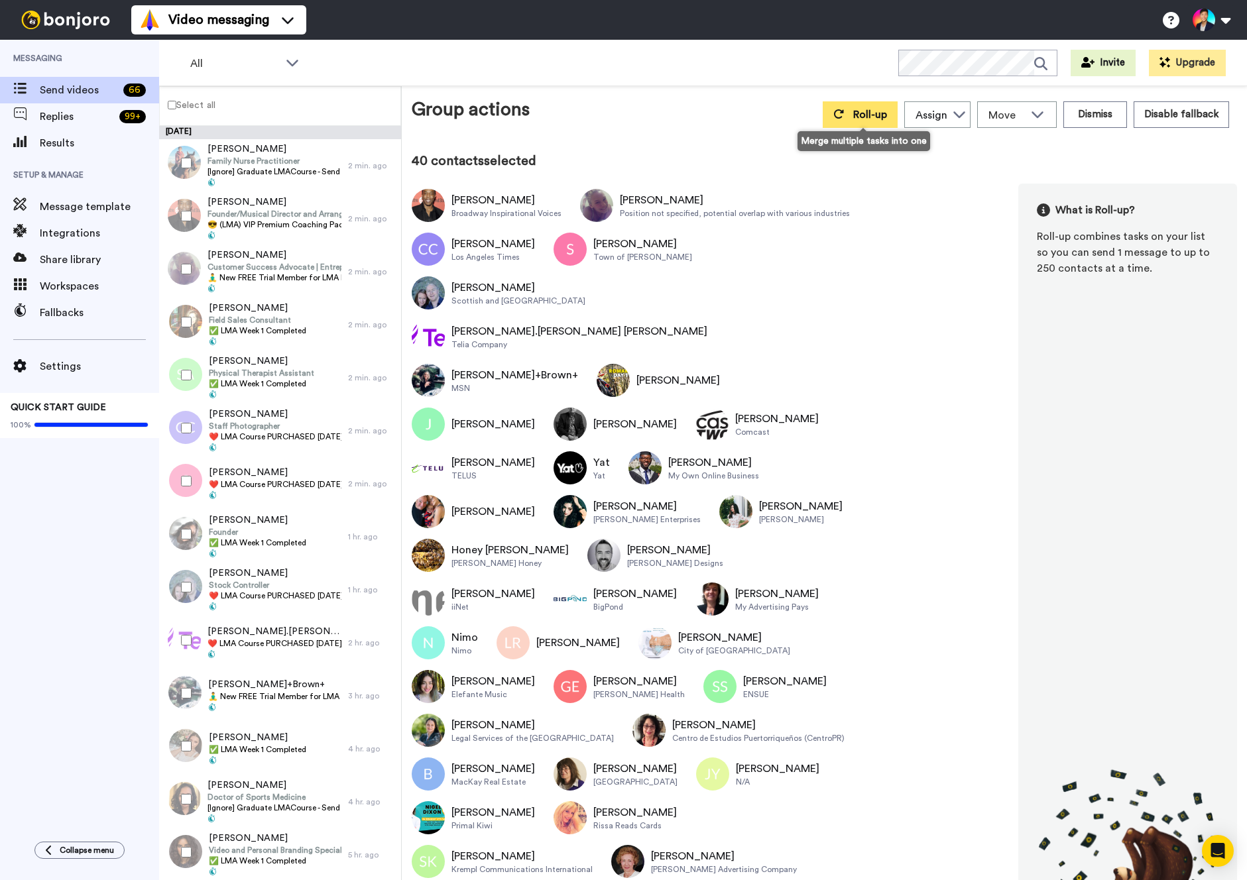
click at [858, 125] on button "Roll-up" at bounding box center [860, 114] width 75 height 27
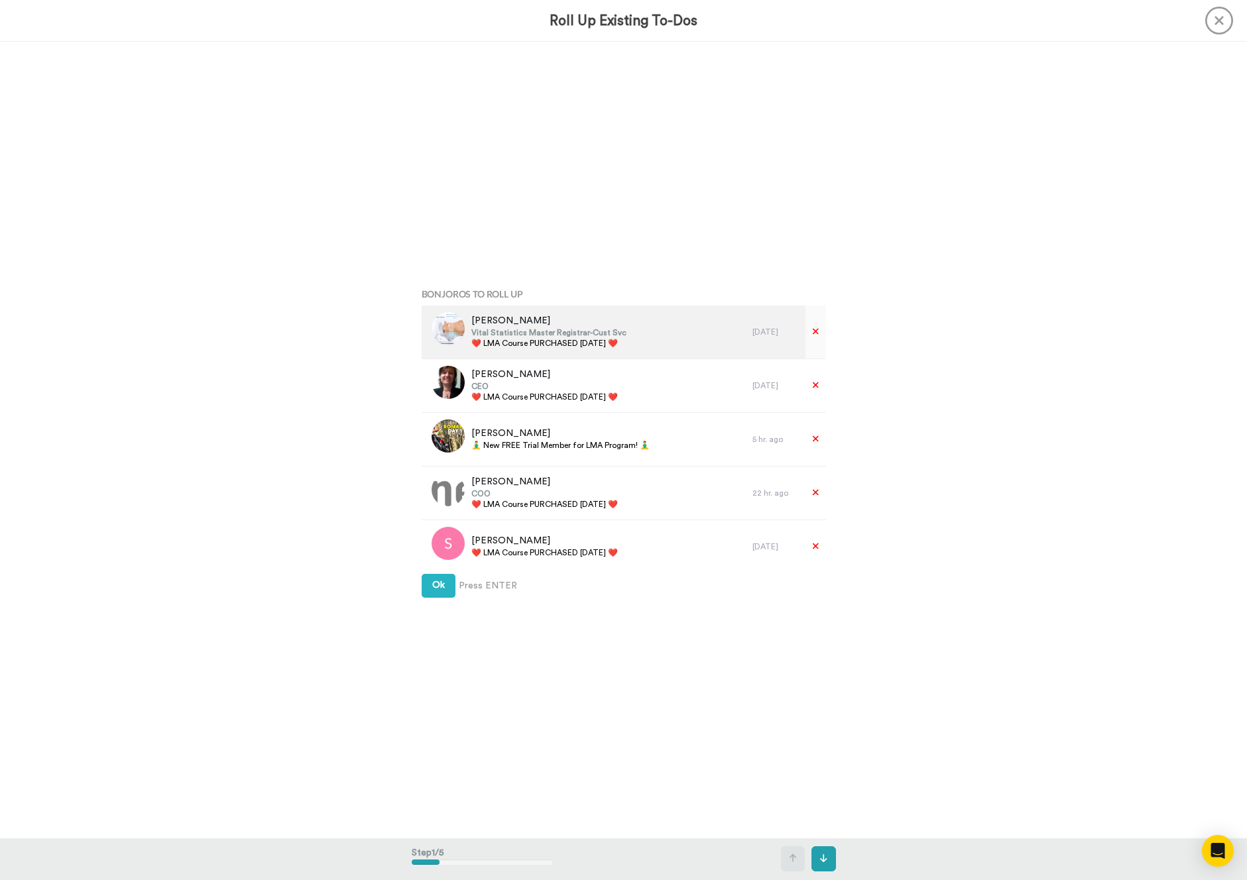
click at [598, 347] on span "❤️️ LMA Course PURCHASED [DATE] ❤️️" at bounding box center [548, 343] width 155 height 11
copy div "❤️️ LMA Course PURCHASED [DATE] ❤️️"
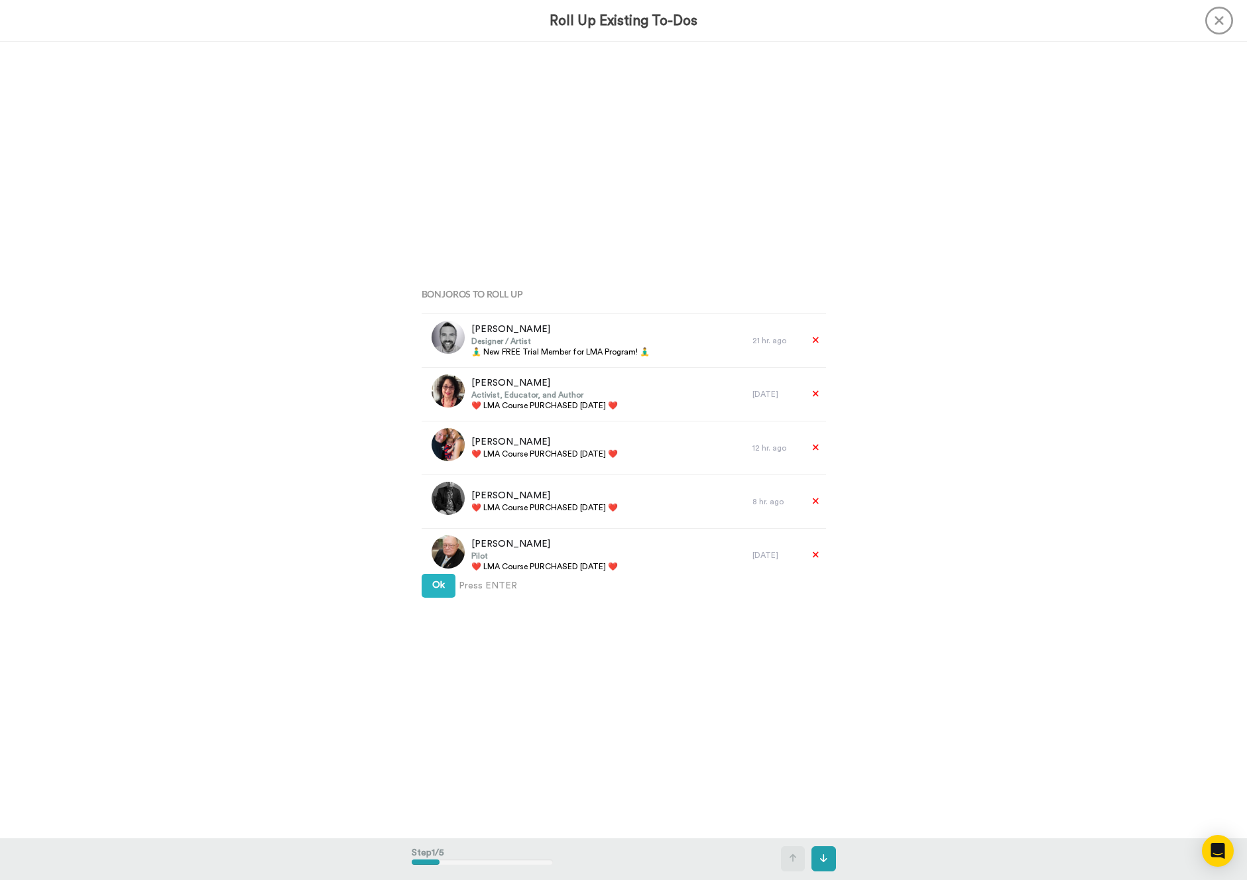
scroll to position [1883, 0]
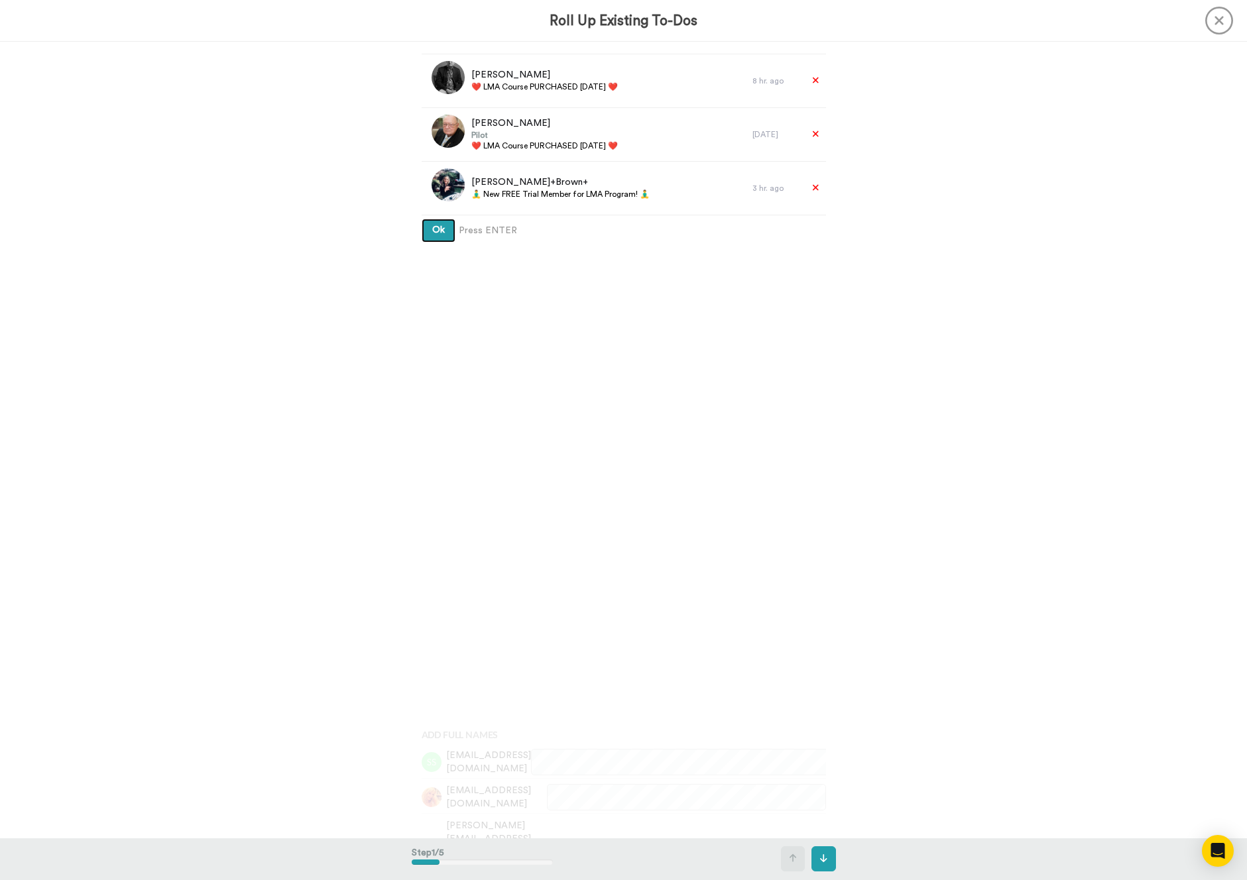
click at [432, 241] on button "Ok" at bounding box center [439, 231] width 34 height 24
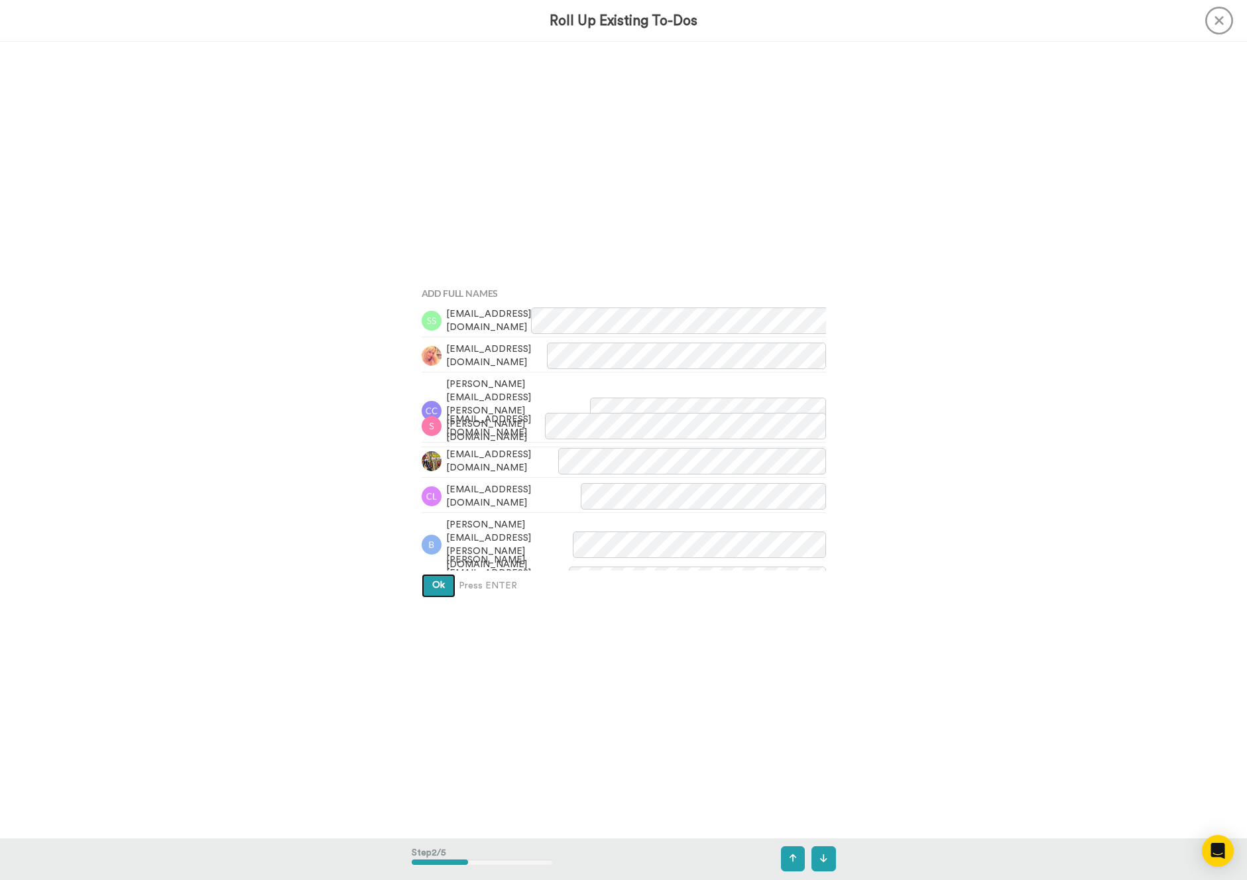
click at [447, 583] on button "Ok" at bounding box center [439, 586] width 34 height 24
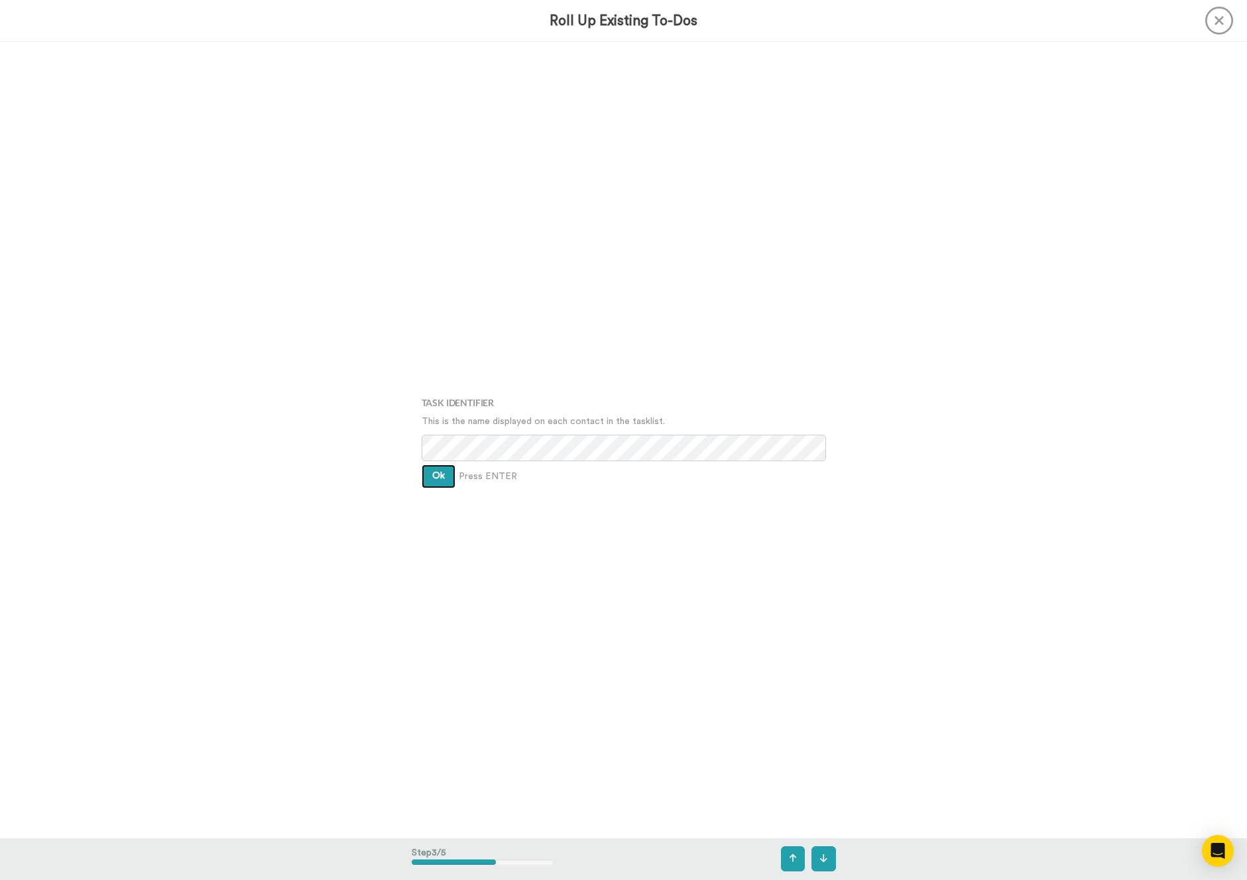
click at [441, 465] on button "Ok" at bounding box center [439, 477] width 34 height 24
click at [441, 465] on span "Ok" at bounding box center [438, 466] width 13 height 9
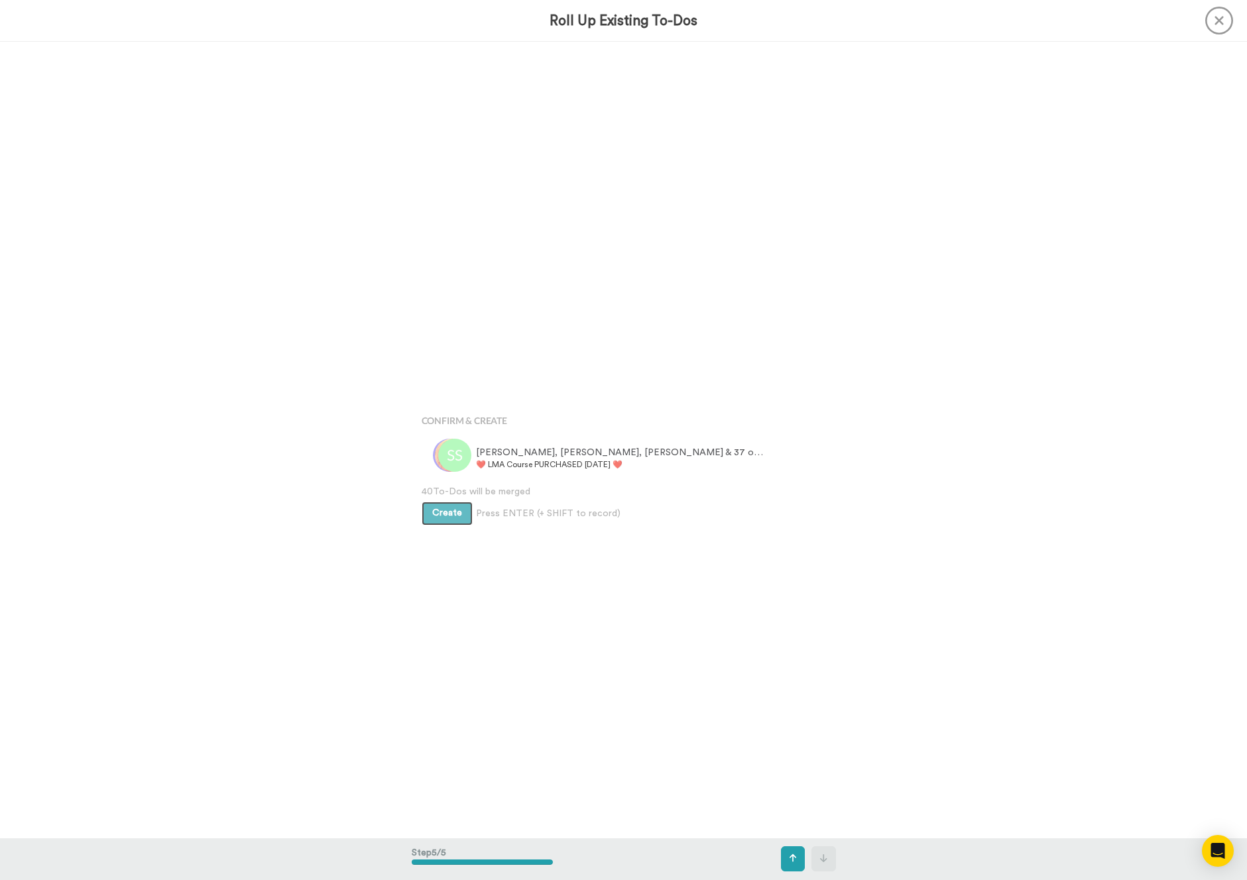
scroll to position [3185, 0]
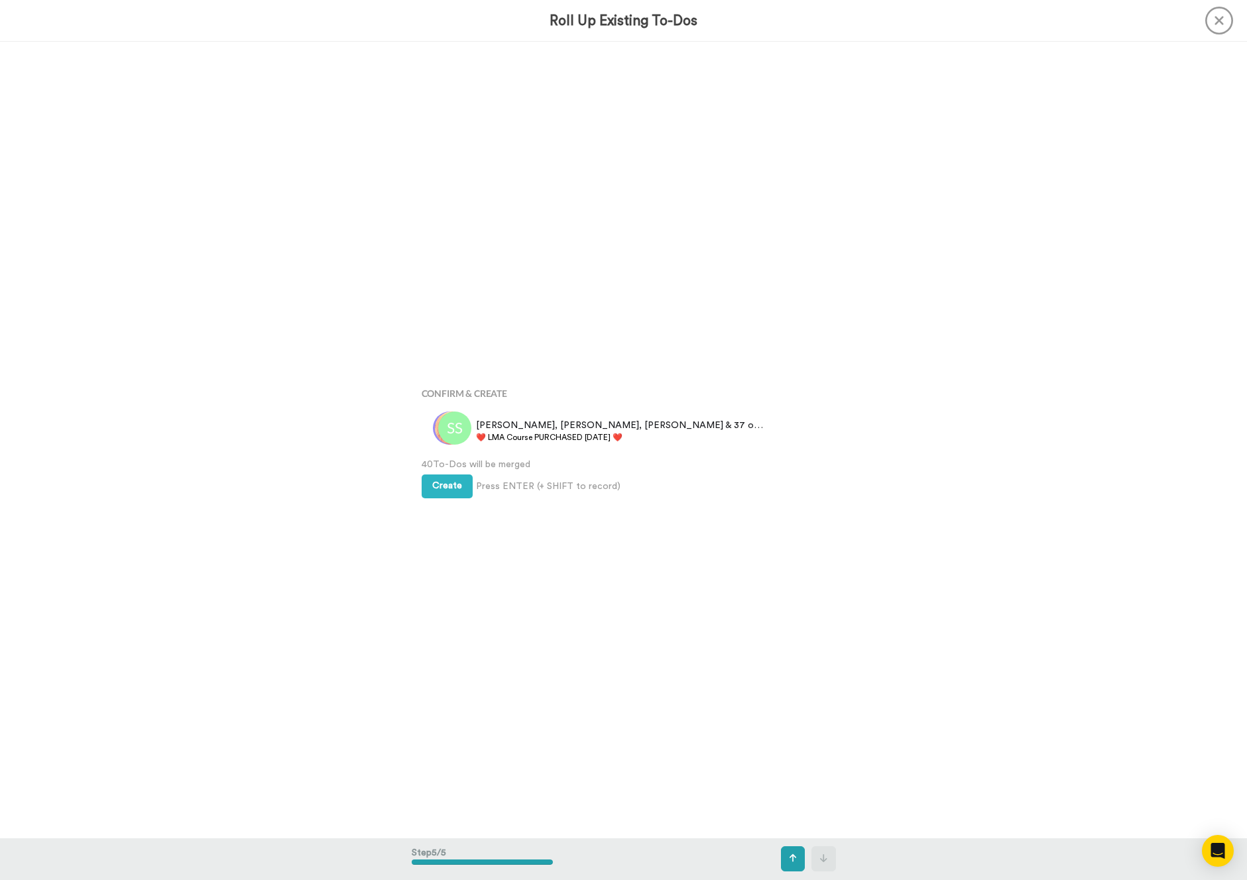
click at [441, 467] on span "40 To-Dos will be merged" at bounding box center [624, 464] width 404 height 13
click at [443, 473] on div "Create Press ENTER (+ SHIFT to record) Create & Add Another" at bounding box center [624, 484] width 404 height 27
click at [443, 474] on div "Create Press ENTER (+ SHIFT to record) Create & Add Another" at bounding box center [624, 484] width 404 height 27
click at [443, 491] on span "Create" at bounding box center [447, 485] width 30 height 9
click at [352, 466] on div "Bonjoros To Roll Up Barbette Quigley Vital Statistics Master Registrar-Cust Svc…" at bounding box center [623, 440] width 1247 height 796
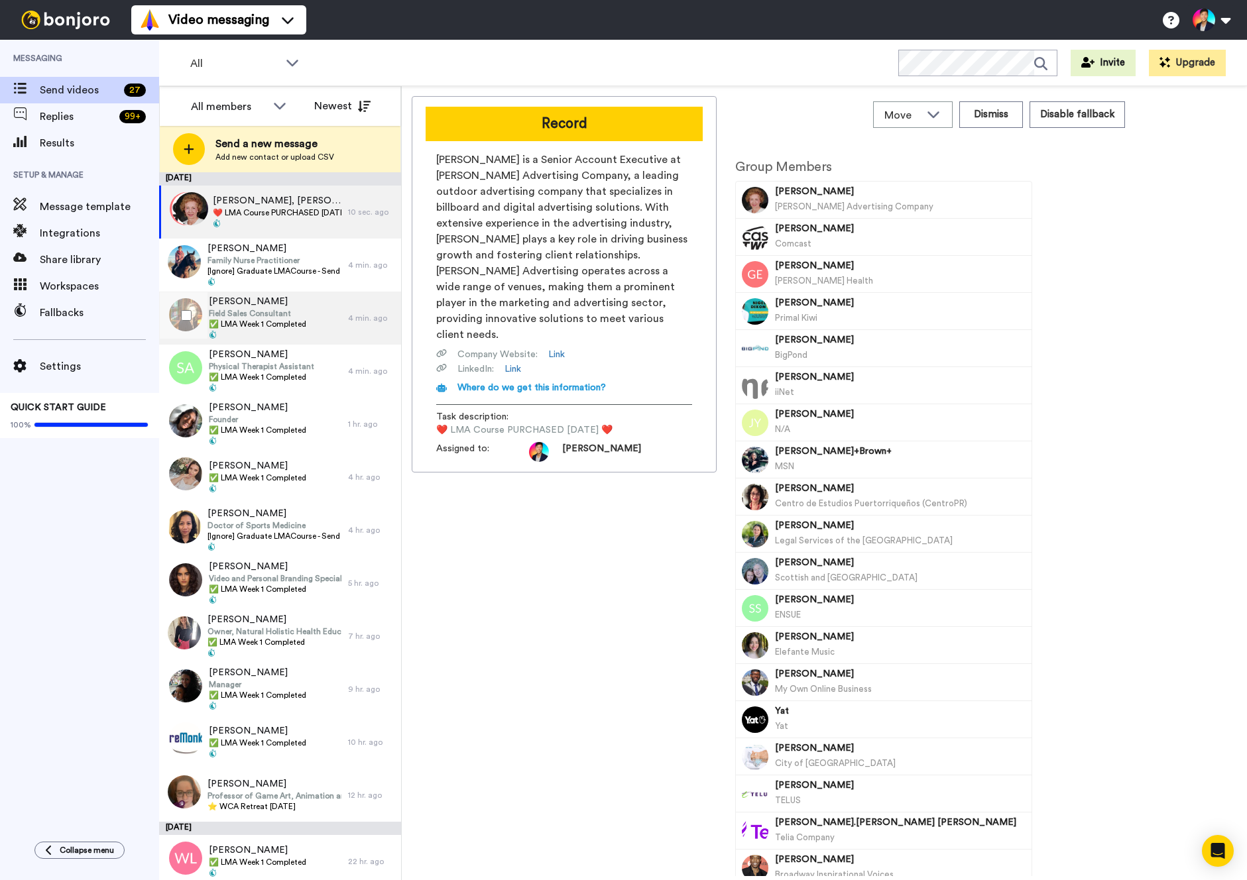
click at [238, 308] on span "Field Sales Consultant" at bounding box center [257, 313] width 97 height 11
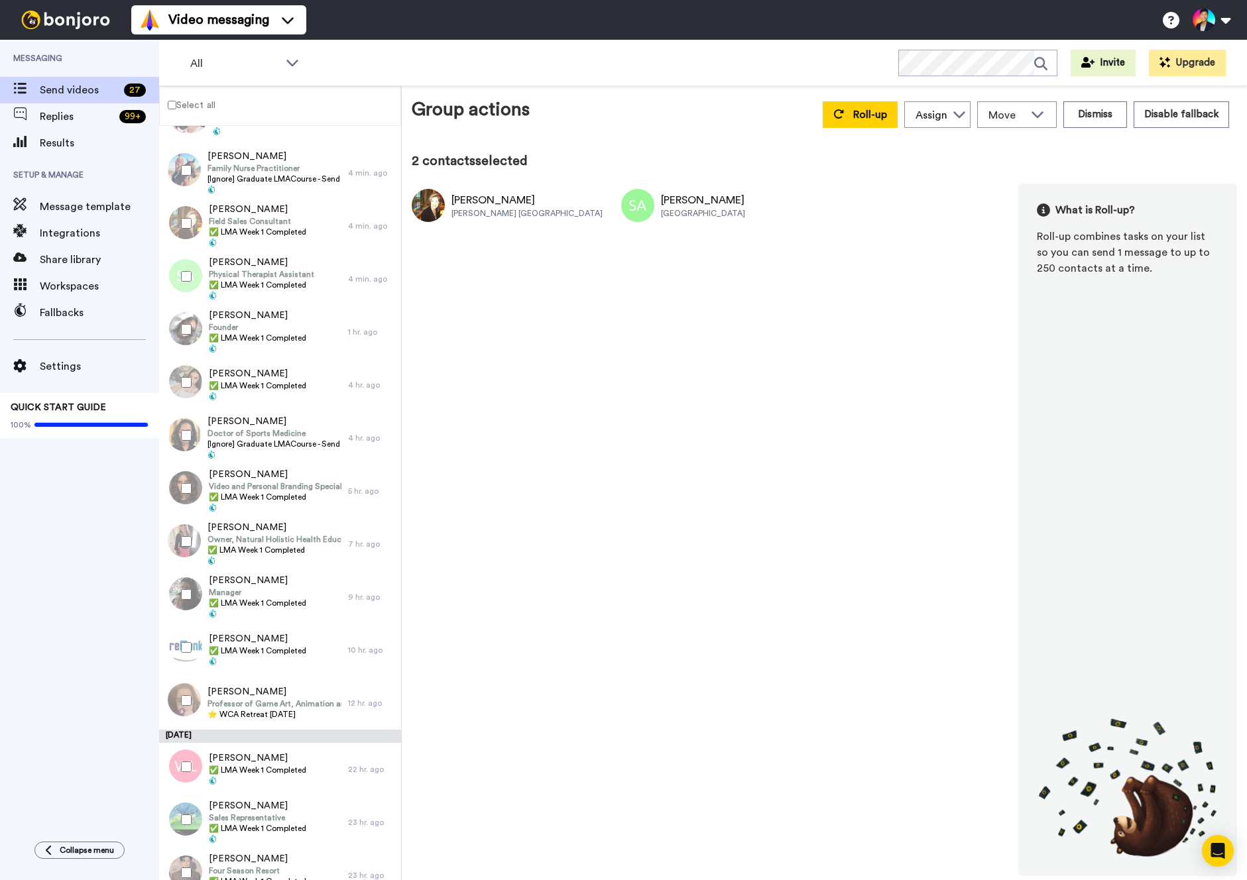
click at [180, 313] on div at bounding box center [184, 329] width 48 height 46
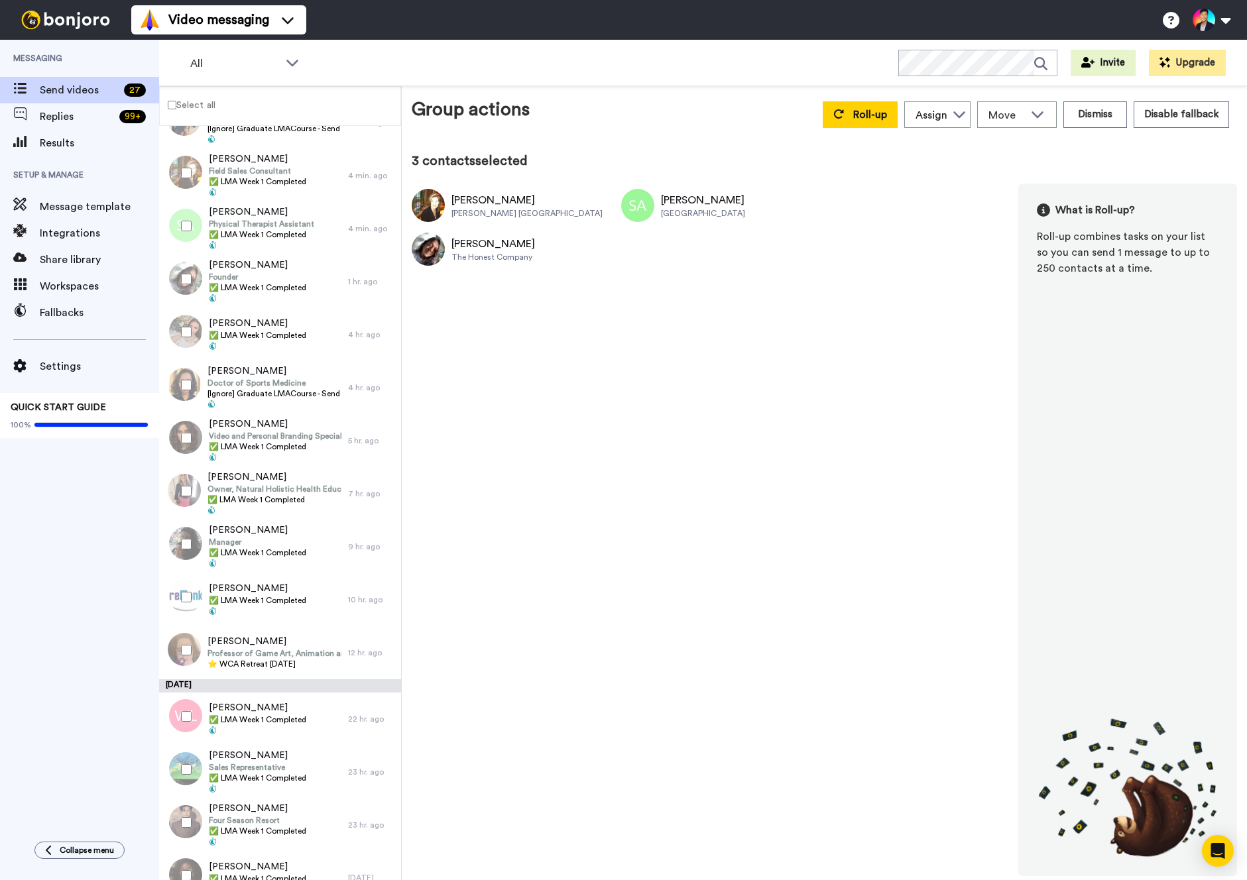
click at [180, 313] on div at bounding box center [184, 332] width 48 height 46
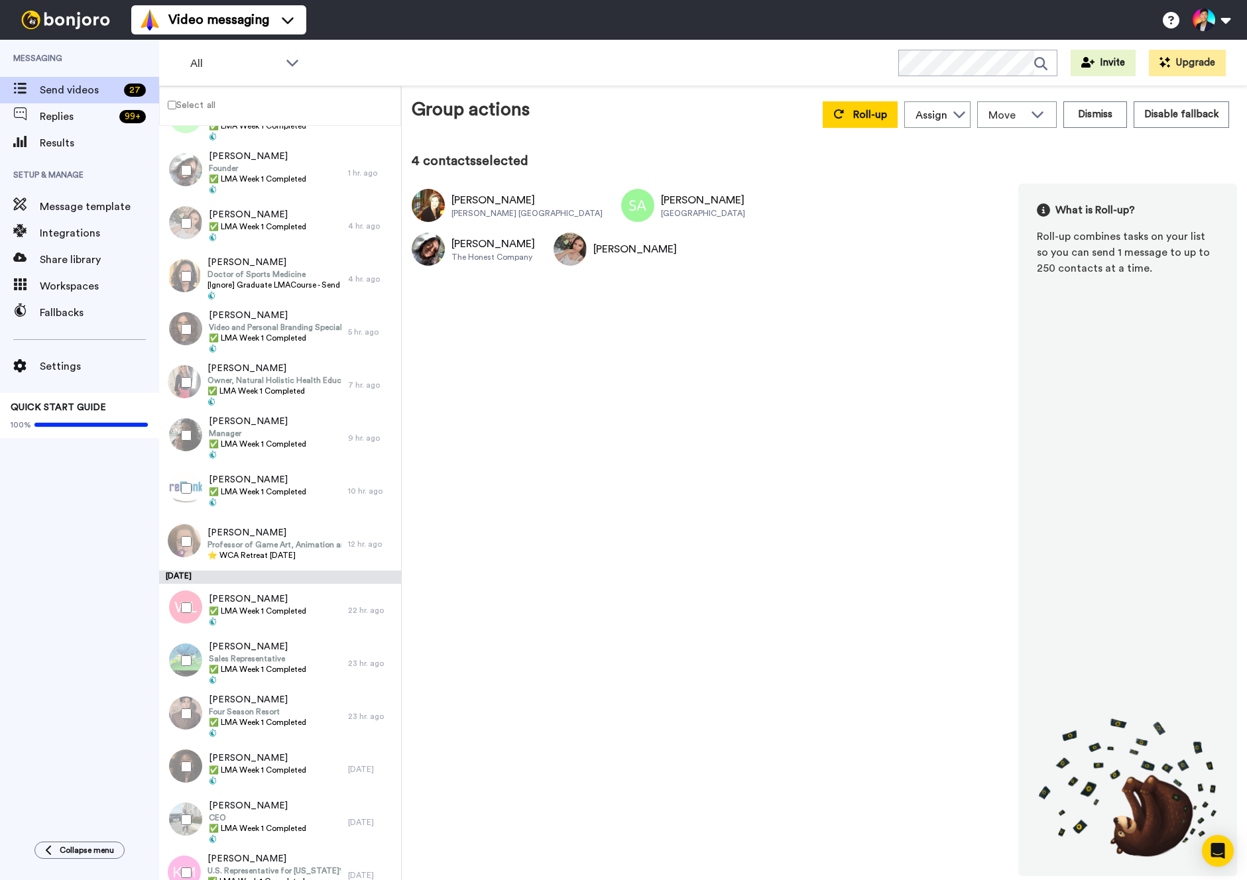
click at [187, 339] on div at bounding box center [184, 329] width 48 height 46
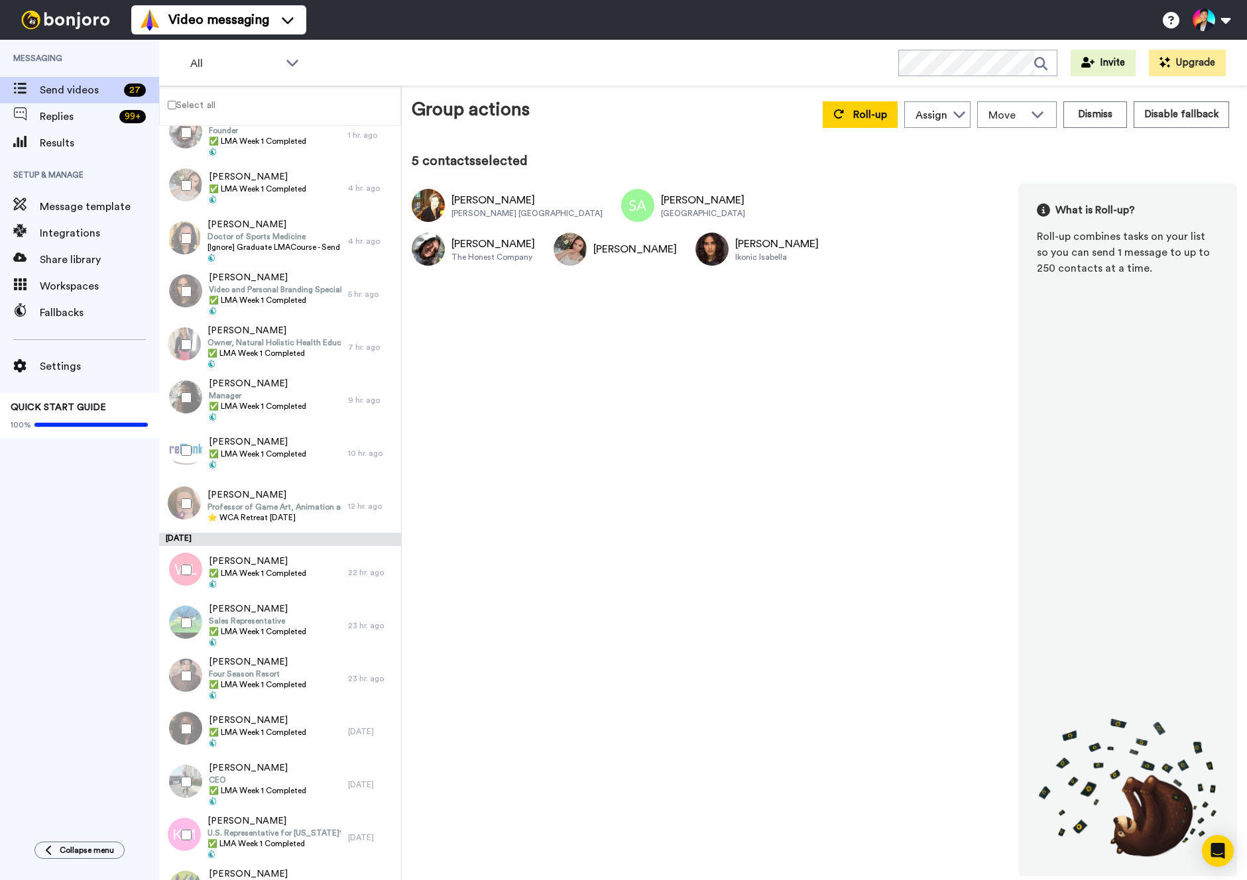
click at [187, 339] on div at bounding box center [184, 345] width 48 height 46
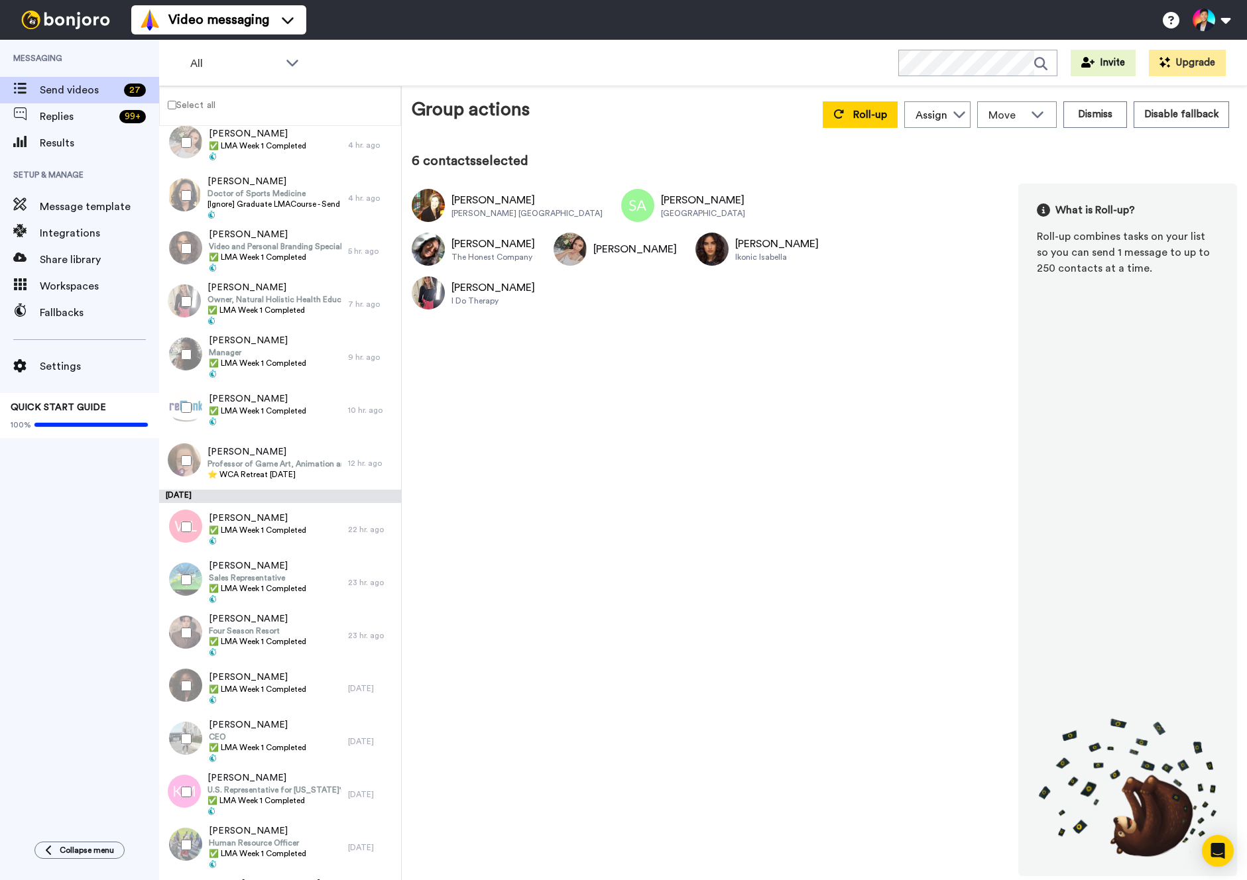
click at [187, 339] on div at bounding box center [184, 354] width 48 height 46
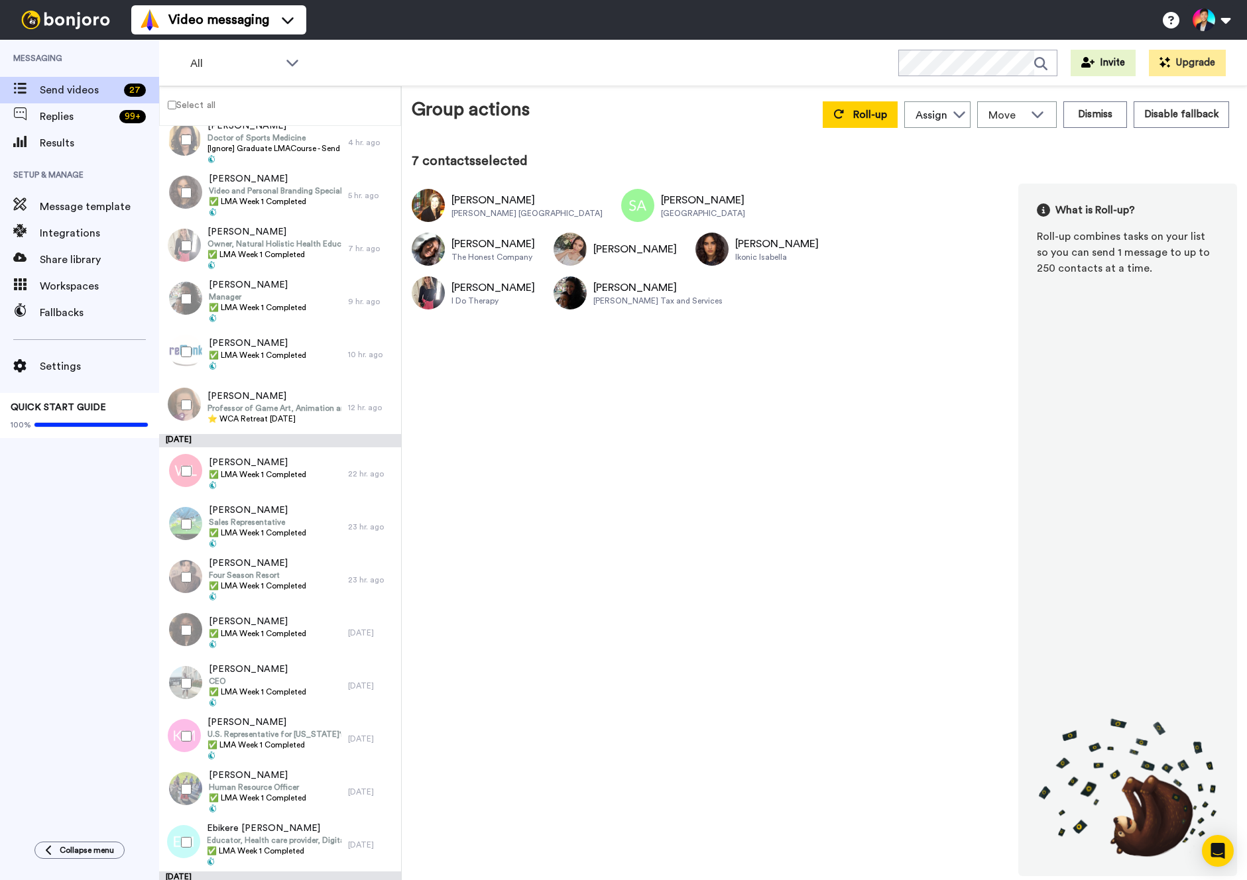
click at [187, 339] on div at bounding box center [184, 352] width 48 height 46
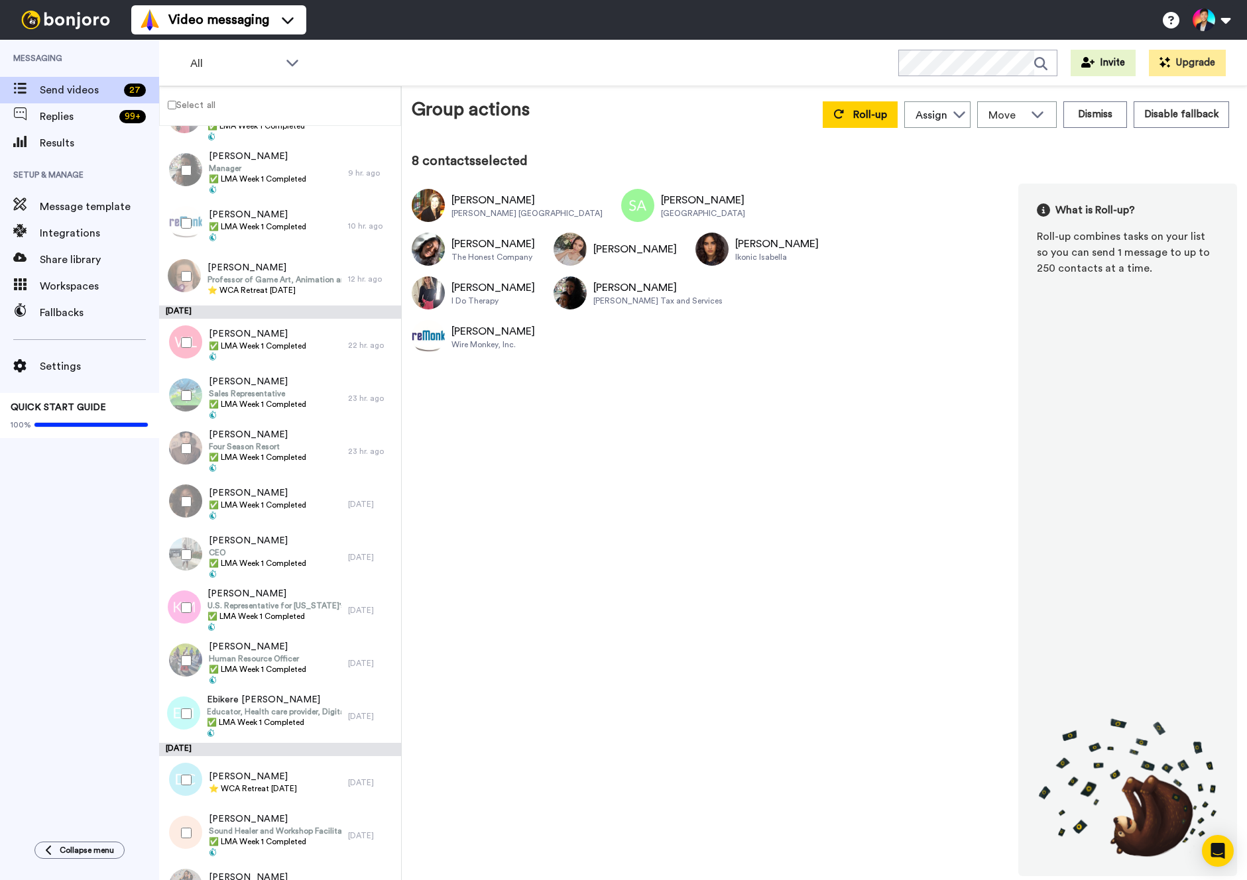
scroll to position [513, 0]
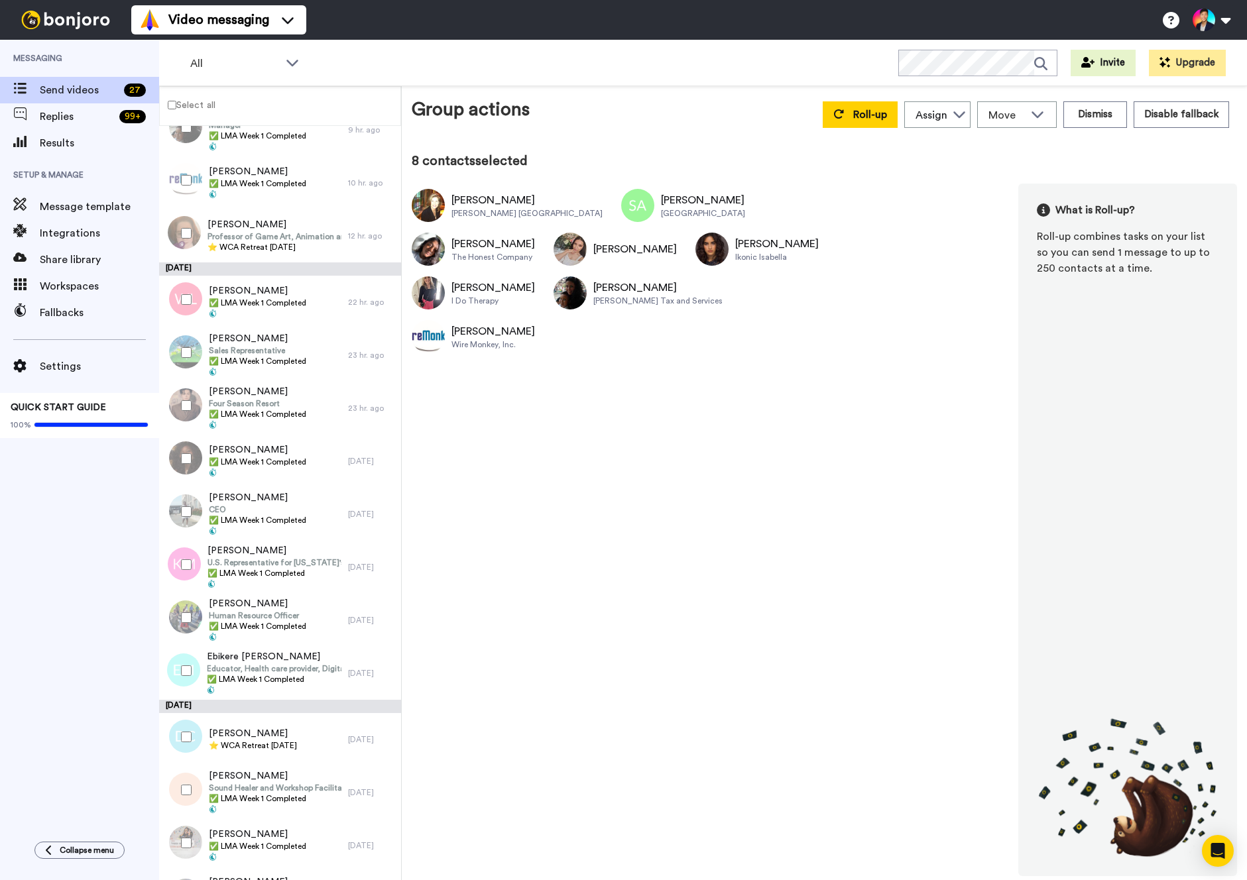
click at [187, 339] on div at bounding box center [184, 352] width 48 height 46
click at [185, 310] on div at bounding box center [184, 299] width 48 height 46
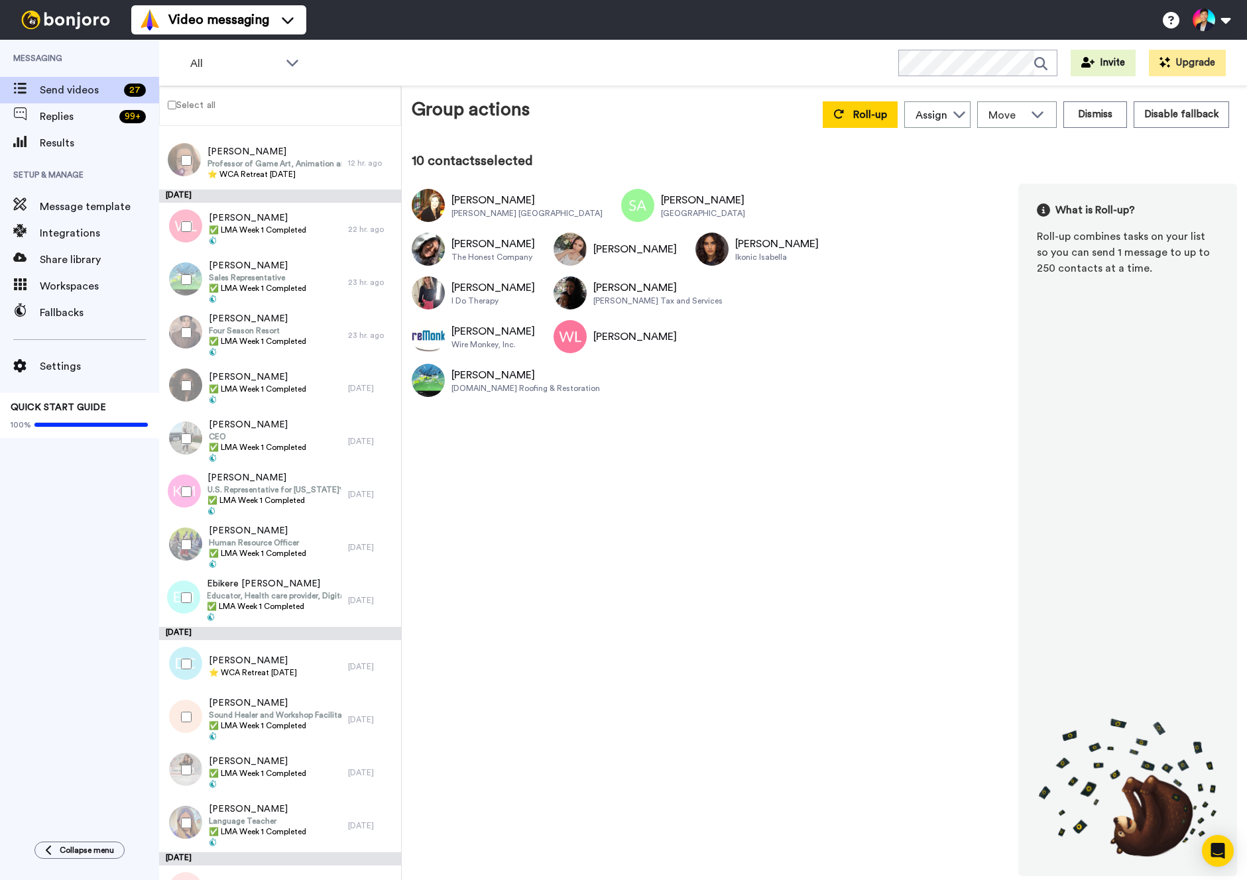
scroll to position [644, 0]
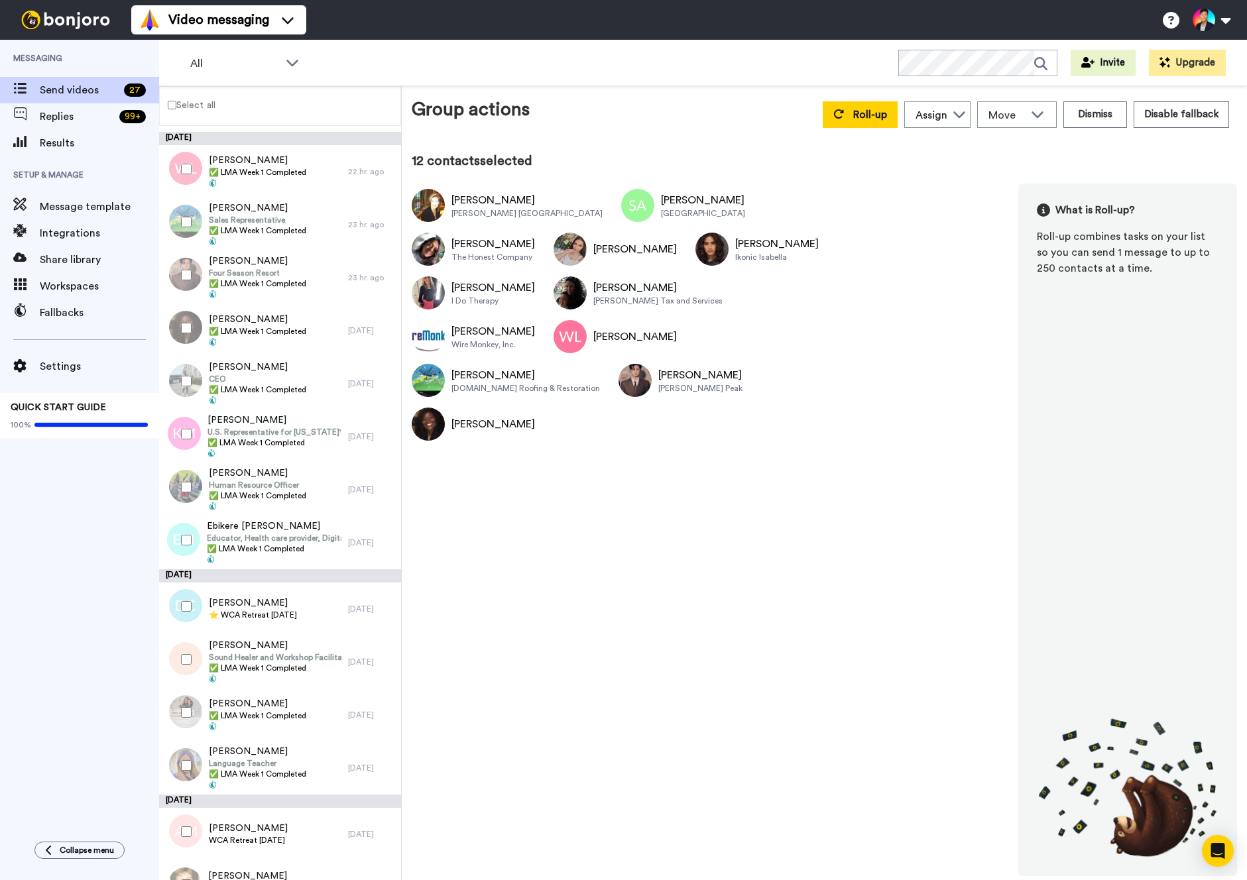
click at [179, 394] on div at bounding box center [184, 381] width 48 height 46
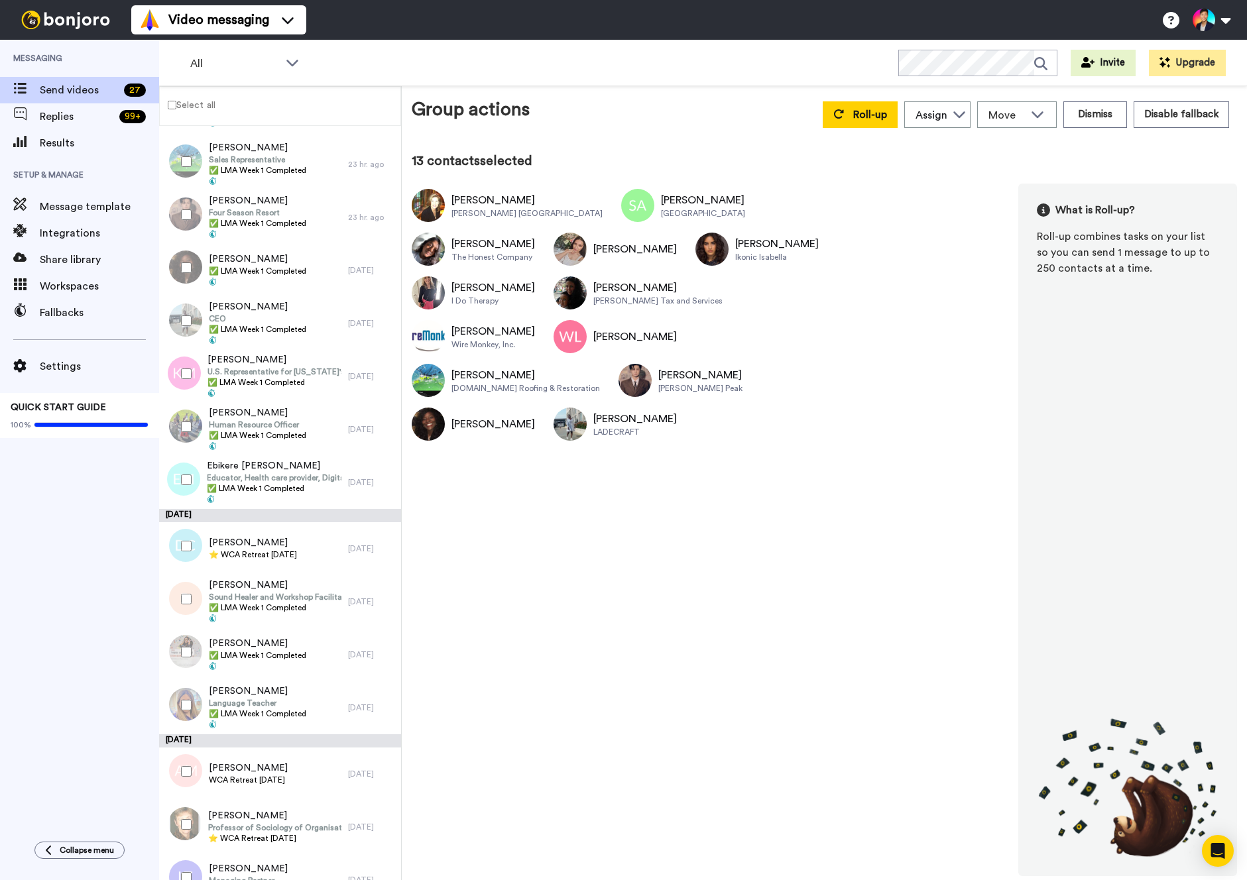
click at [179, 394] on div at bounding box center [184, 374] width 48 height 46
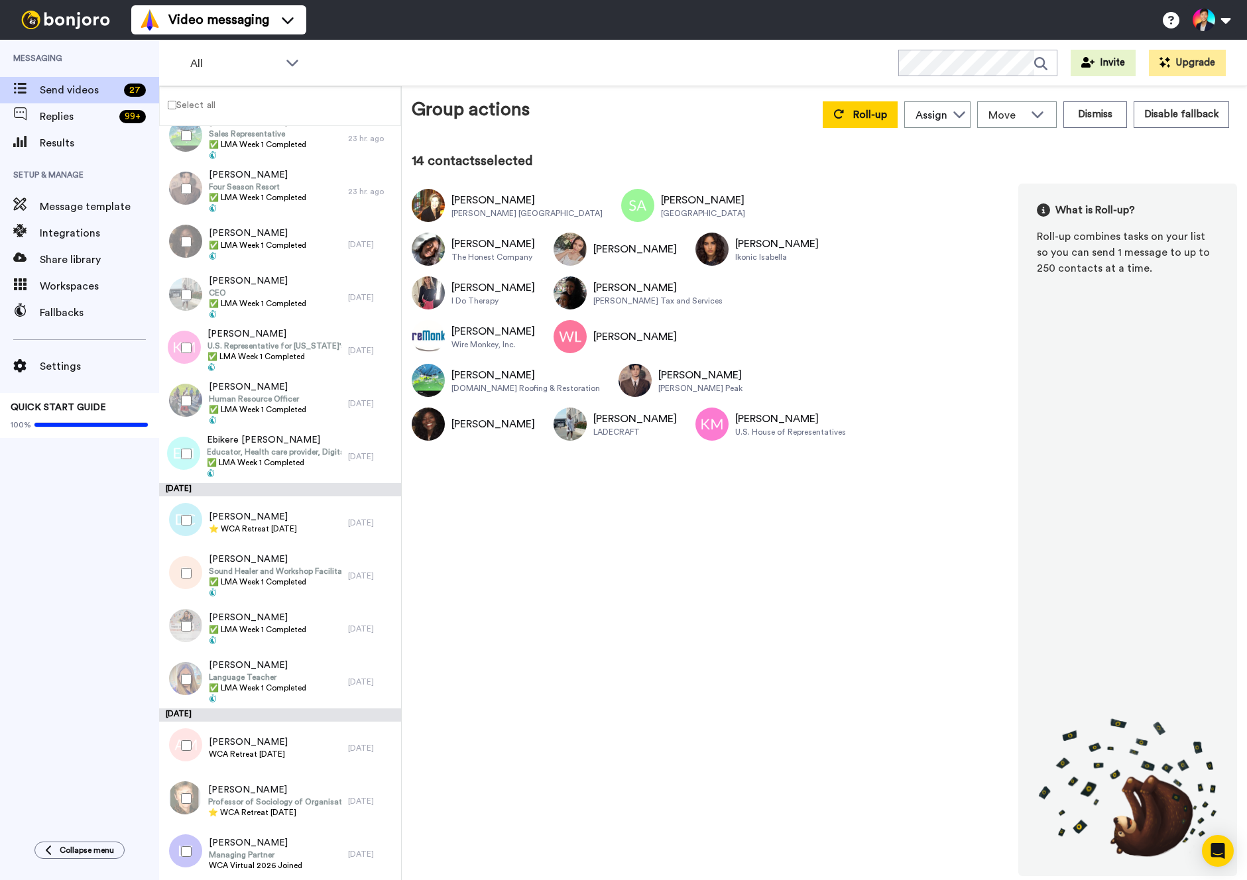
scroll to position [731, 0]
click at [179, 394] on div at bounding box center [184, 400] width 48 height 46
click at [179, 434] on div at bounding box center [184, 453] width 48 height 46
click at [174, 587] on div at bounding box center [184, 573] width 48 height 46
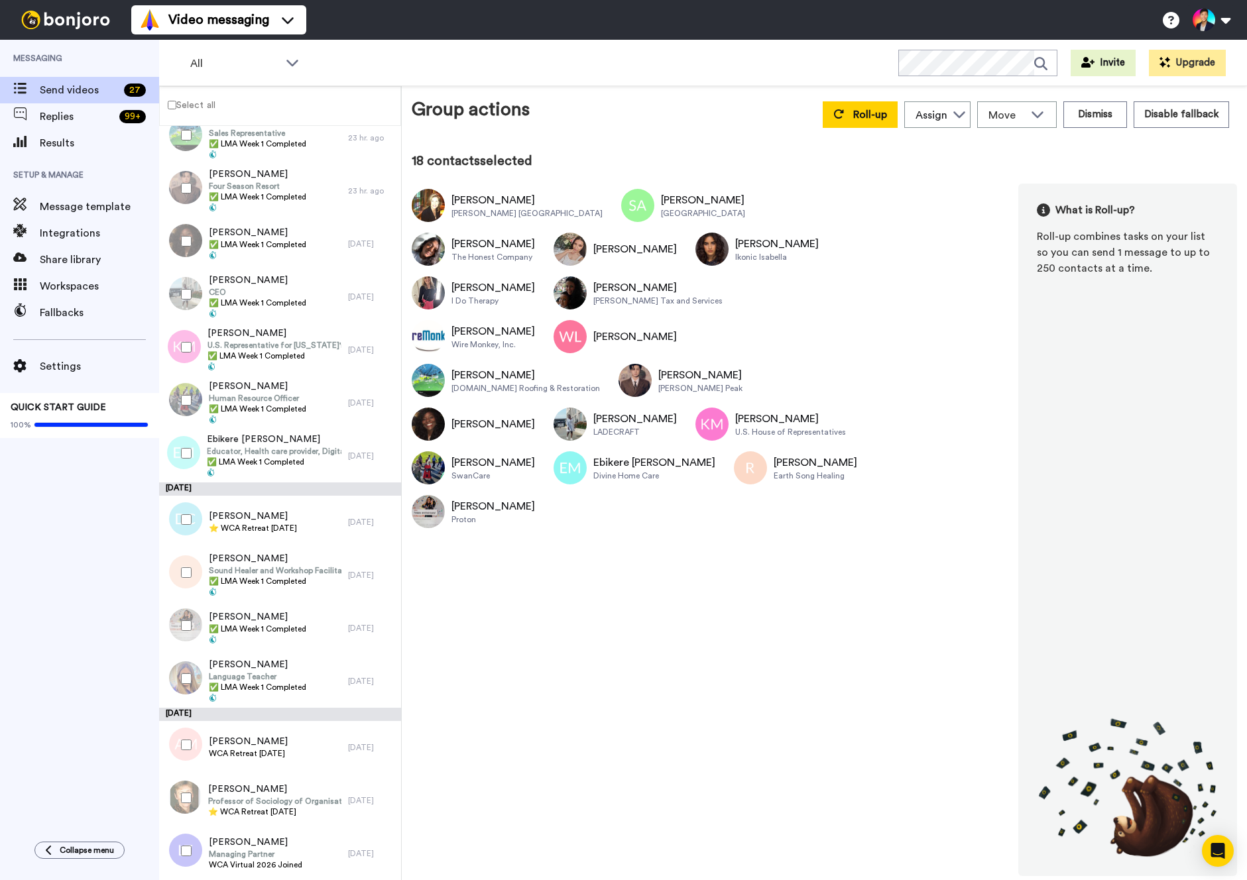
click at [174, 675] on div at bounding box center [184, 679] width 48 height 46
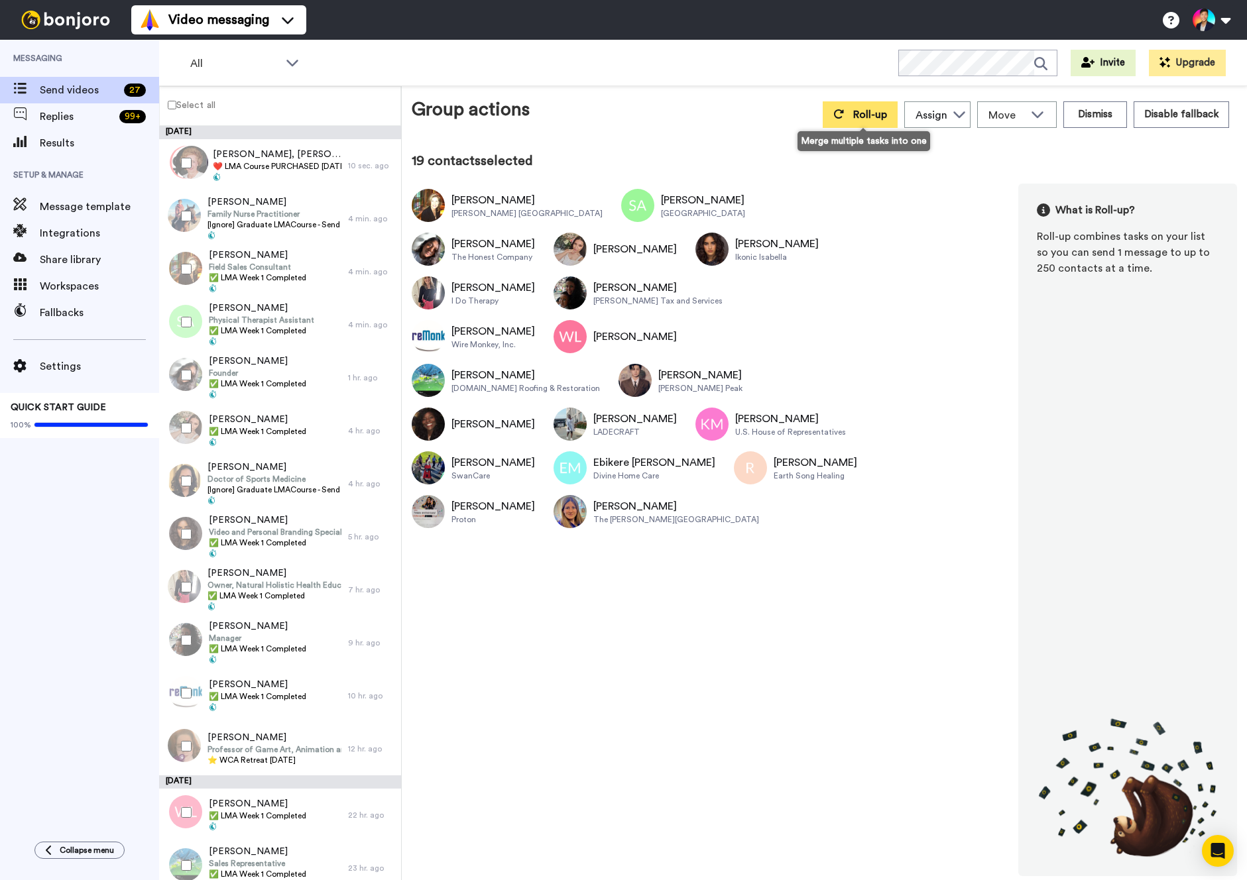
click at [876, 109] on span "Roll-up" at bounding box center [870, 114] width 34 height 11
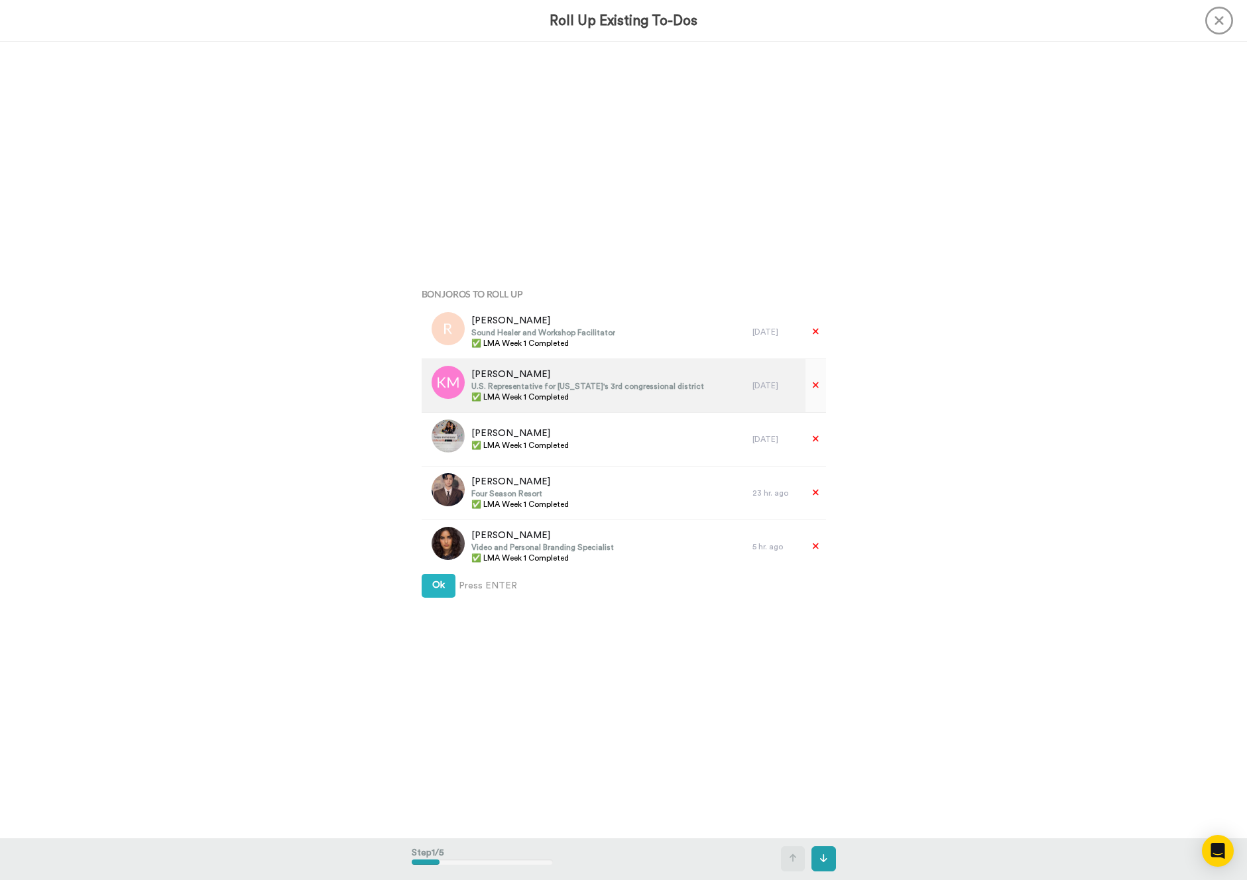
click at [528, 405] on div "Kelly Morrison U.S. Representative for Minnesota's 3rd congressional district ✅…" at bounding box center [587, 385] width 331 height 53
copy div "✅ LMA Week 1 Completed"
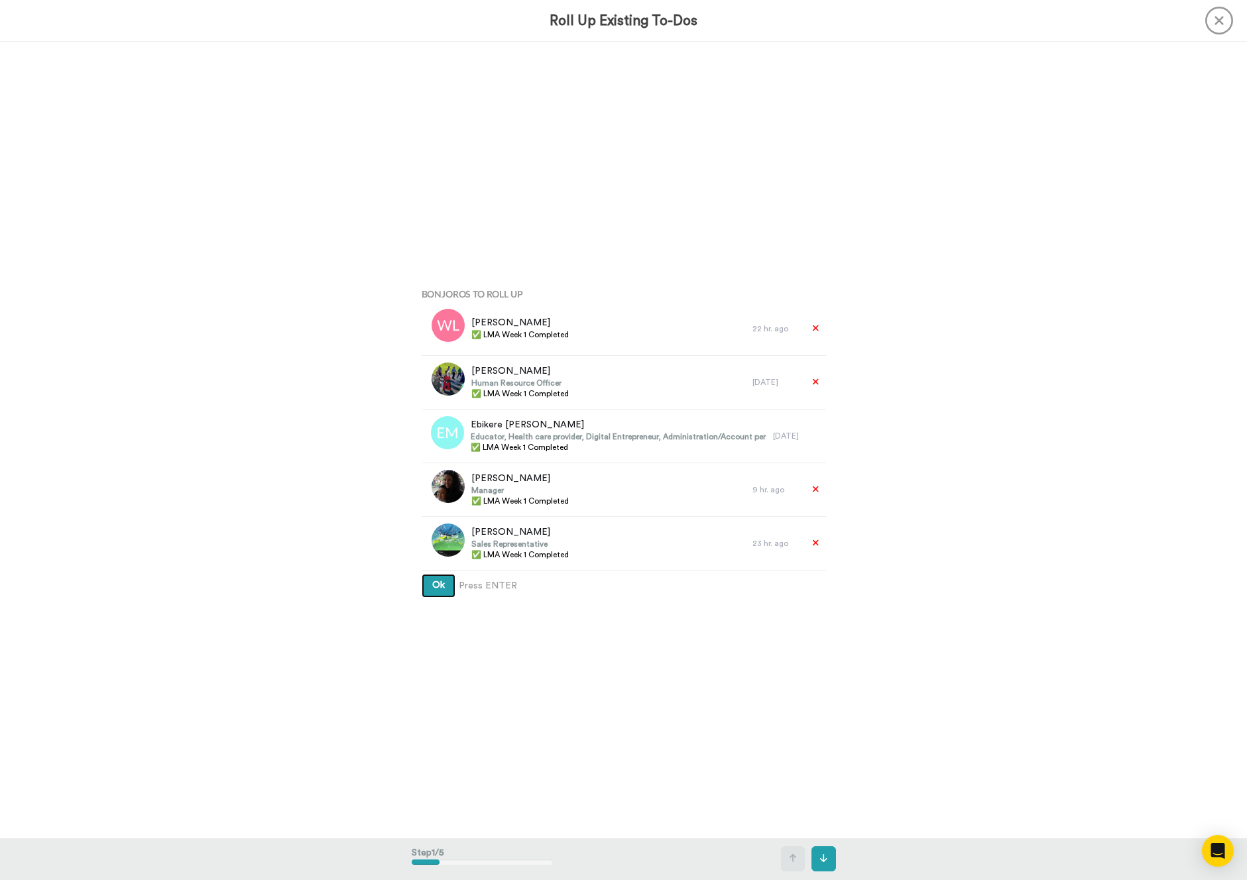
click at [451, 586] on button "Ok" at bounding box center [439, 586] width 34 height 24
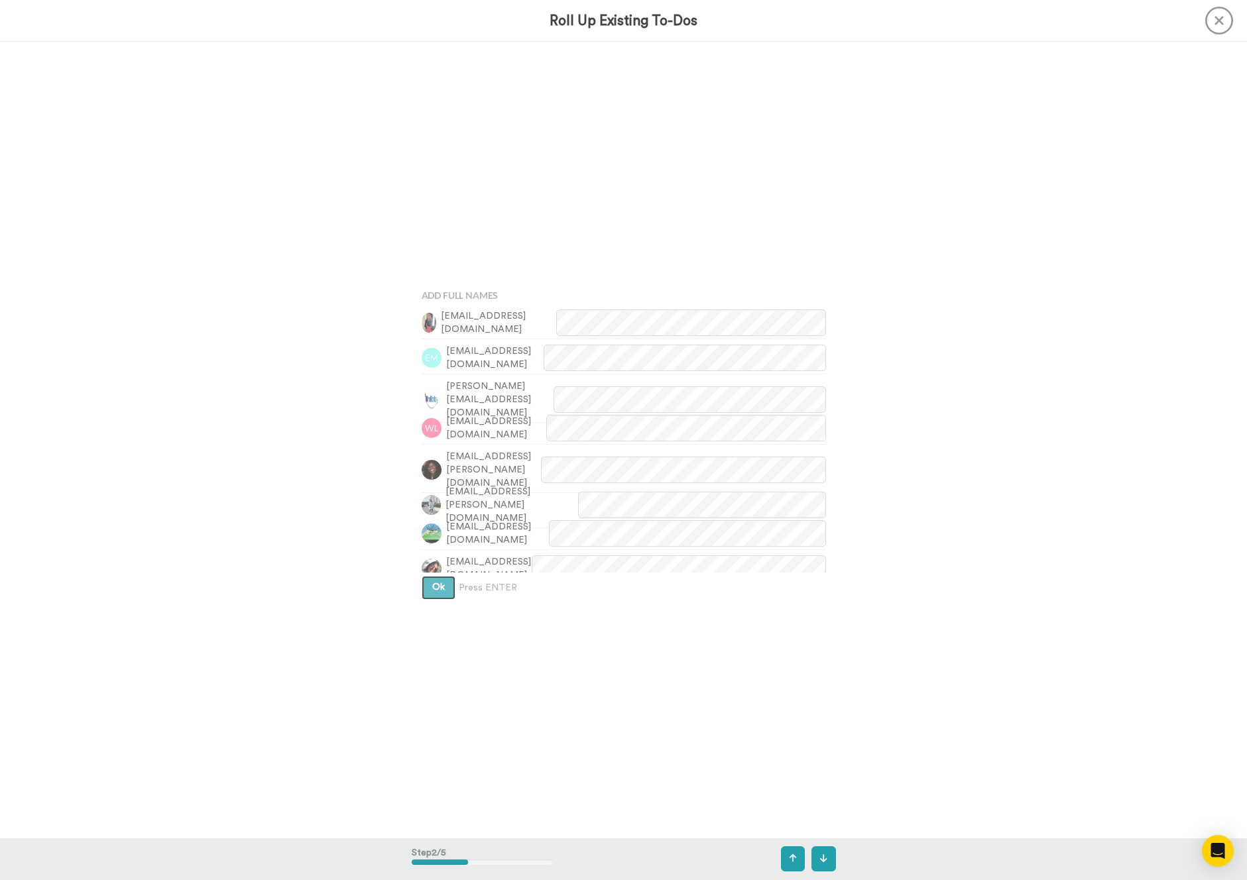
click at [451, 586] on button "Ok" at bounding box center [439, 588] width 34 height 24
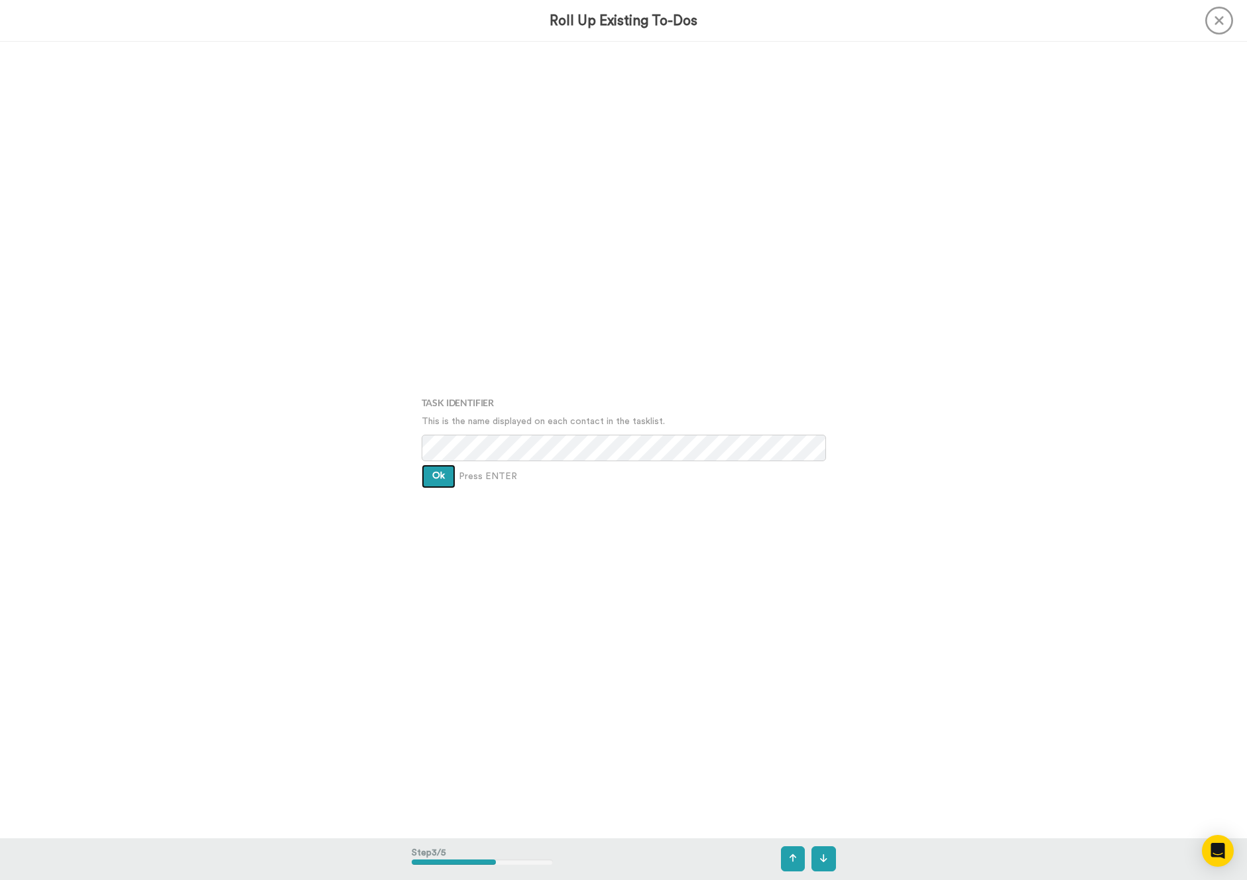
click at [442, 467] on button "Ok" at bounding box center [439, 477] width 34 height 24
click at [442, 467] on span "Ok" at bounding box center [438, 465] width 13 height 9
click at [447, 481] on button "Create" at bounding box center [447, 487] width 51 height 24
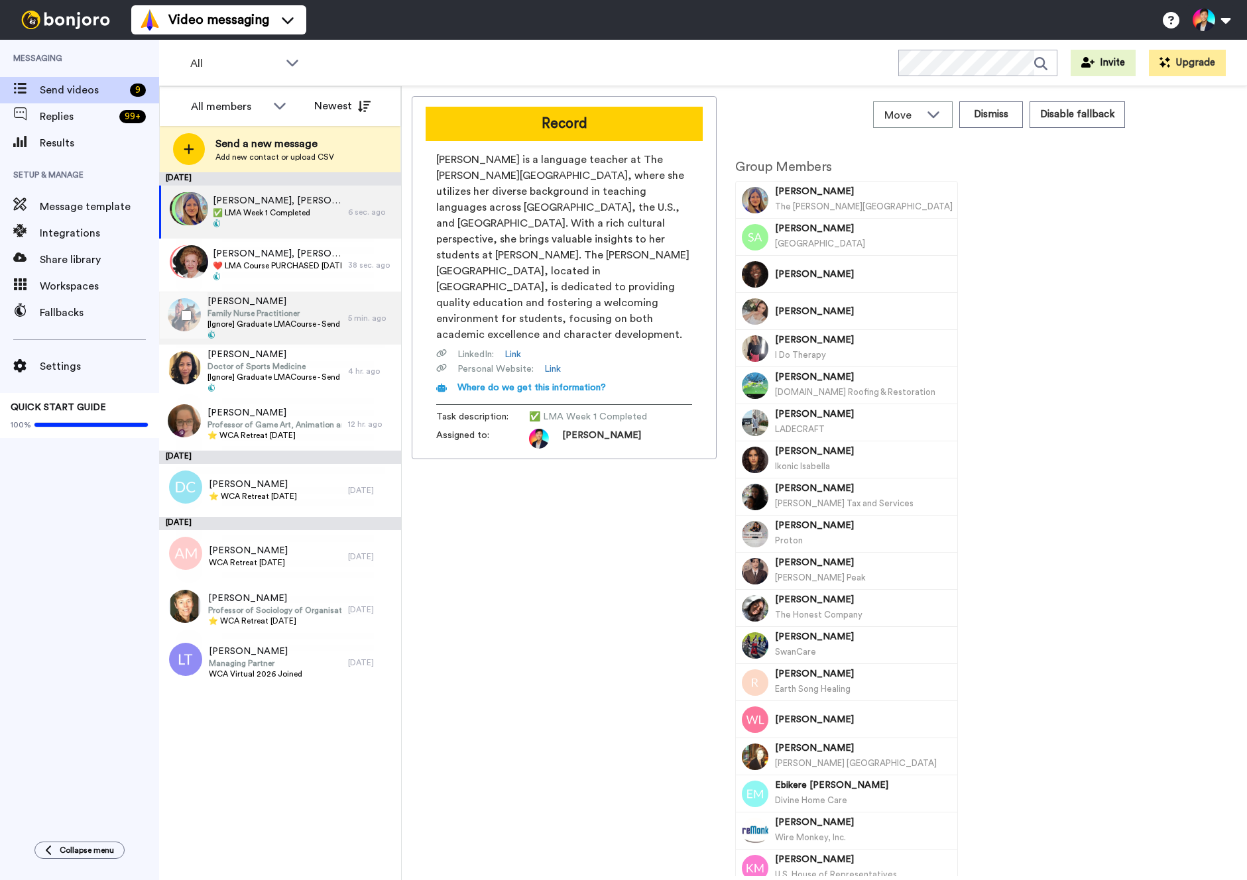
click at [243, 303] on span "[PERSON_NAME]" at bounding box center [274, 301] width 134 height 13
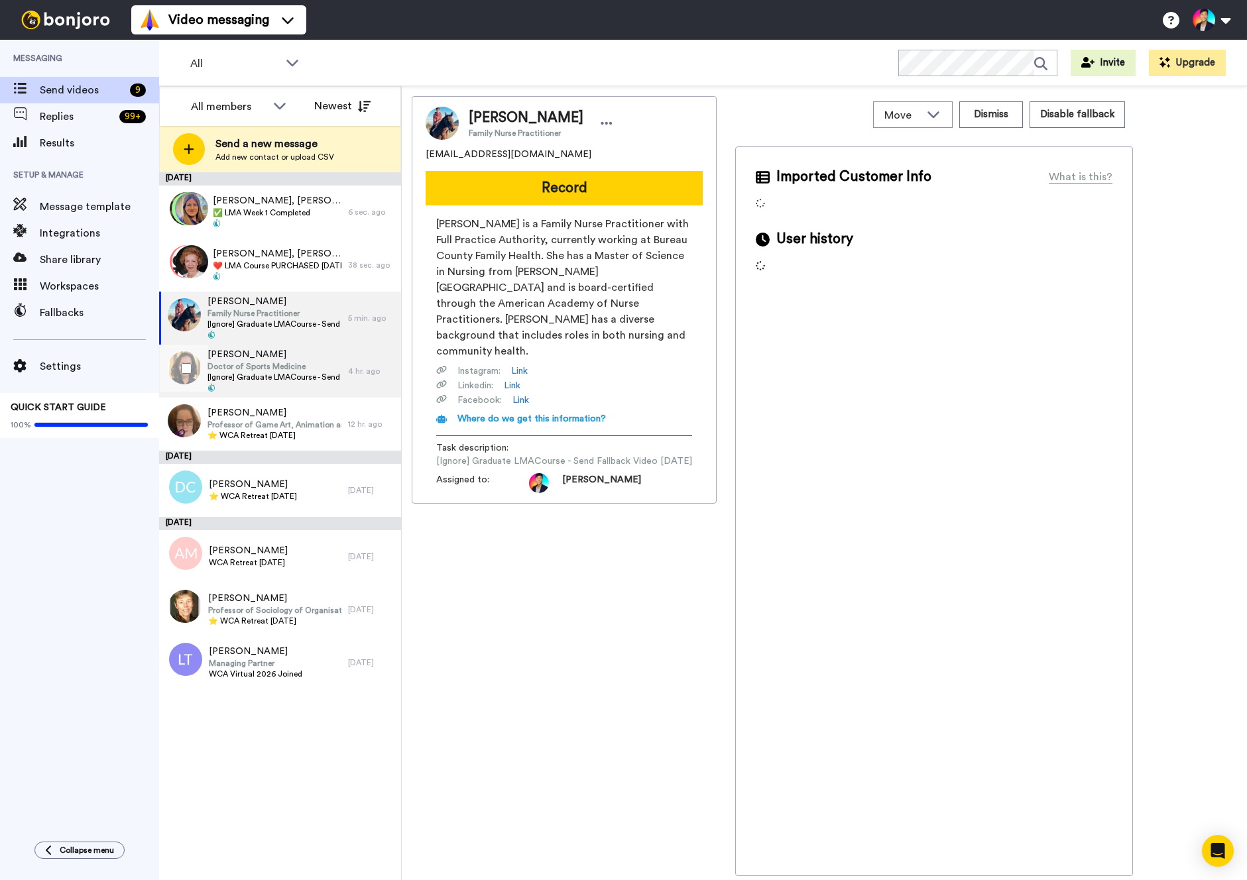
click at [259, 368] on span "Doctor of Sports Medicine" at bounding box center [274, 366] width 134 height 11
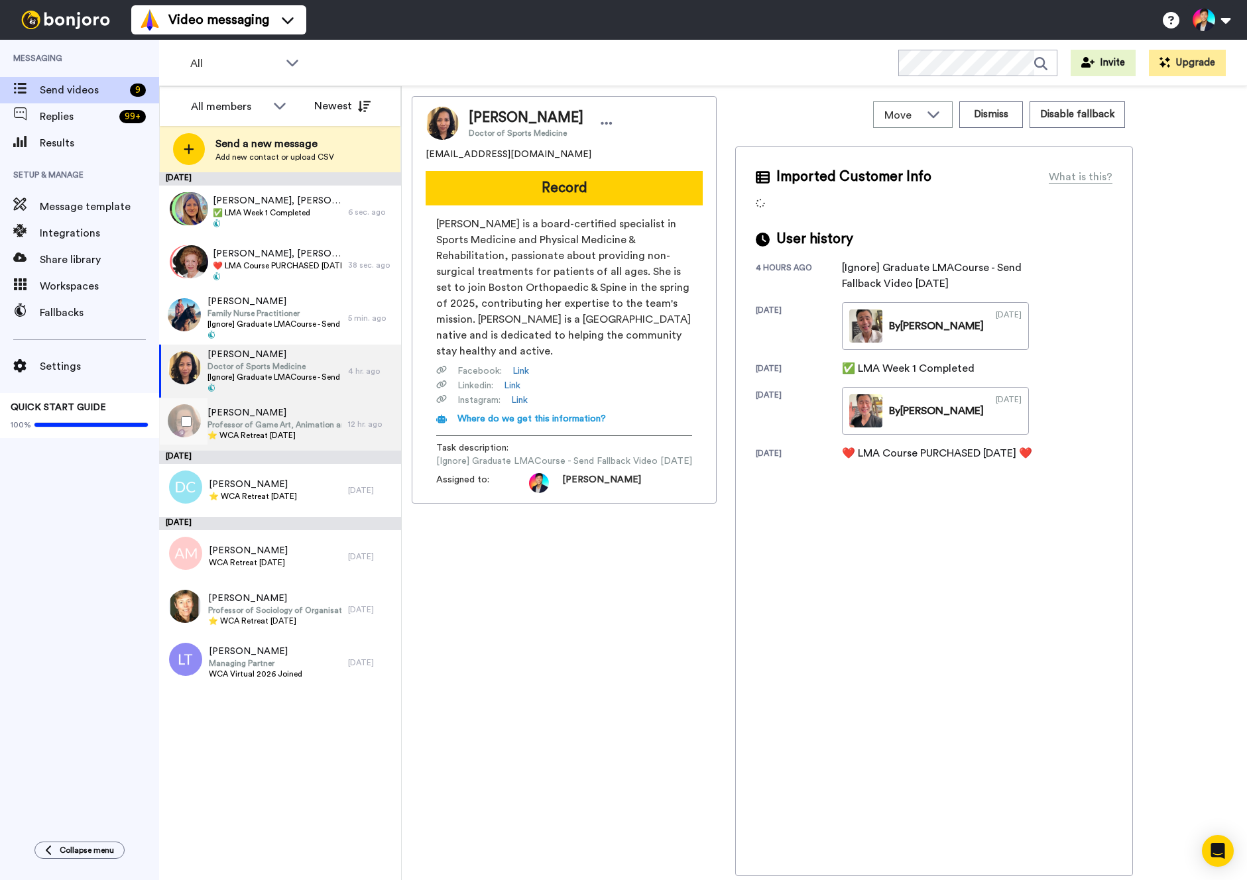
click at [263, 420] on span "Professor of Game Art, Animation and Immersive Media" at bounding box center [274, 425] width 134 height 11
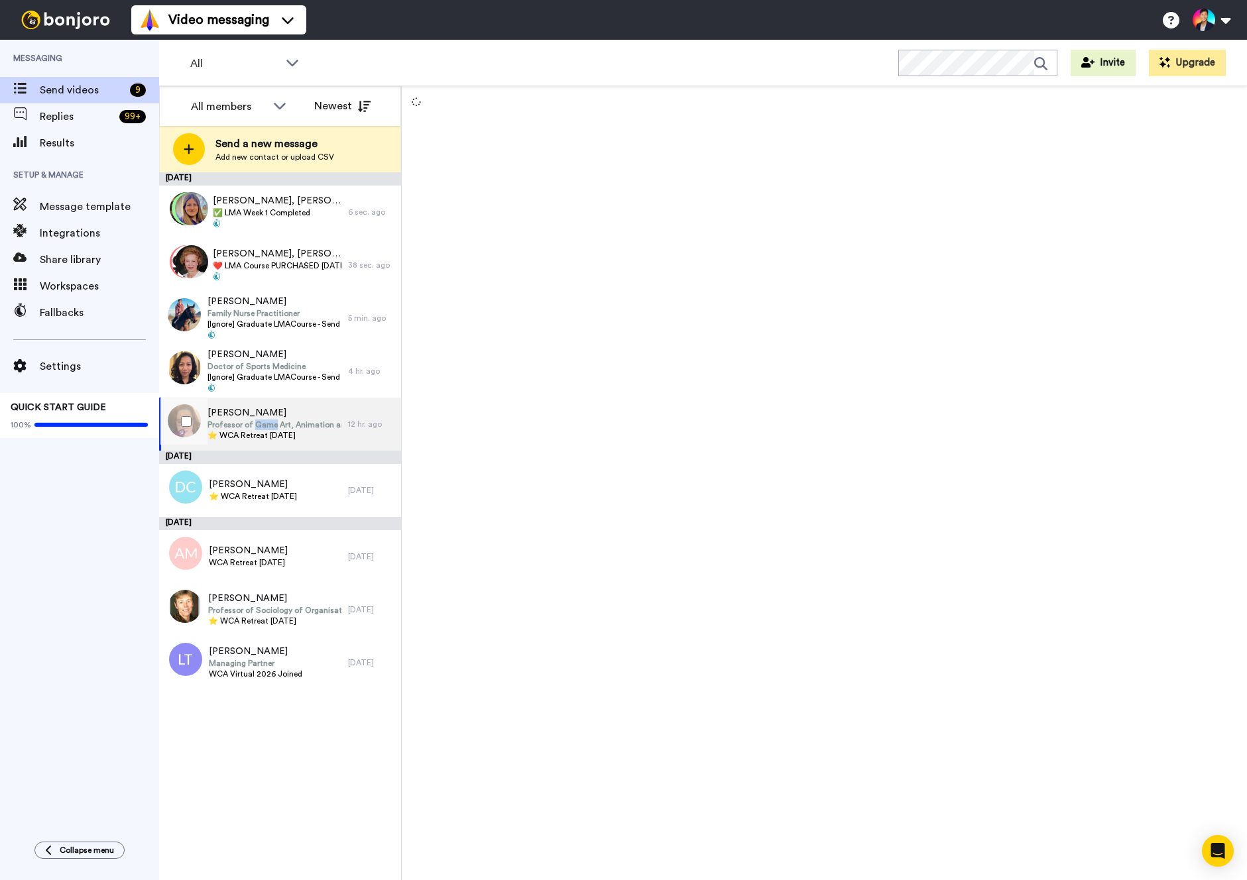
click at [263, 420] on span "Professor of Game Art, Animation and Immersive Media" at bounding box center [274, 425] width 134 height 11
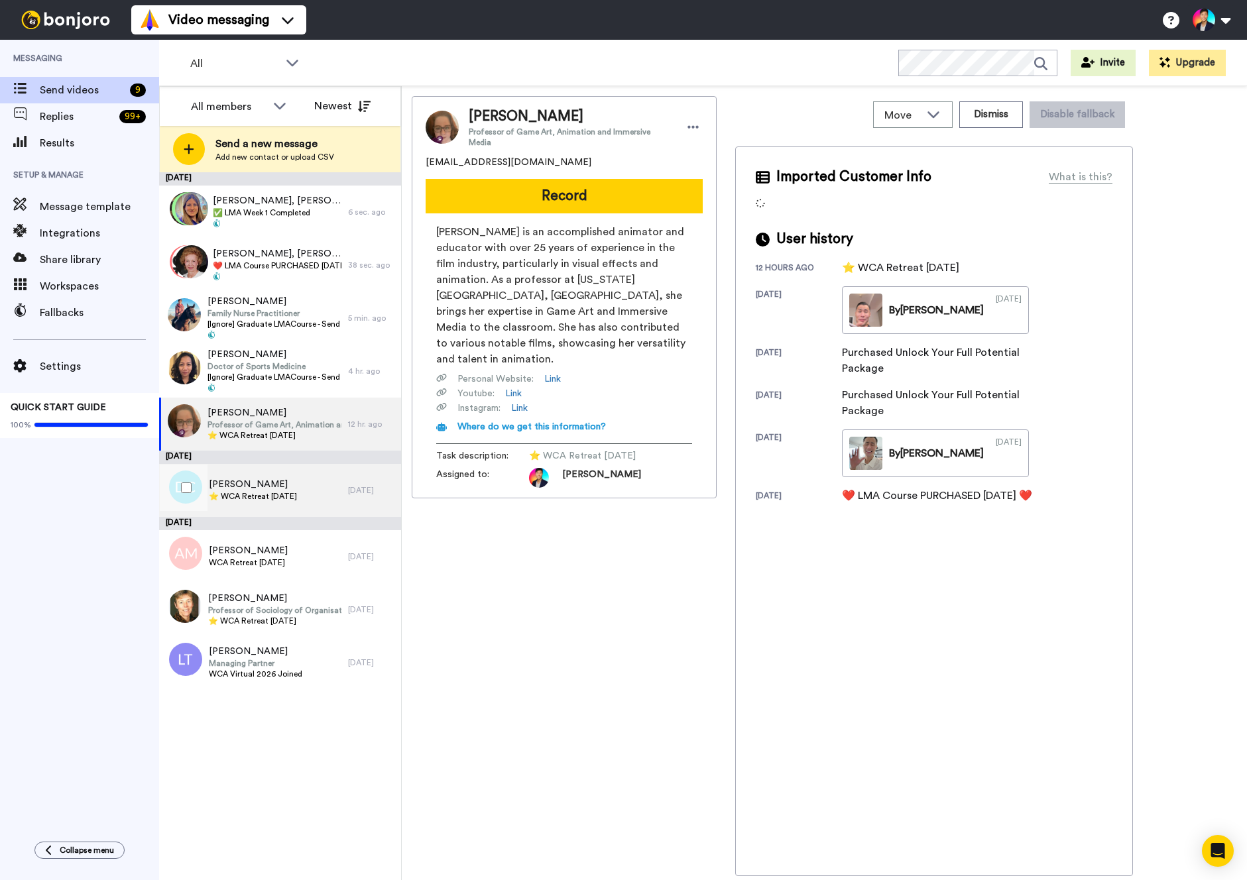
click at [280, 476] on div "Dorothy Cameron ⭐️ WCA Retreat 15th July 2026" at bounding box center [253, 490] width 189 height 53
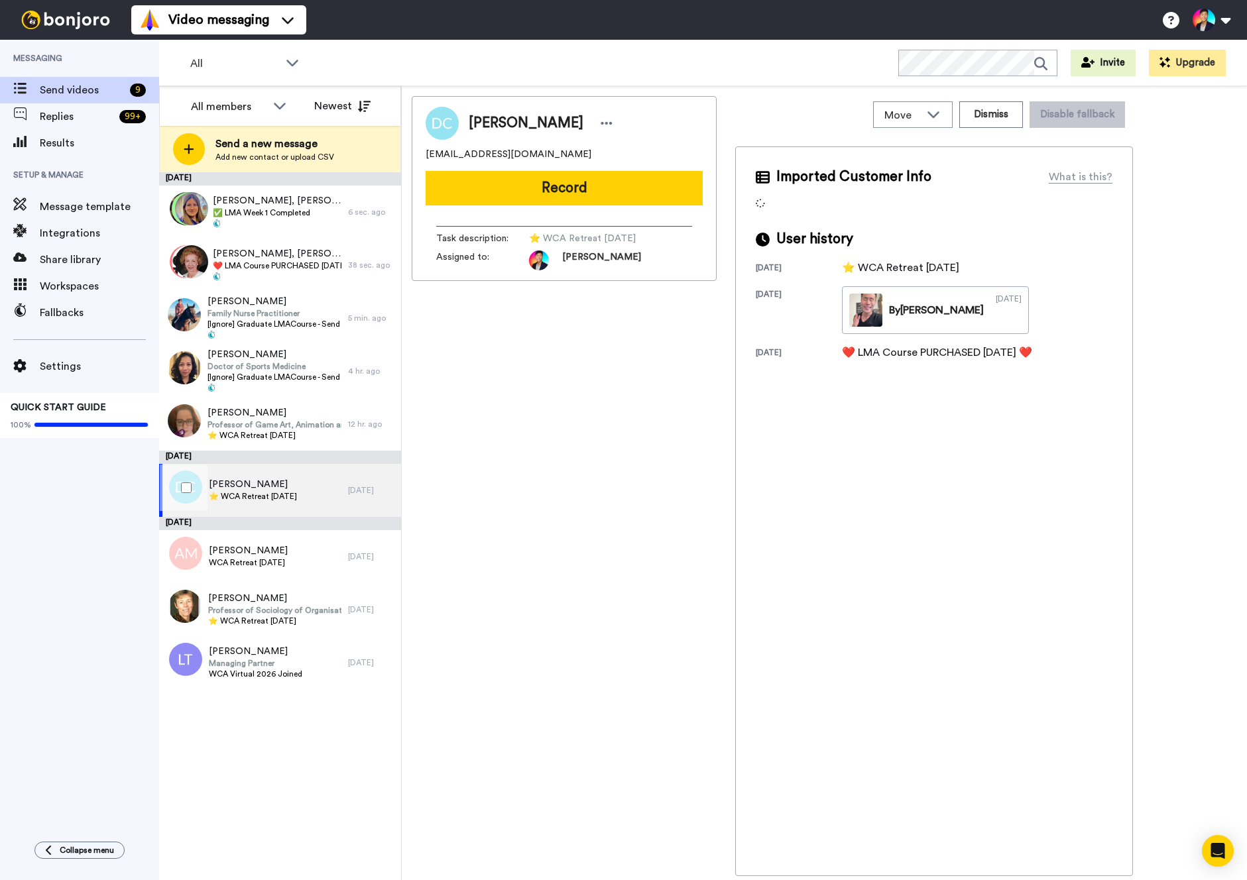
click at [280, 476] on div "Dorothy Cameron ⭐️ WCA Retreat 15th July 2026" at bounding box center [253, 490] width 189 height 53
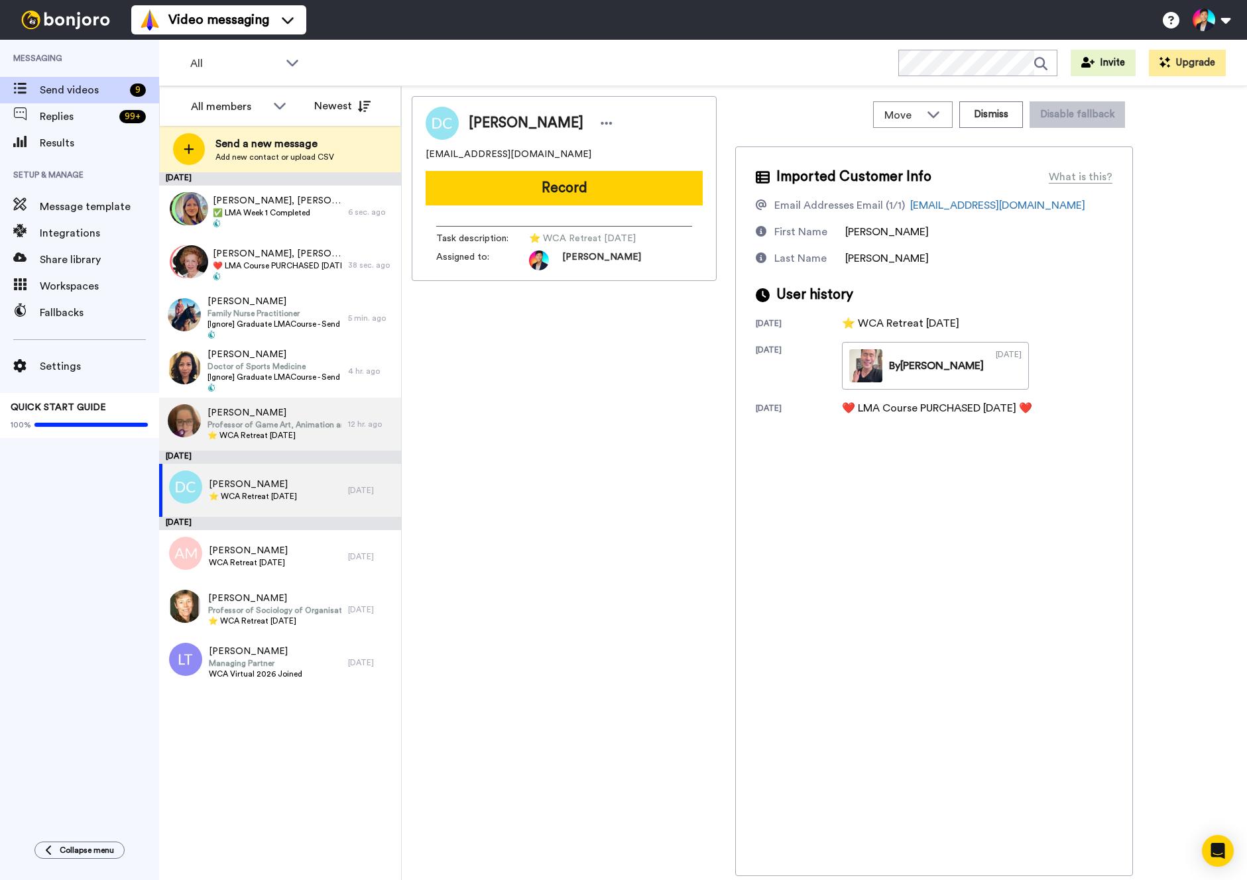
click at [260, 433] on span "⭐️ WCA Retreat [DATE]" at bounding box center [274, 435] width 134 height 11
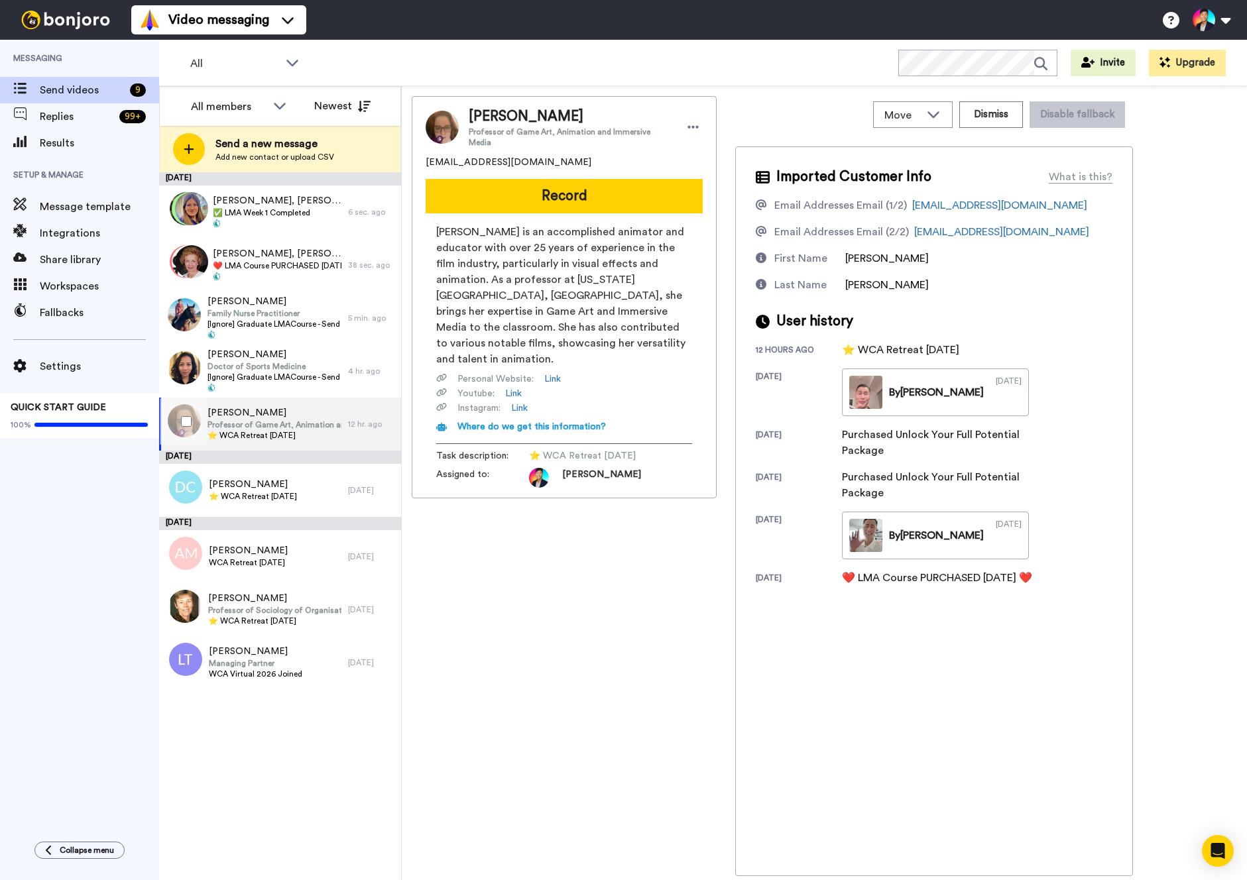
click at [176, 432] on div at bounding box center [184, 421] width 48 height 46
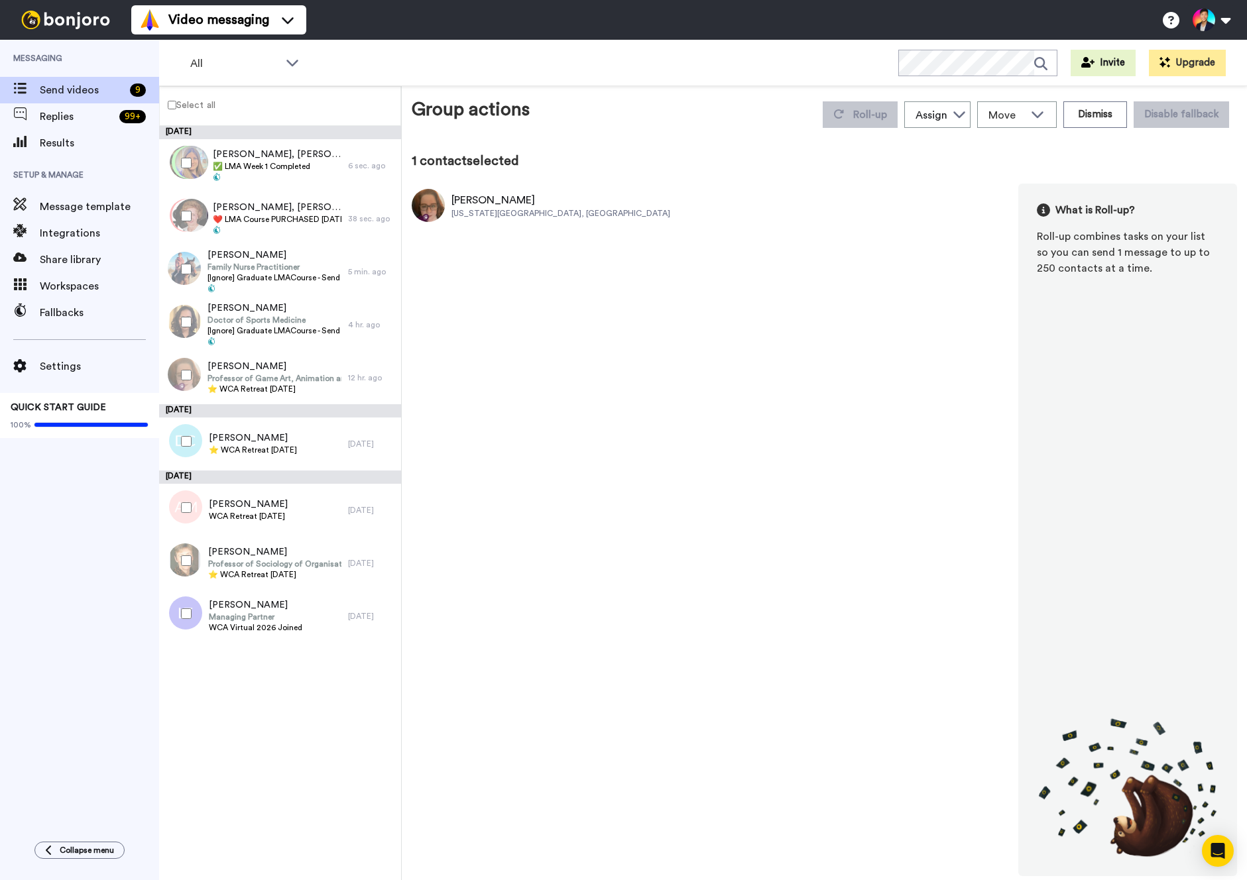
click at [176, 432] on div at bounding box center [184, 441] width 48 height 46
click at [255, 544] on div "Janette Webb Professor of Sociology of Organisations ⭐️ WCA Retreat 15th July 2…" at bounding box center [253, 563] width 189 height 53
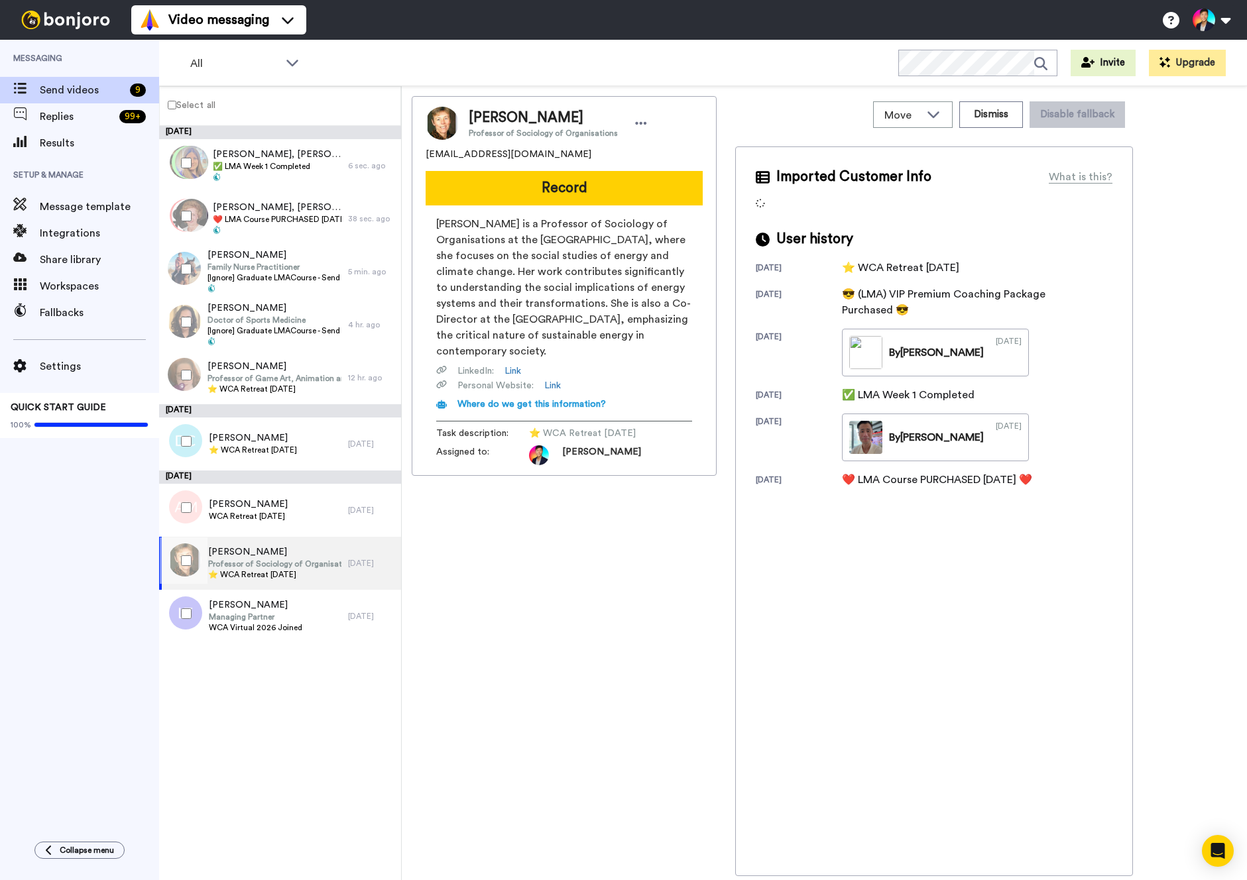
click at [195, 548] on div at bounding box center [184, 561] width 48 height 46
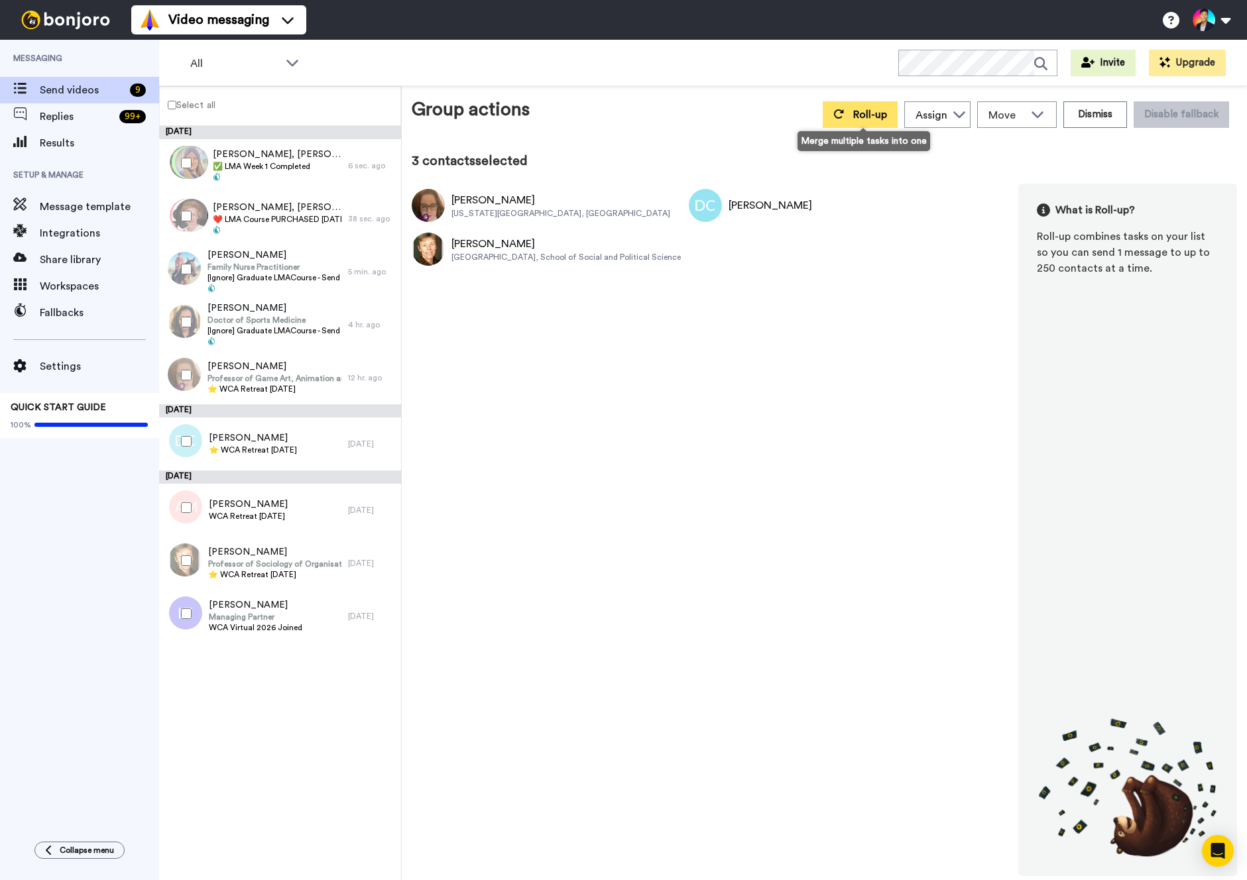
click at [876, 117] on span "Roll-up" at bounding box center [870, 114] width 34 height 11
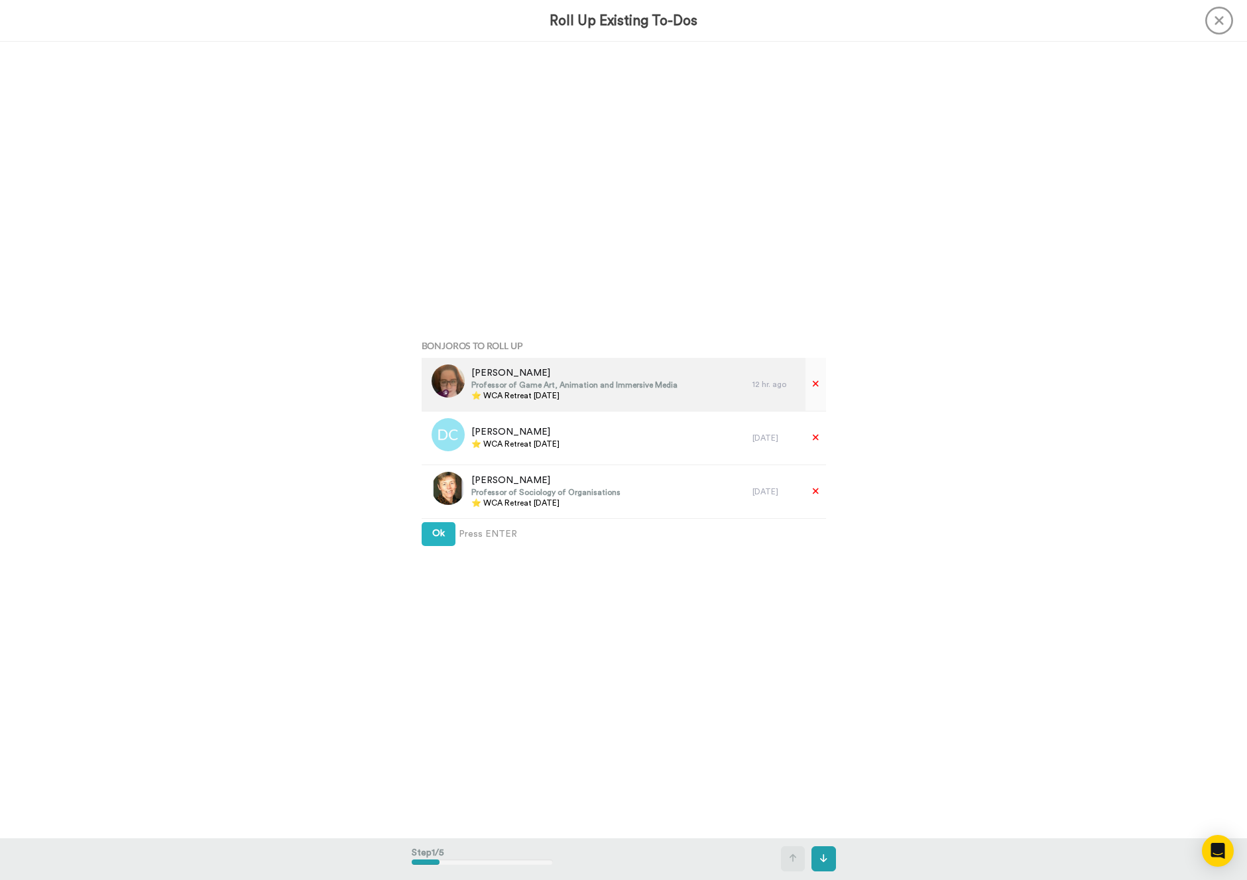
click at [584, 392] on span "⭐️ WCA Retreat [DATE]" at bounding box center [574, 395] width 206 height 11
copy div "⭐️ WCA Retreat [DATE]"
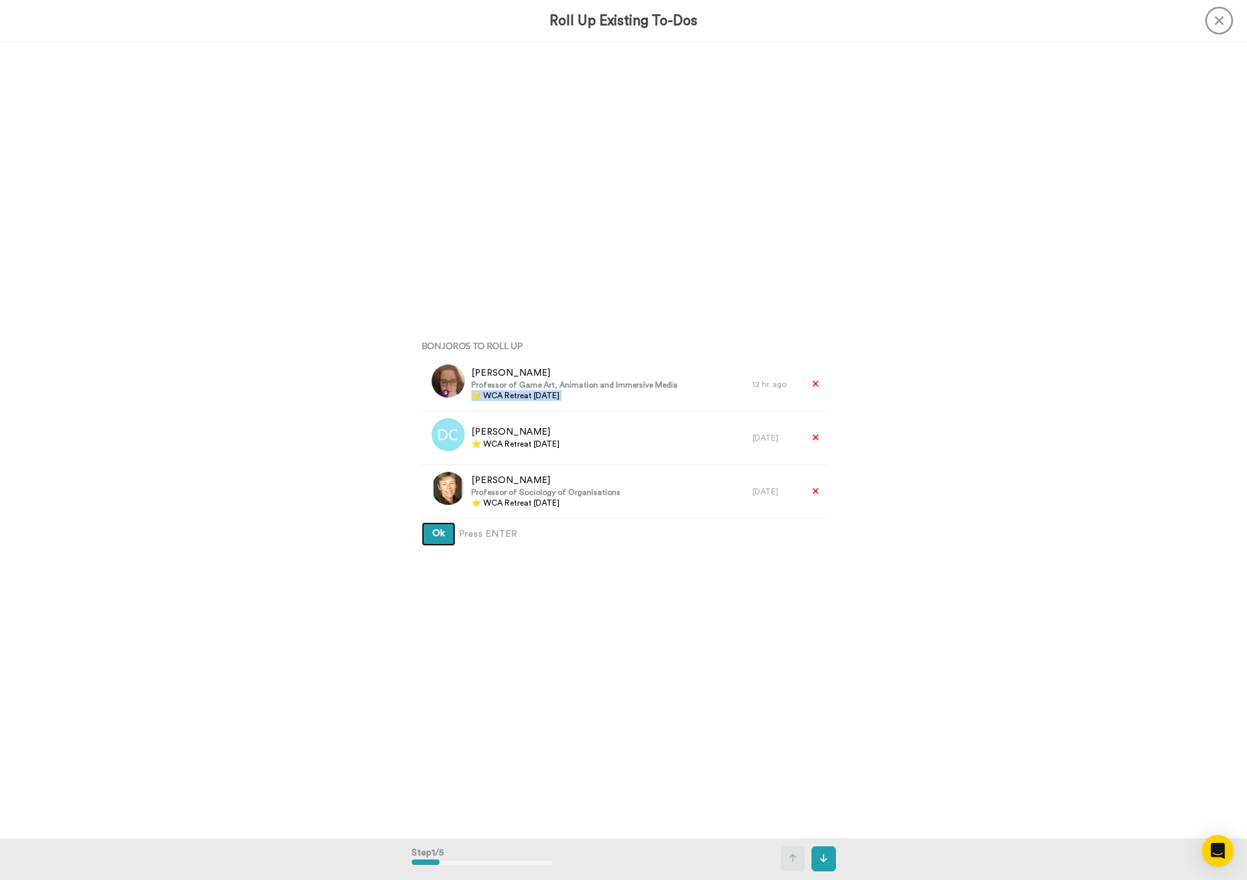
click at [432, 543] on button "Ok" at bounding box center [439, 534] width 34 height 24
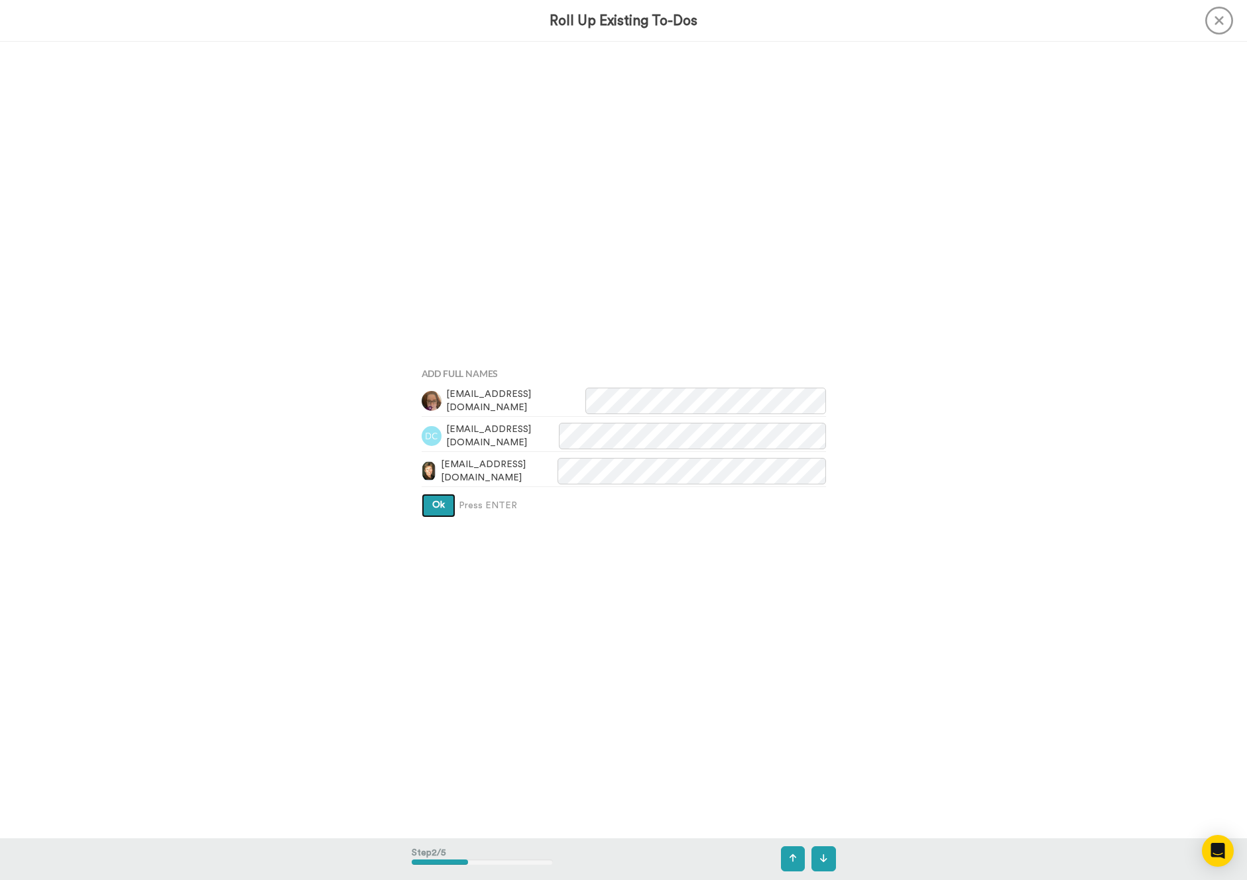
click at [443, 516] on button "Ok" at bounding box center [439, 506] width 34 height 24
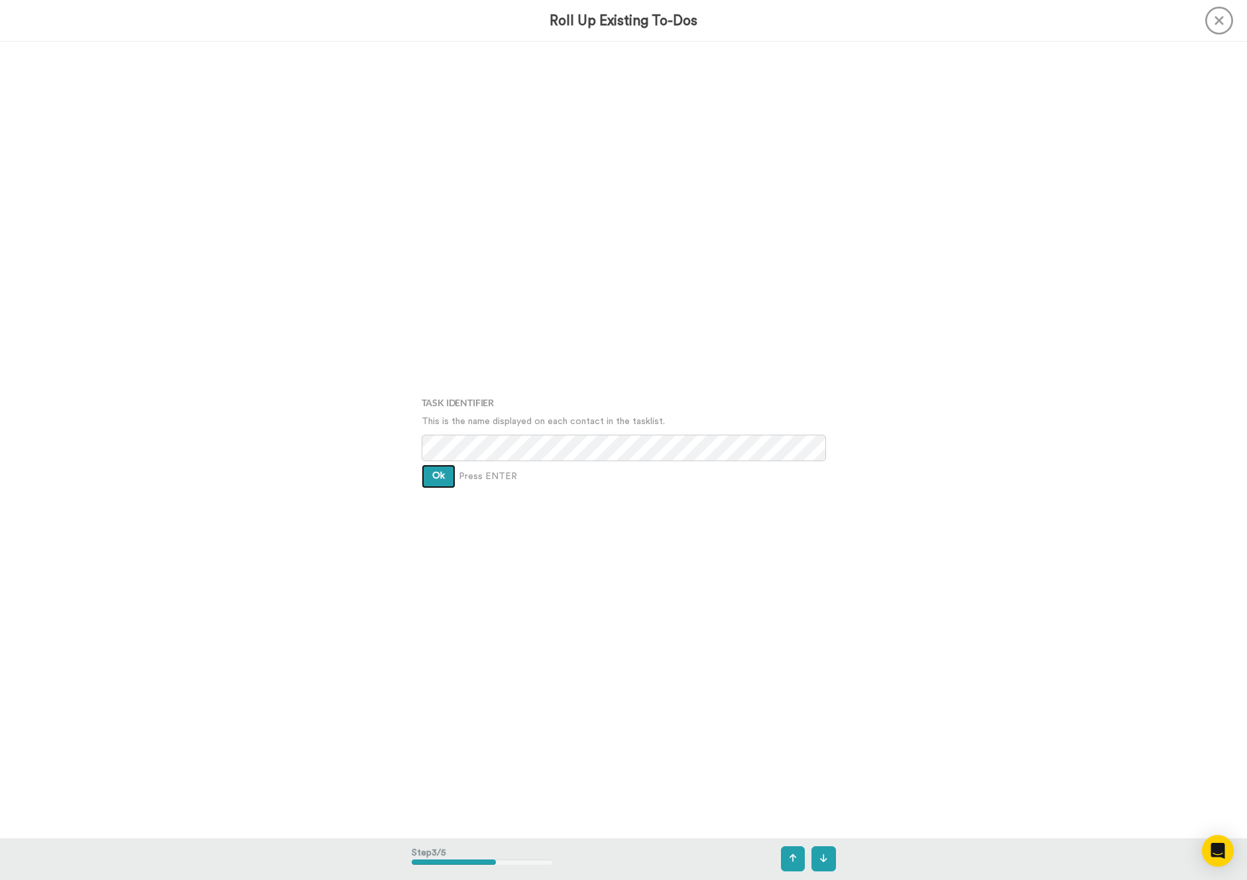
click at [441, 473] on span "Ok" at bounding box center [438, 475] width 13 height 9
click at [441, 473] on button "Ok" at bounding box center [439, 467] width 34 height 24
click at [442, 478] on button "Create" at bounding box center [447, 487] width 51 height 24
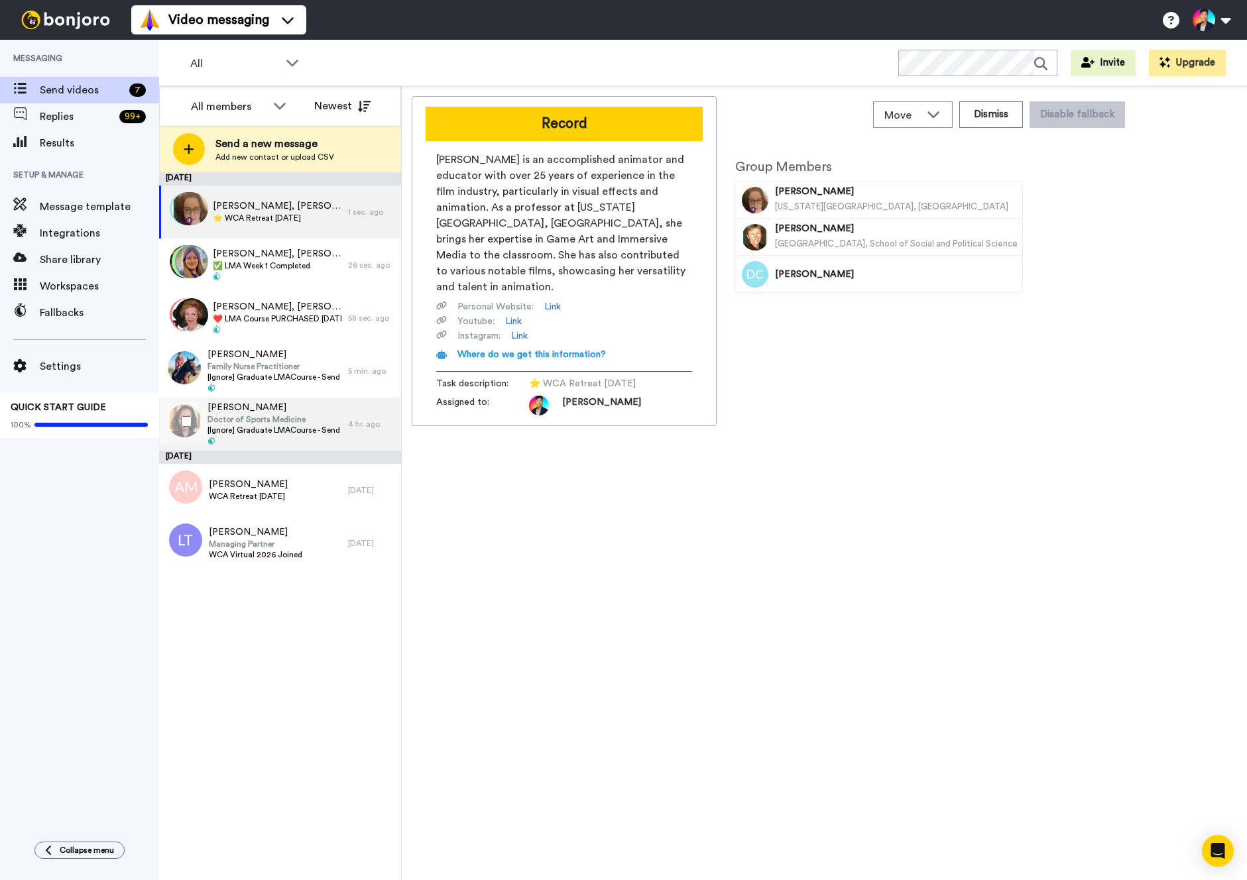
click at [300, 416] on span "Doctor of Sports Medicine" at bounding box center [274, 419] width 134 height 11
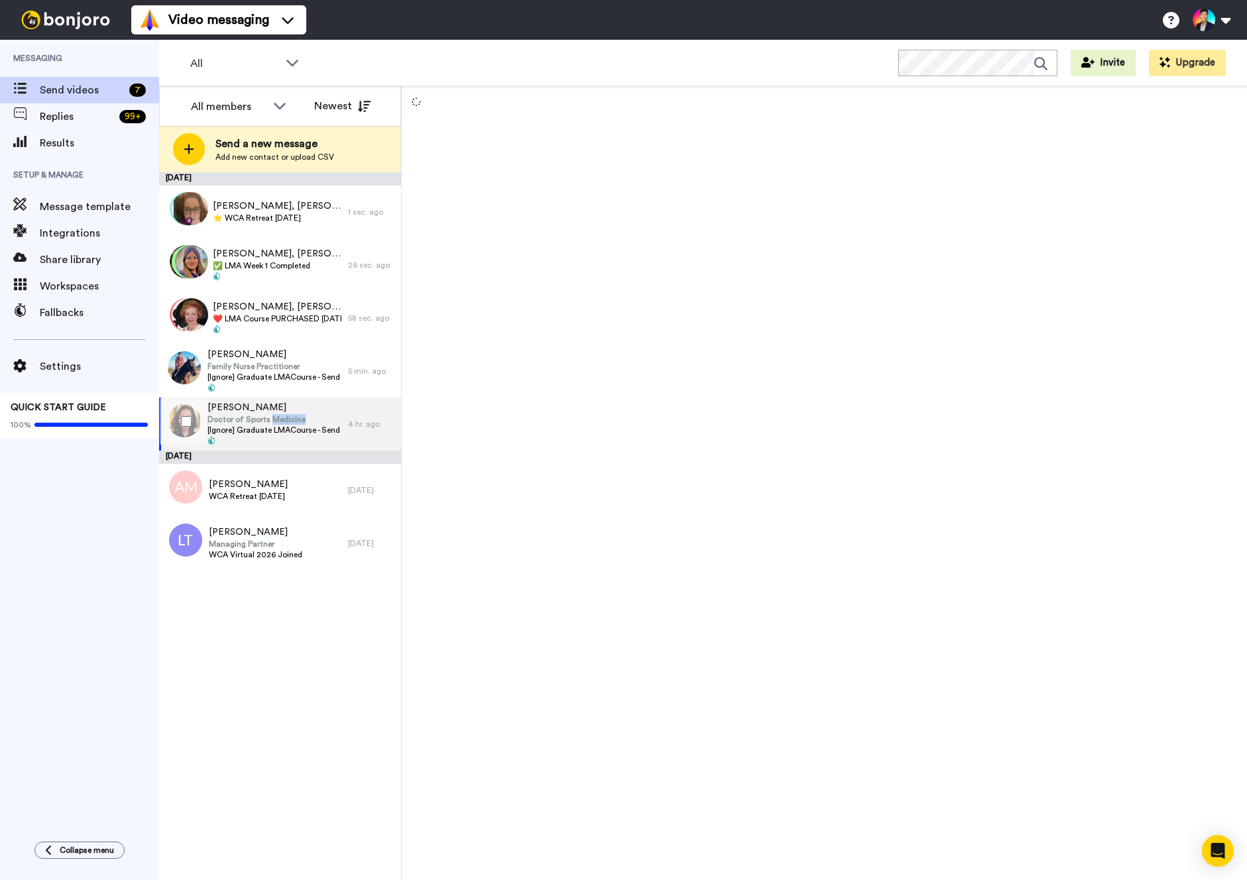
click at [300, 416] on span "Doctor of Sports Medicine" at bounding box center [274, 419] width 134 height 11
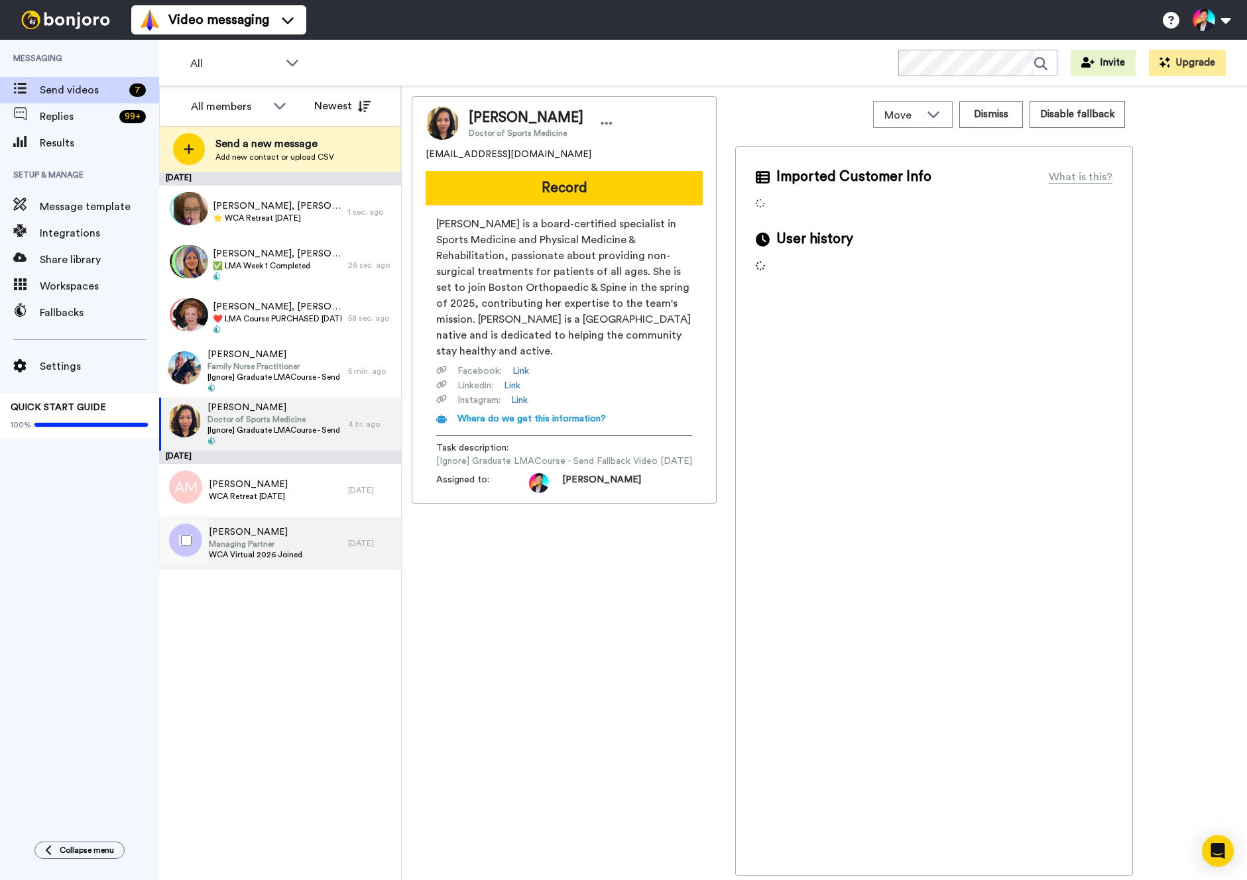
click at [296, 537] on span "[PERSON_NAME]" at bounding box center [255, 532] width 93 height 13
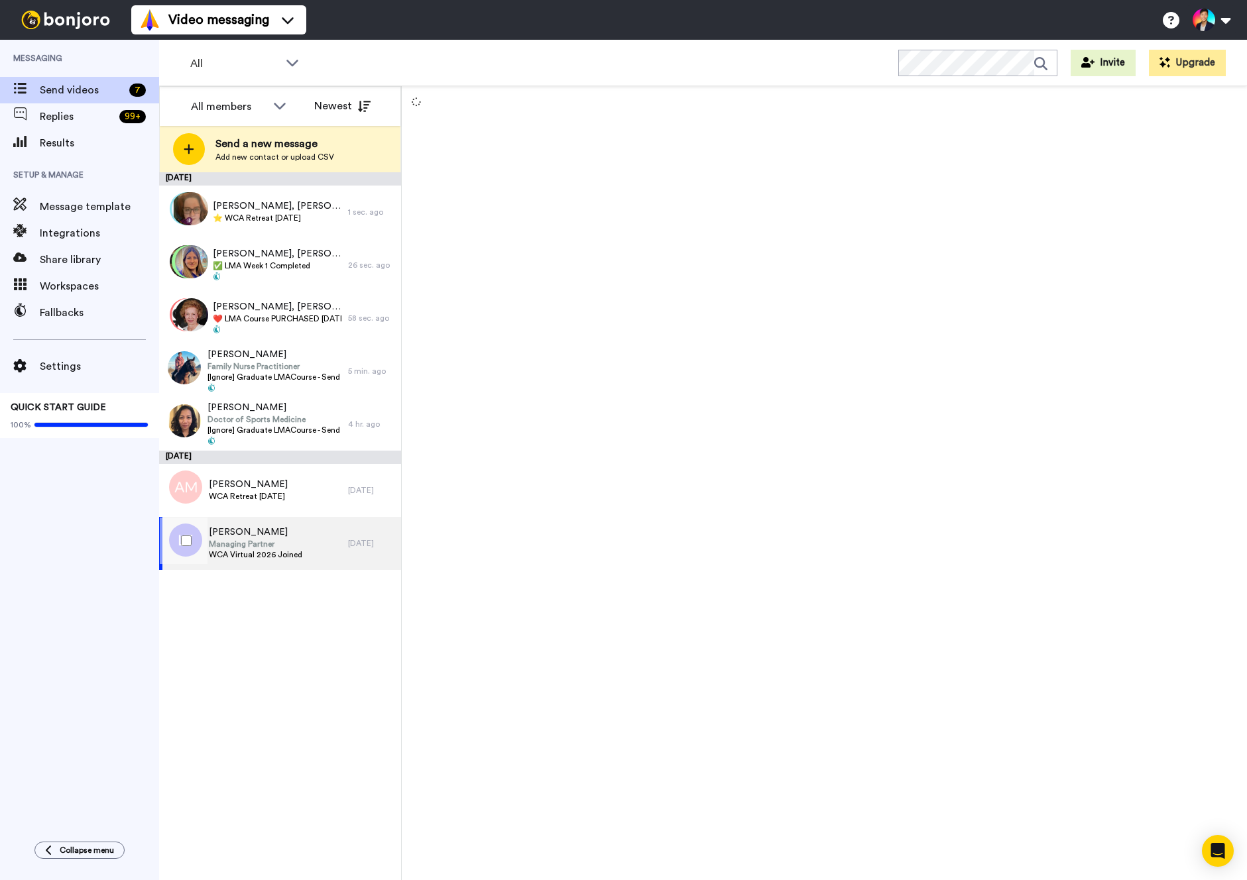
click at [296, 537] on span "[PERSON_NAME]" at bounding box center [255, 532] width 93 height 13
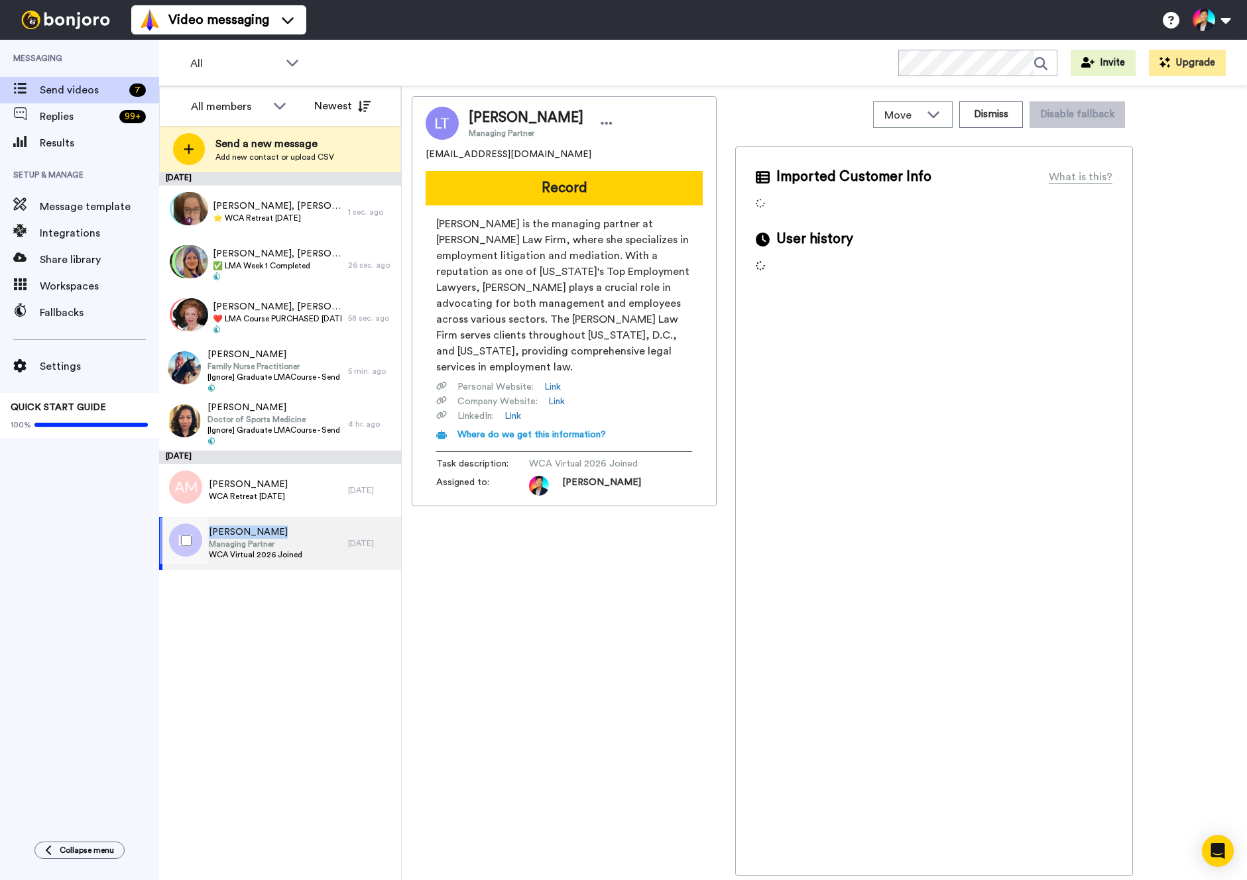
click at [296, 537] on span "[PERSON_NAME]" at bounding box center [255, 532] width 93 height 13
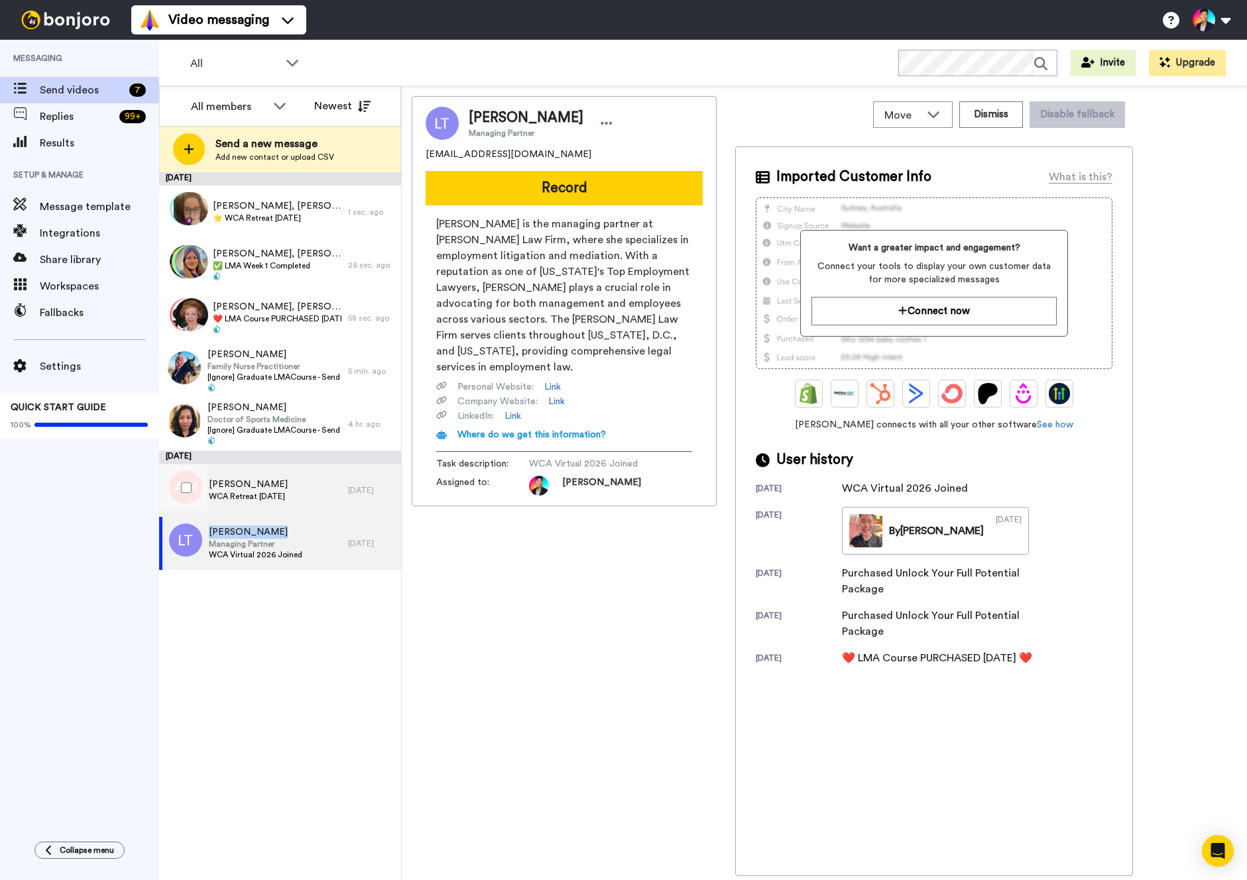
click at [288, 493] on span "WCA Retreat [DATE]" at bounding box center [248, 496] width 79 height 11
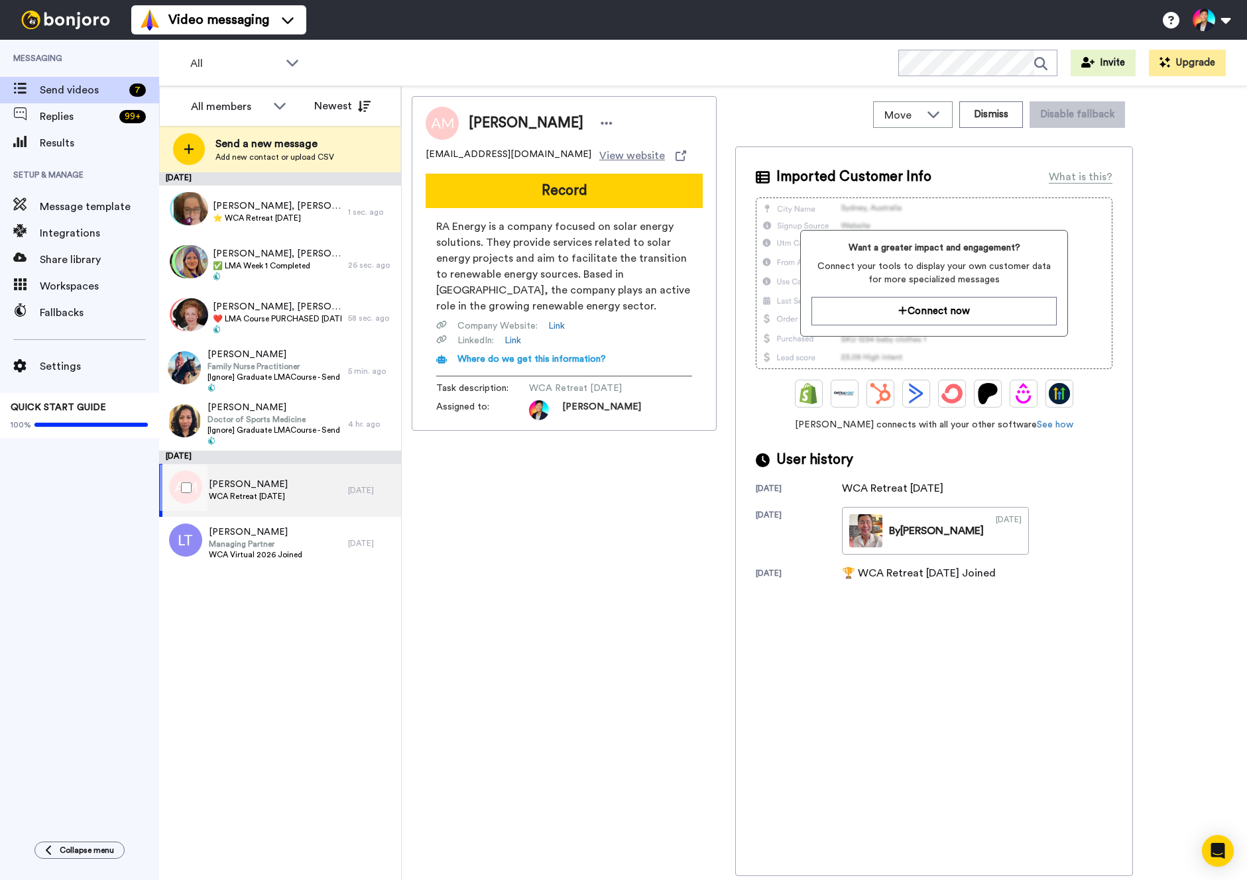
click at [288, 493] on span "WCA Retreat [DATE]" at bounding box center [248, 496] width 79 height 11
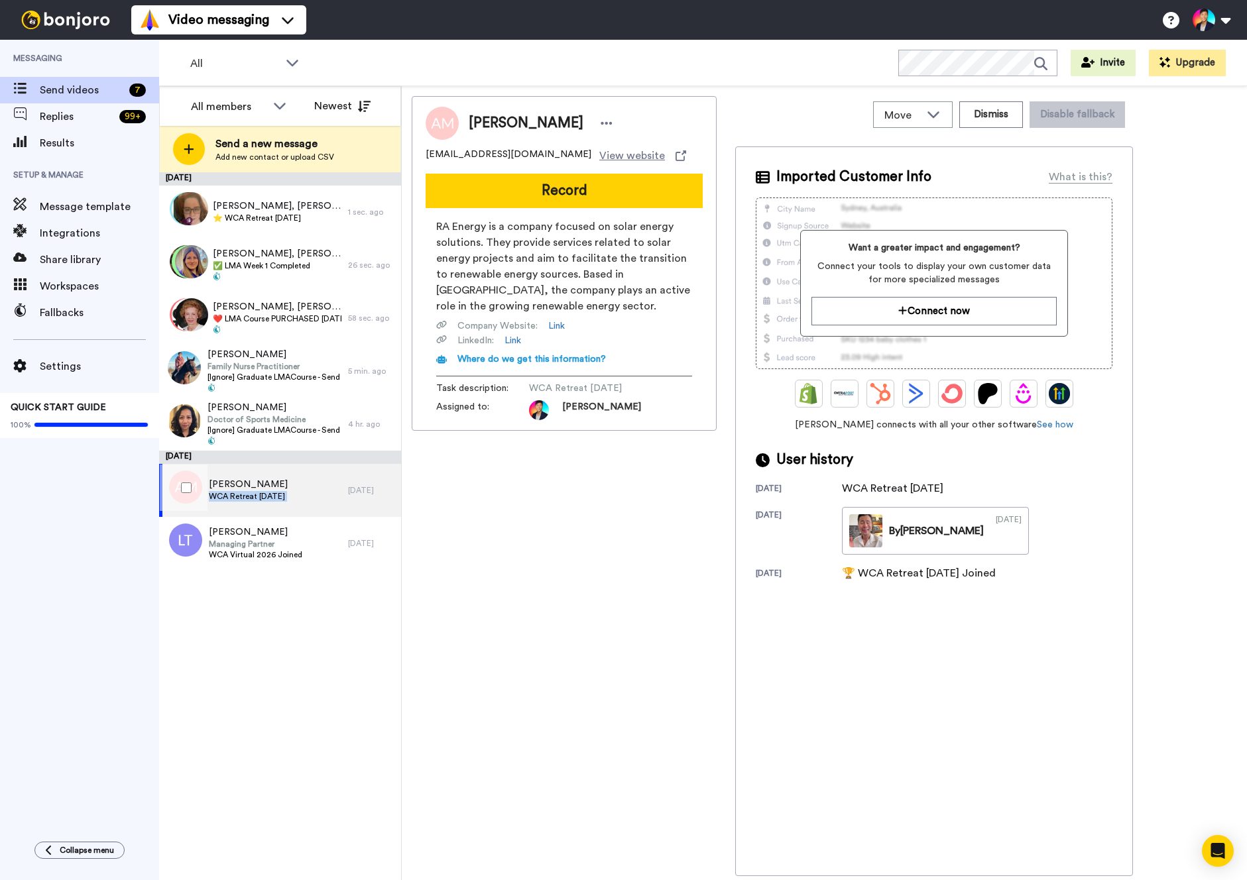
click at [288, 493] on span "WCA Retreat [DATE]" at bounding box center [248, 496] width 79 height 11
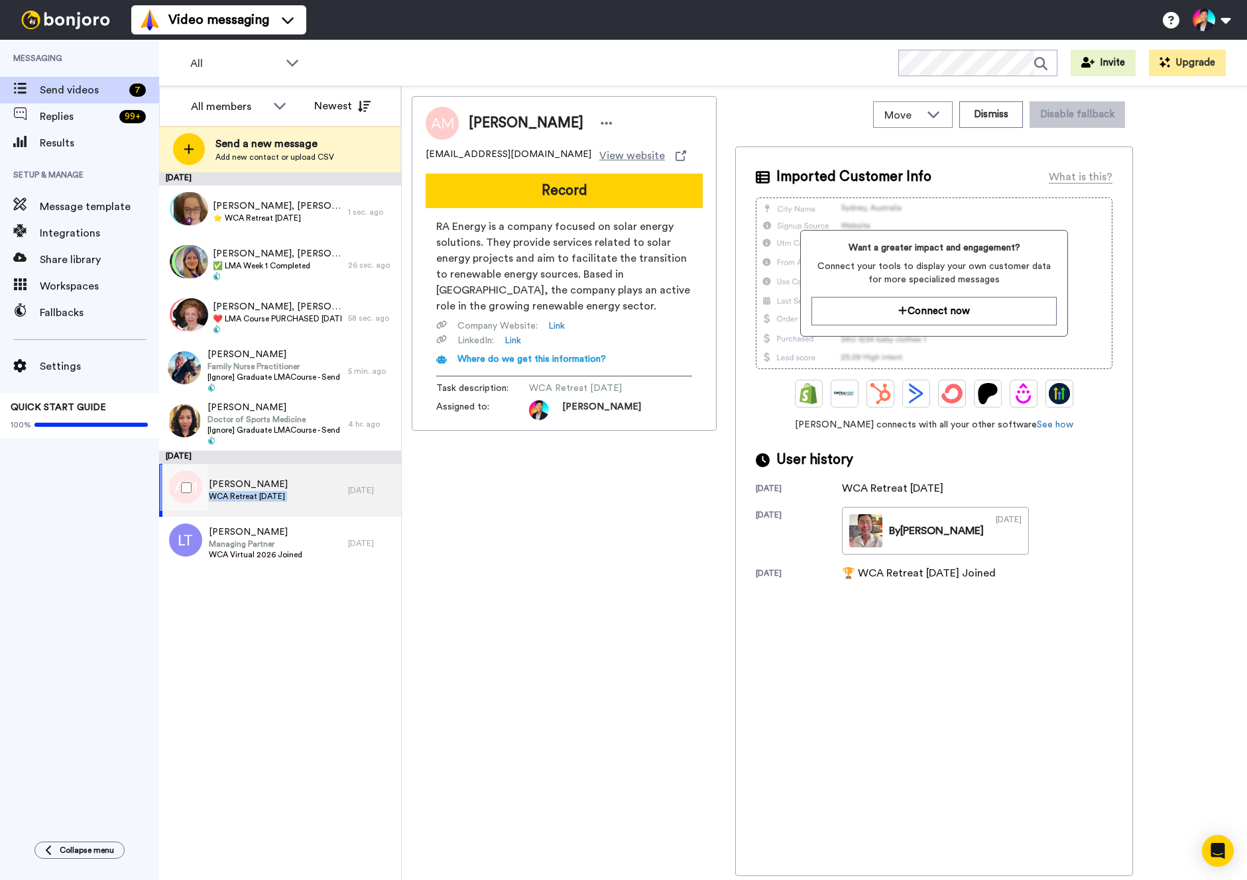
click at [288, 493] on span "WCA Retreat [DATE]" at bounding box center [248, 496] width 79 height 11
click at [173, 490] on div at bounding box center [184, 488] width 48 height 46
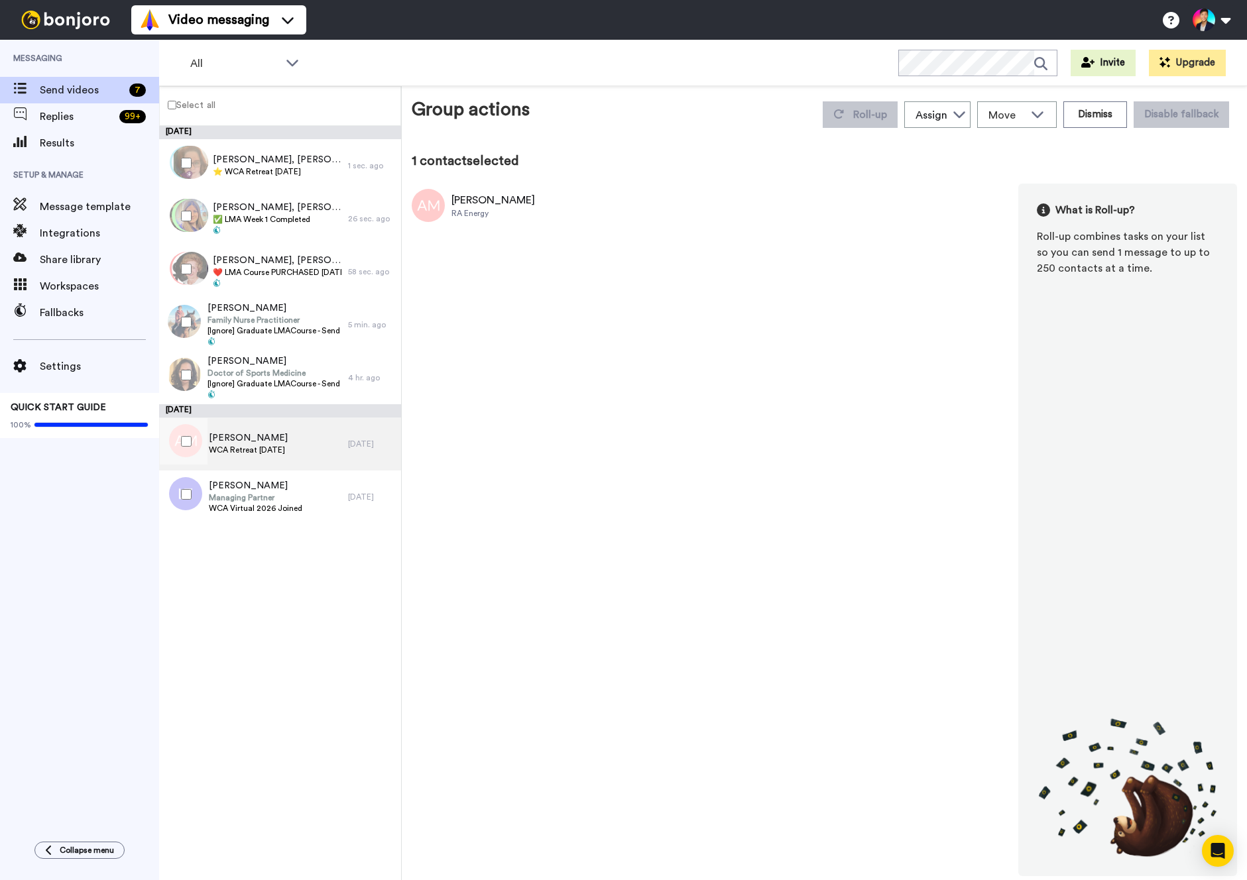
click at [268, 426] on div "[PERSON_NAME] WCA Retreat [DATE]" at bounding box center [253, 444] width 189 height 53
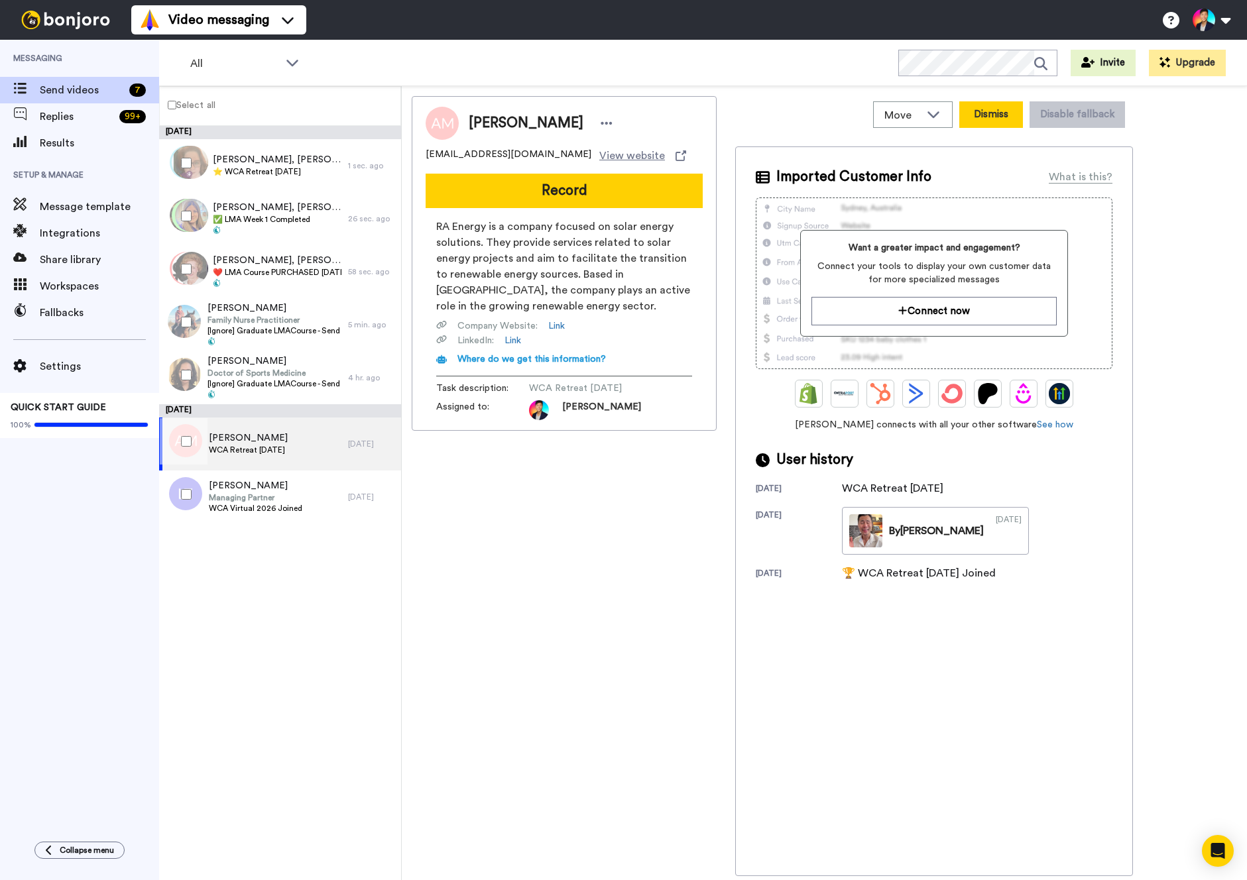
click at [993, 117] on button "Dismiss" at bounding box center [991, 114] width 64 height 27
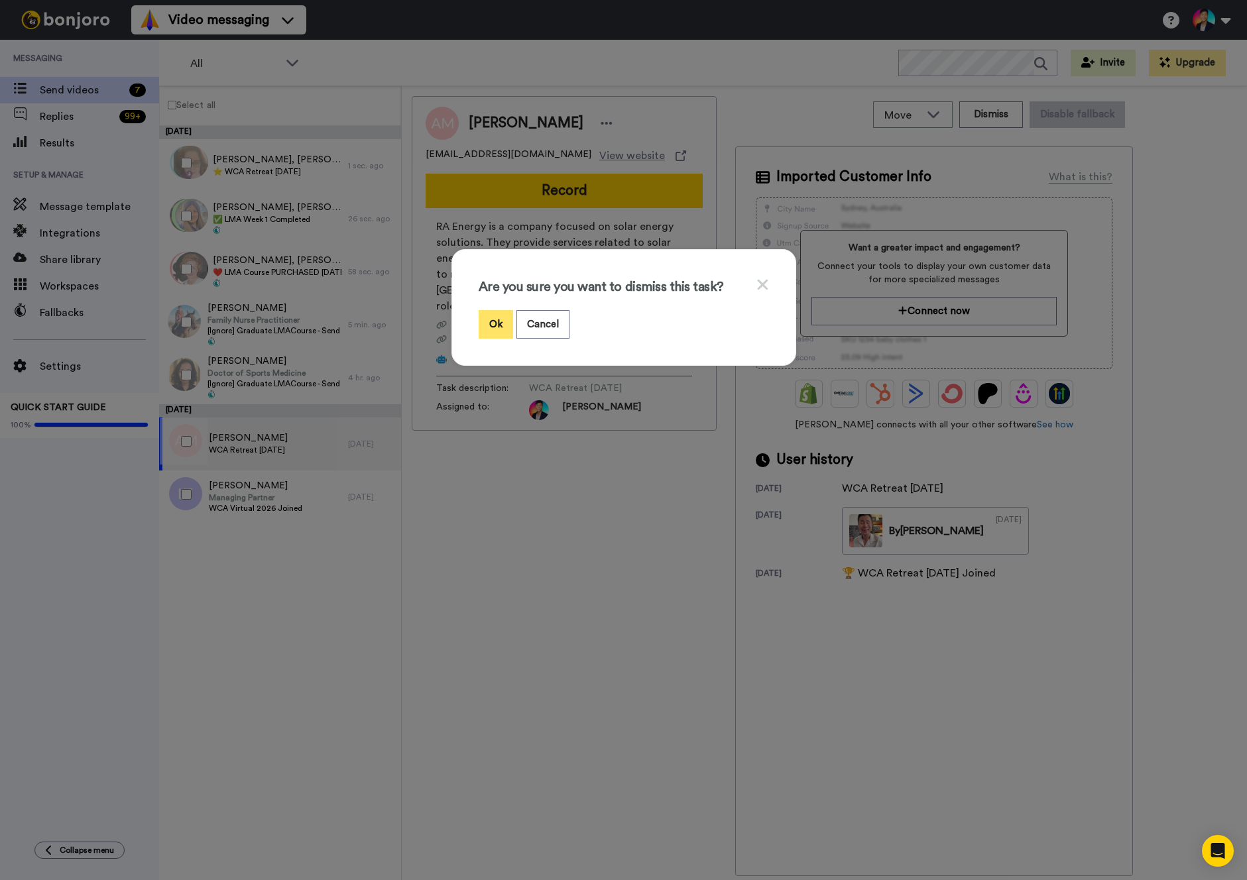
click at [499, 320] on button "Ok" at bounding box center [496, 324] width 34 height 29
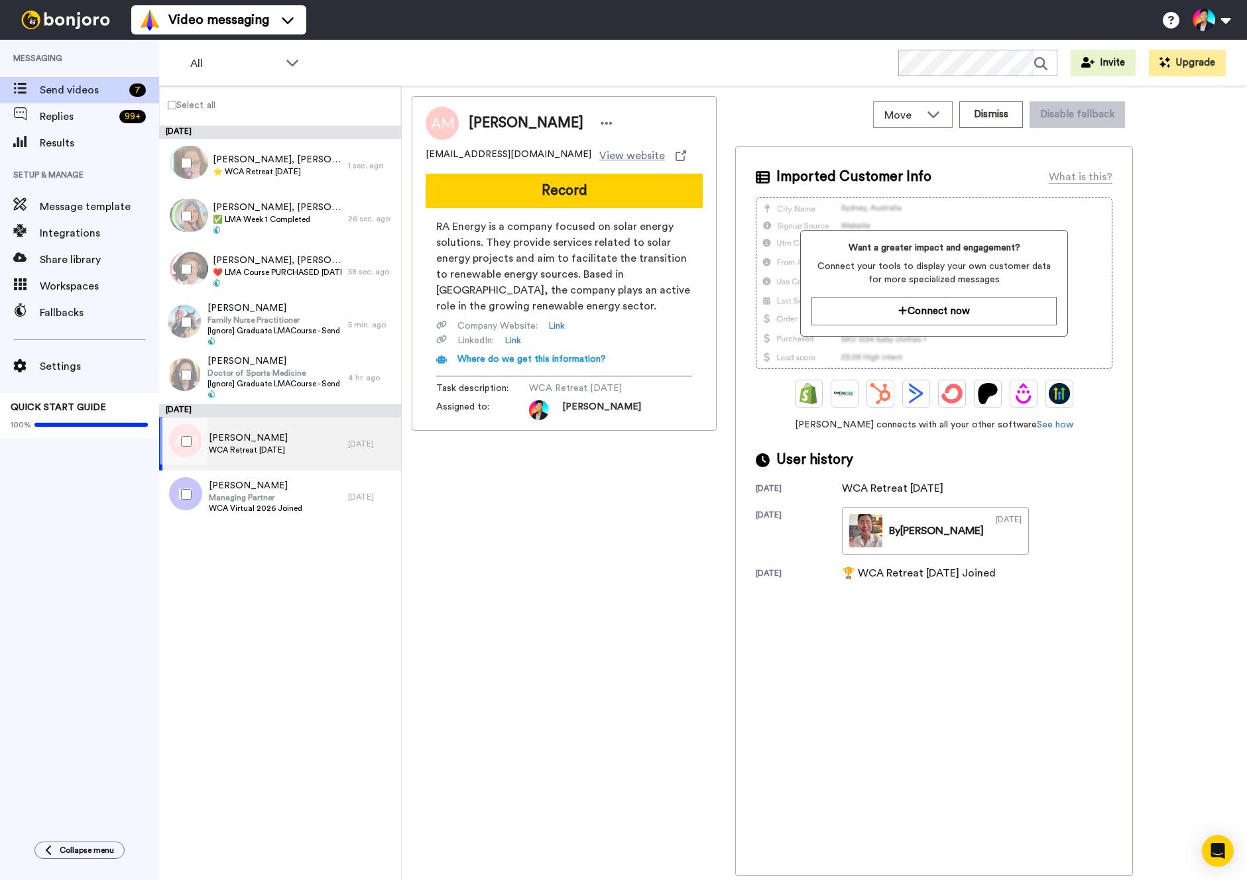
click at [448, 527] on div "[PERSON_NAME] [EMAIL_ADDRESS][DOMAIN_NAME] View website Record RA Energy is a c…" at bounding box center [564, 486] width 305 height 780
click at [339, 495] on div "[PERSON_NAME] Managing Partner WCA Virtual 2026 Joined" at bounding box center [253, 497] width 189 height 53
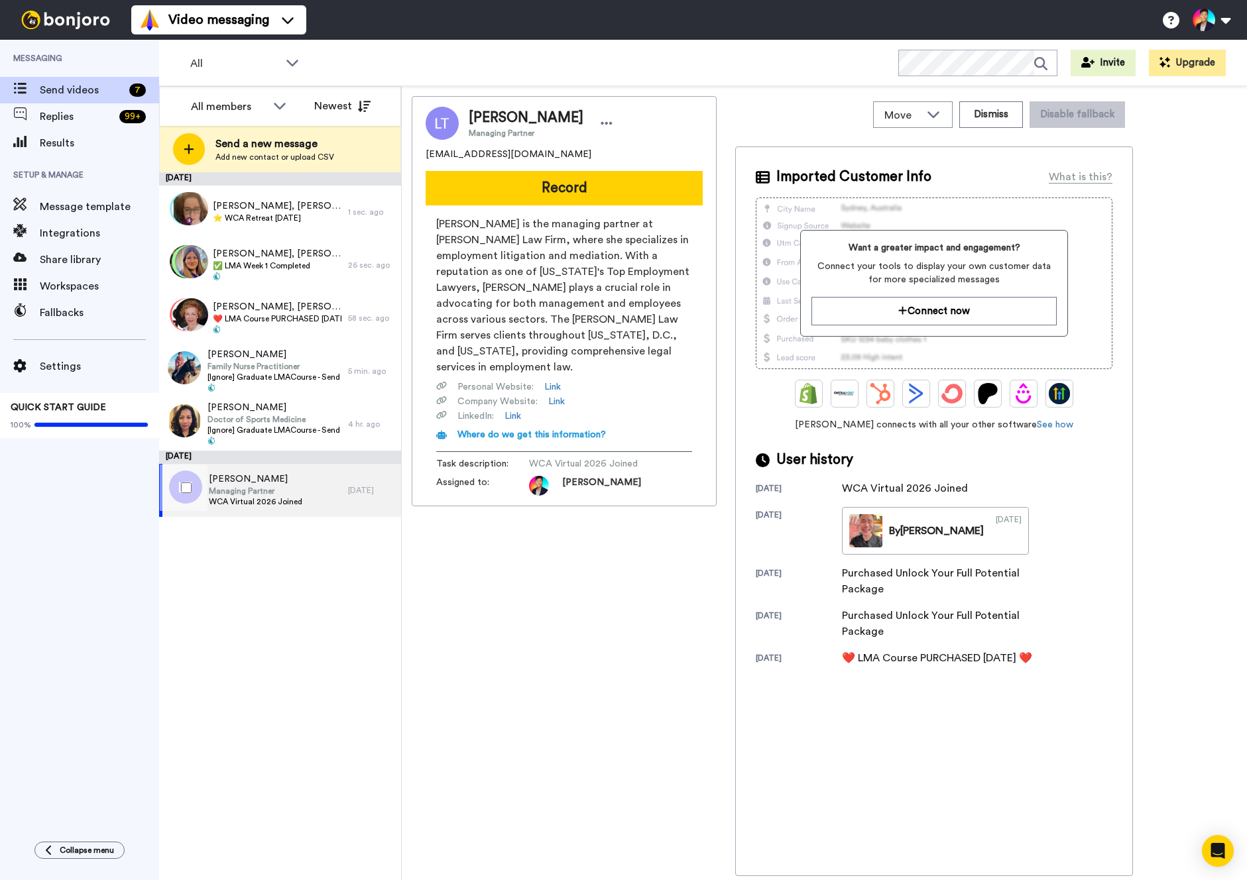
click at [339, 495] on div "[PERSON_NAME] Managing Partner WCA Virtual 2026 Joined" at bounding box center [253, 490] width 189 height 53
click at [933, 713] on div "Imported Customer Info What is this? Want a greater impact and engagement? Conn…" at bounding box center [934, 511] width 398 height 730
